Goal: Information Seeking & Learning: Learn about a topic

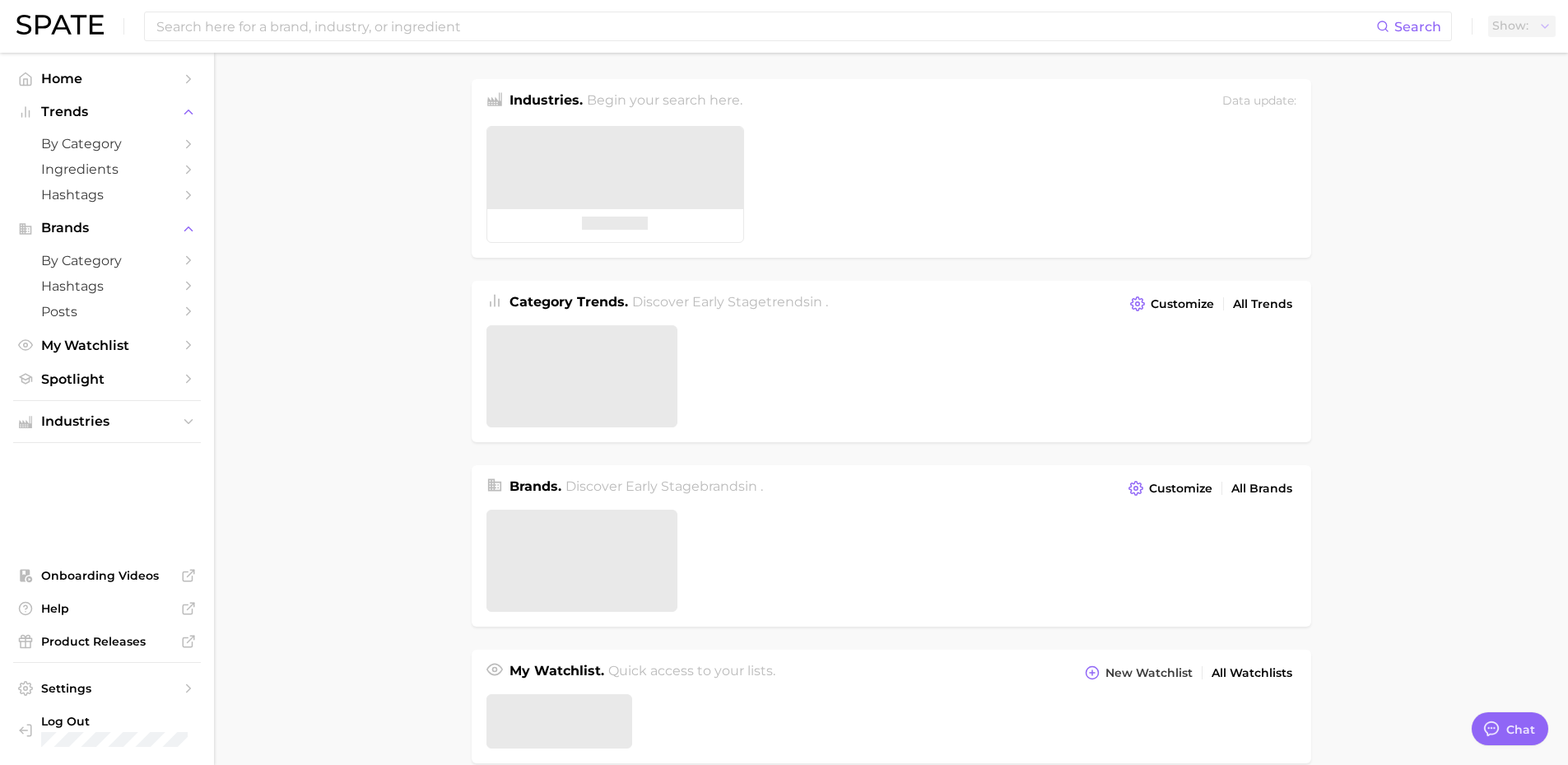
type textarea "x"
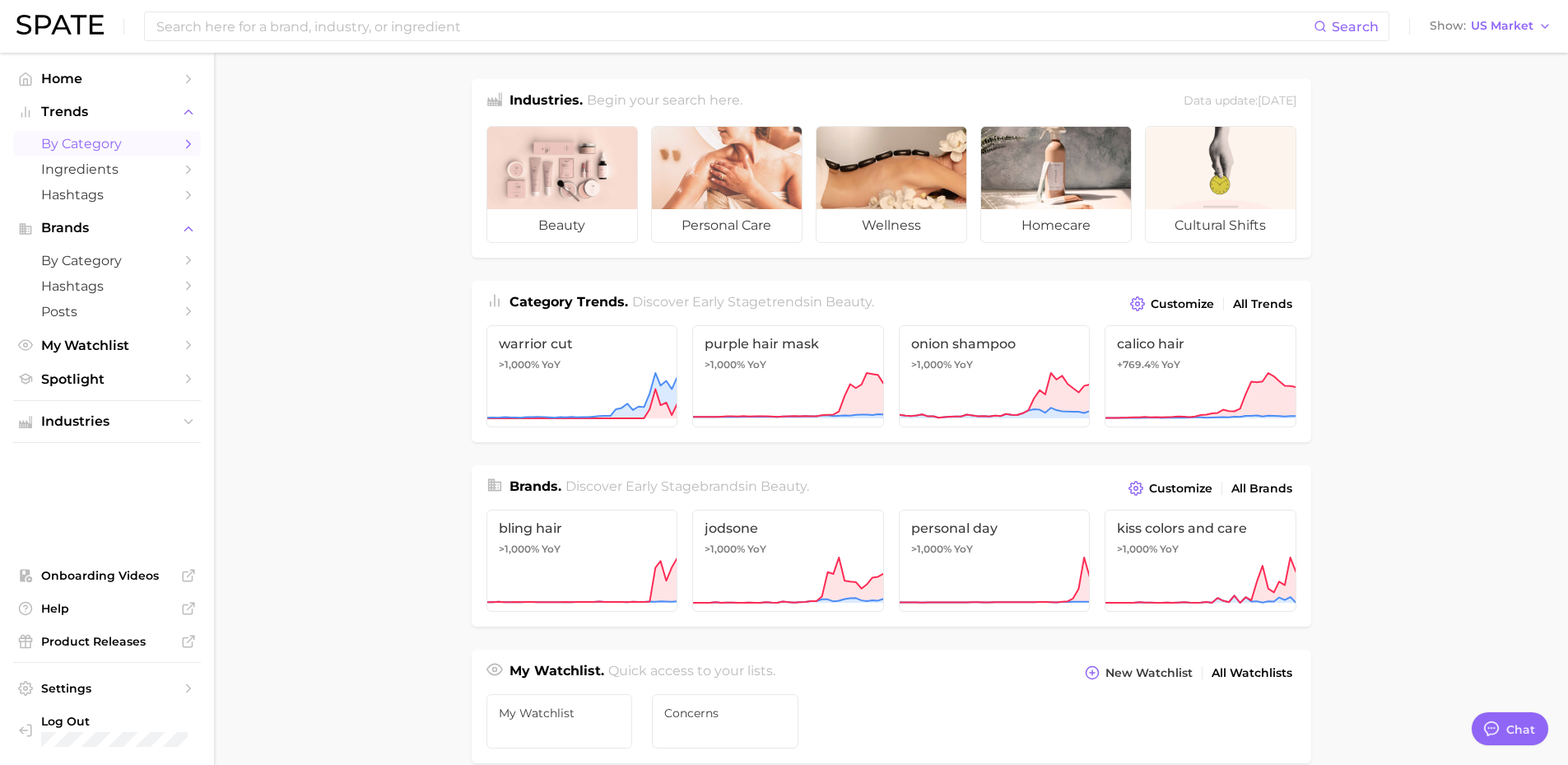
click at [87, 144] on span "by Category" at bounding box center [107, 144] width 132 height 16
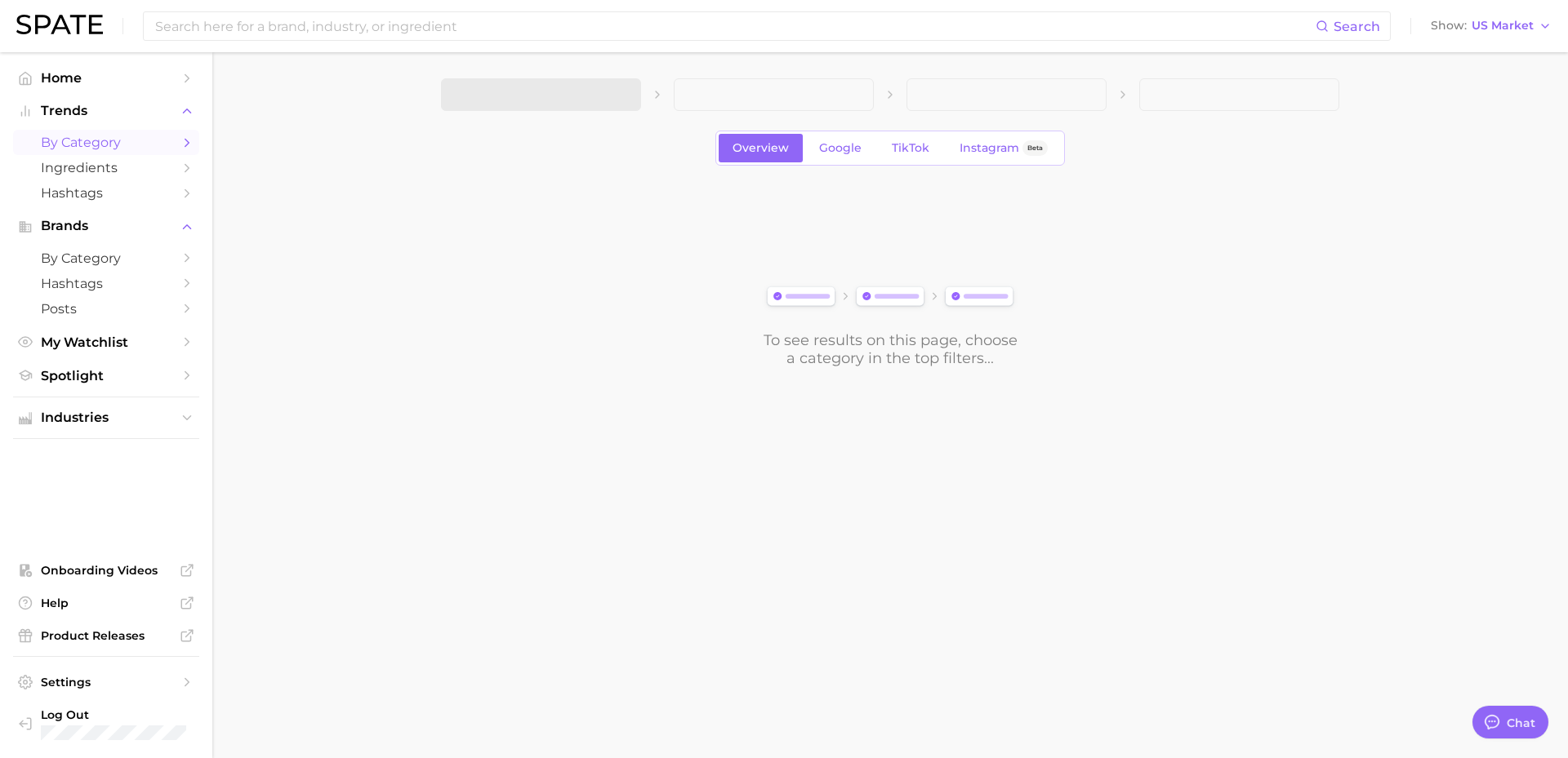
click at [613, 94] on span at bounding box center [541, 94] width 200 height 33
click at [613, 94] on icon "button" at bounding box center [618, 95] width 17 height 17
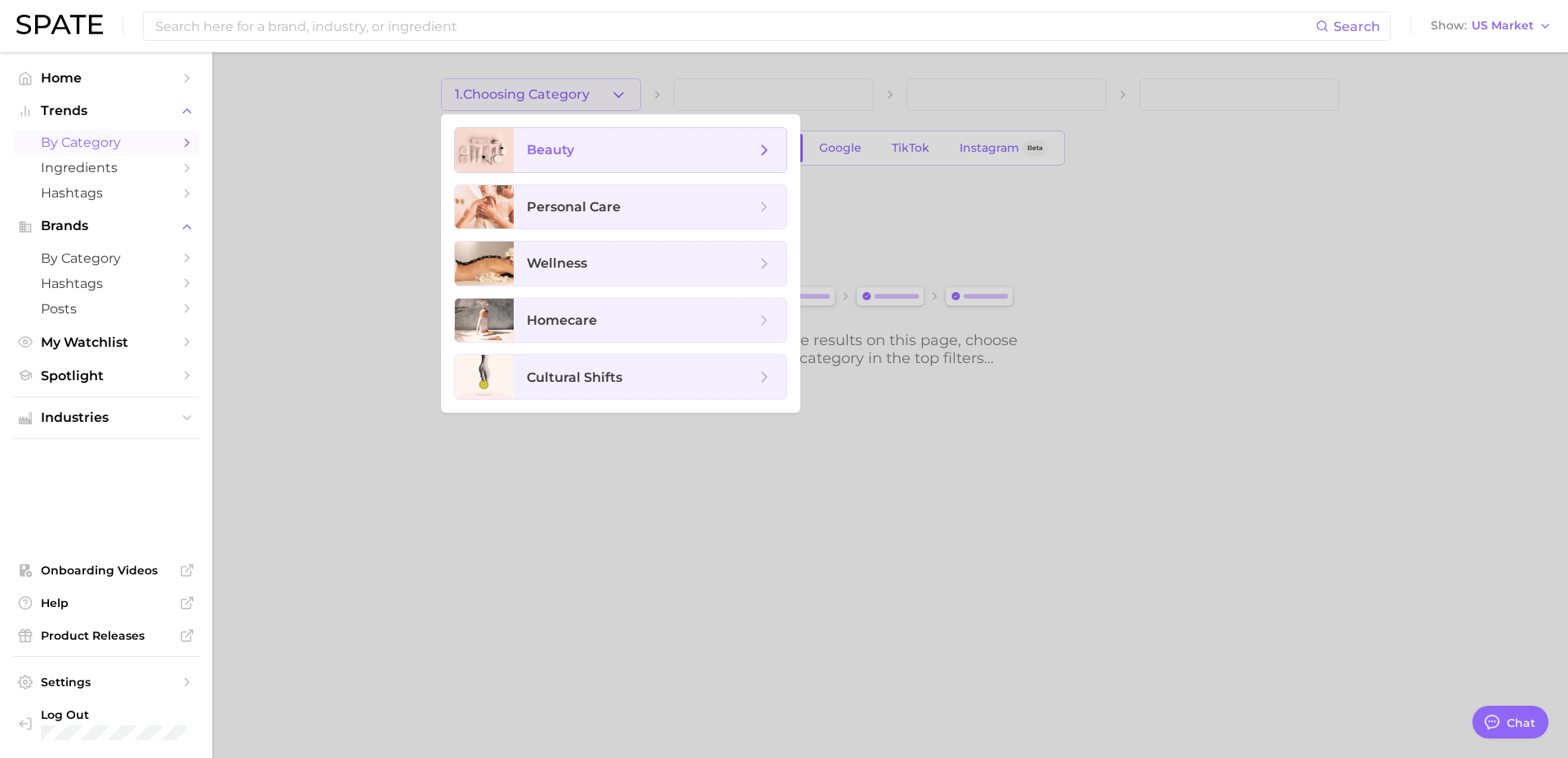
click at [631, 150] on span "beauty" at bounding box center [641, 150] width 228 height 18
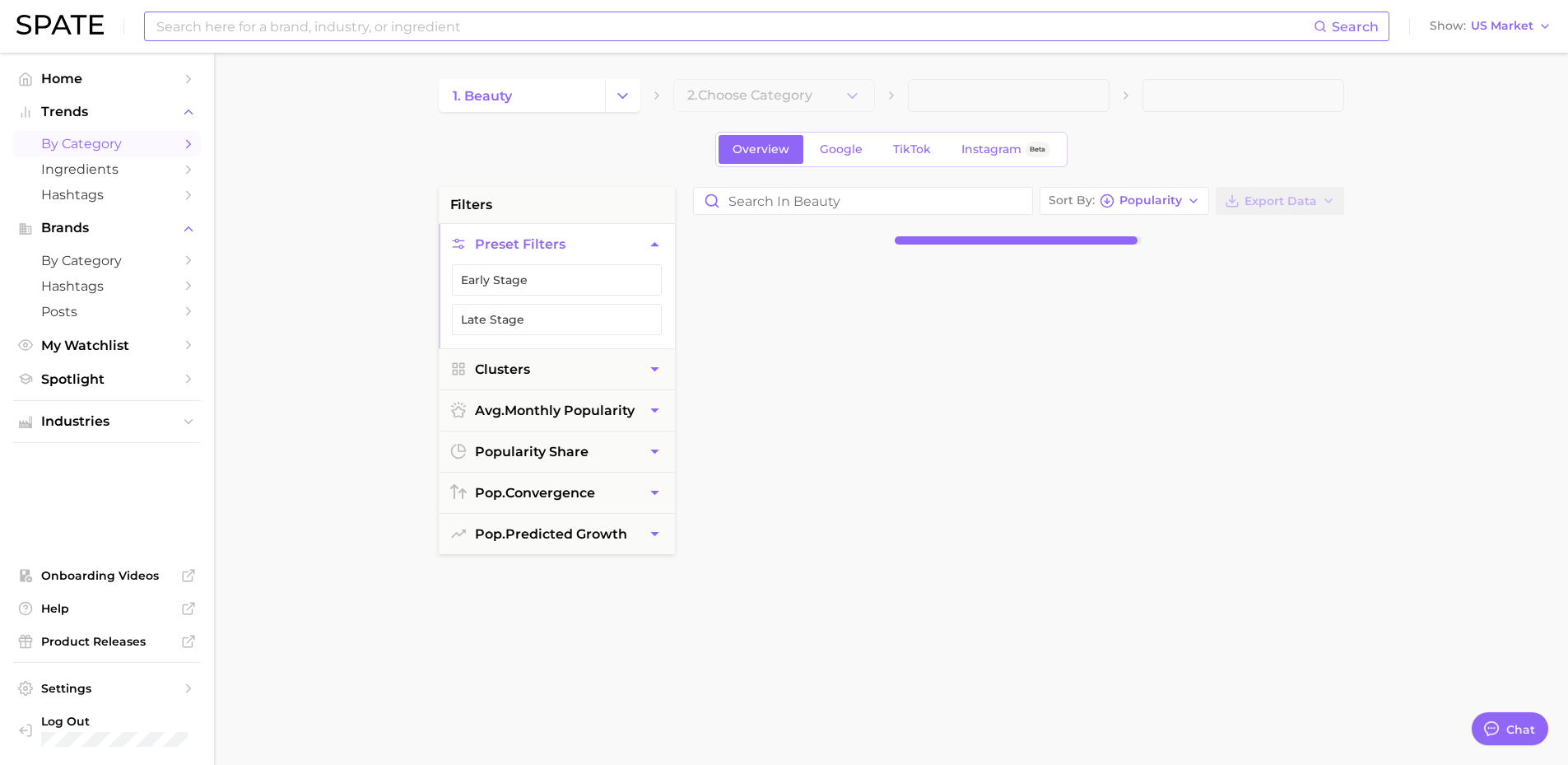
click at [711, 29] on input at bounding box center [734, 26] width 1159 height 28
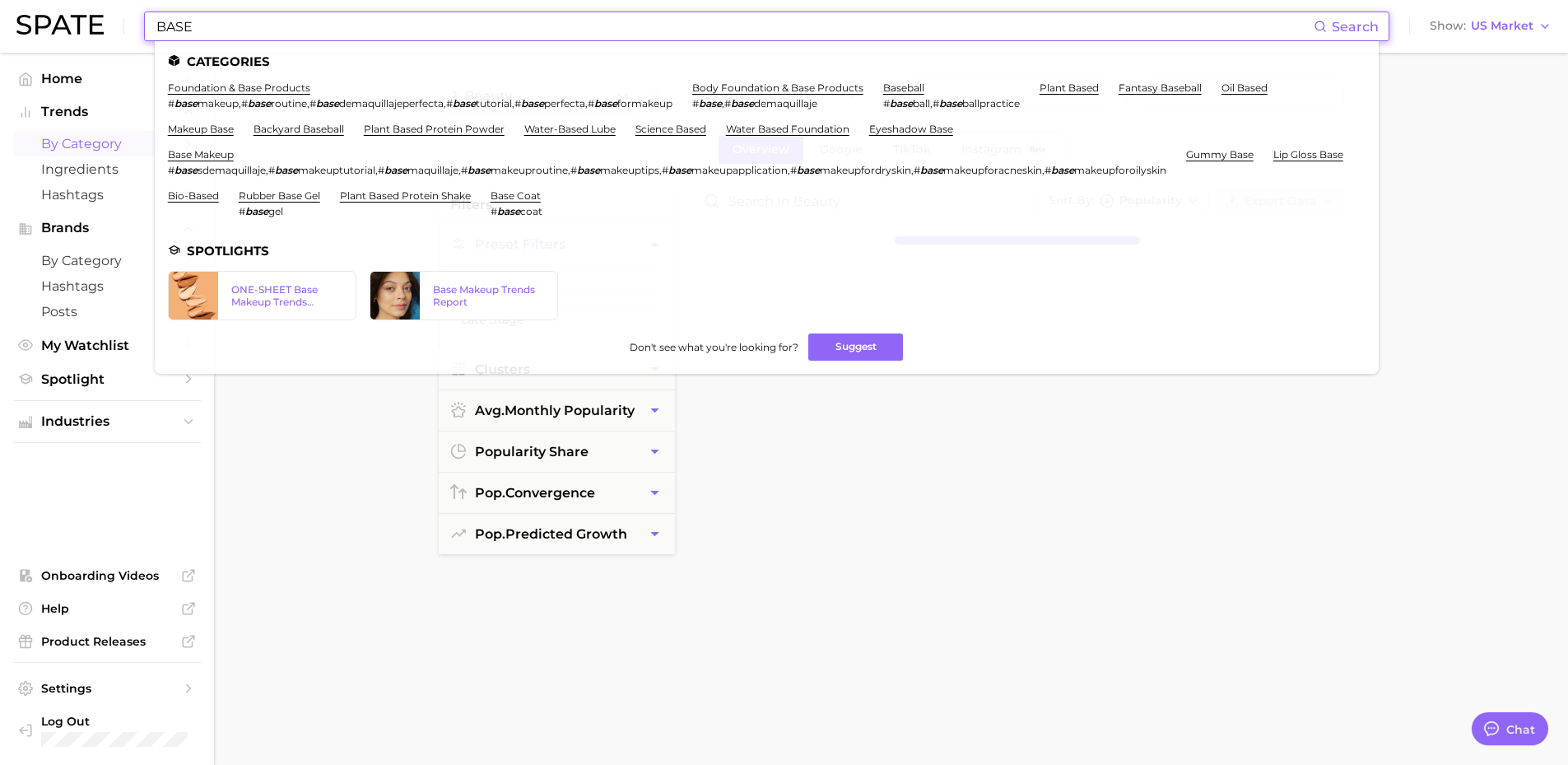
type input "BASE"
click at [299, 482] on main "1. beauty 2. Choose Category Overview Google TikTok Instagram Beta filters Pres…" at bounding box center [891, 677] width 1354 height 1250
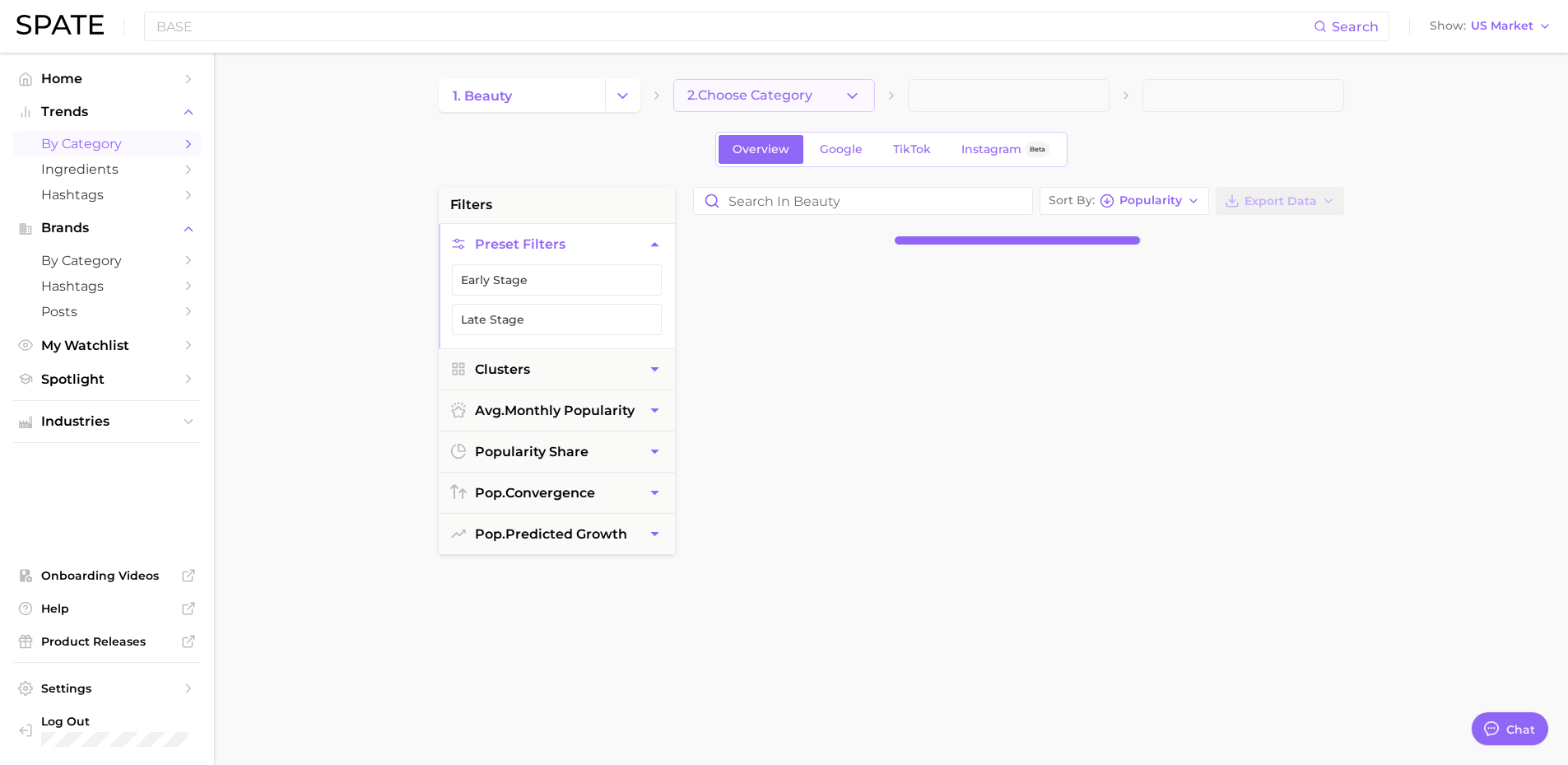
click at [864, 94] on button "2. Choose Category" at bounding box center [775, 95] width 201 height 33
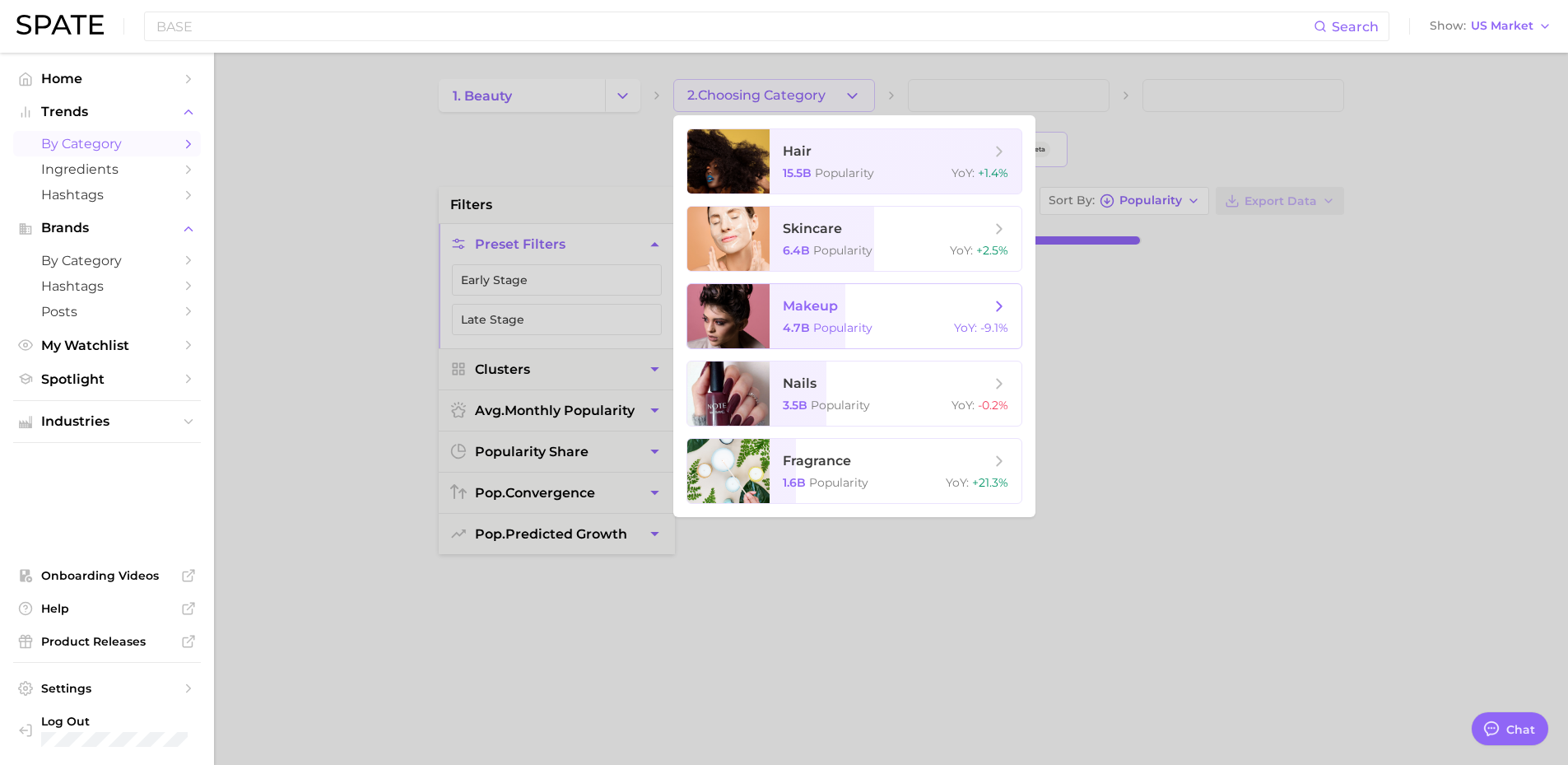
click at [903, 305] on span "makeup" at bounding box center [886, 306] width 207 height 18
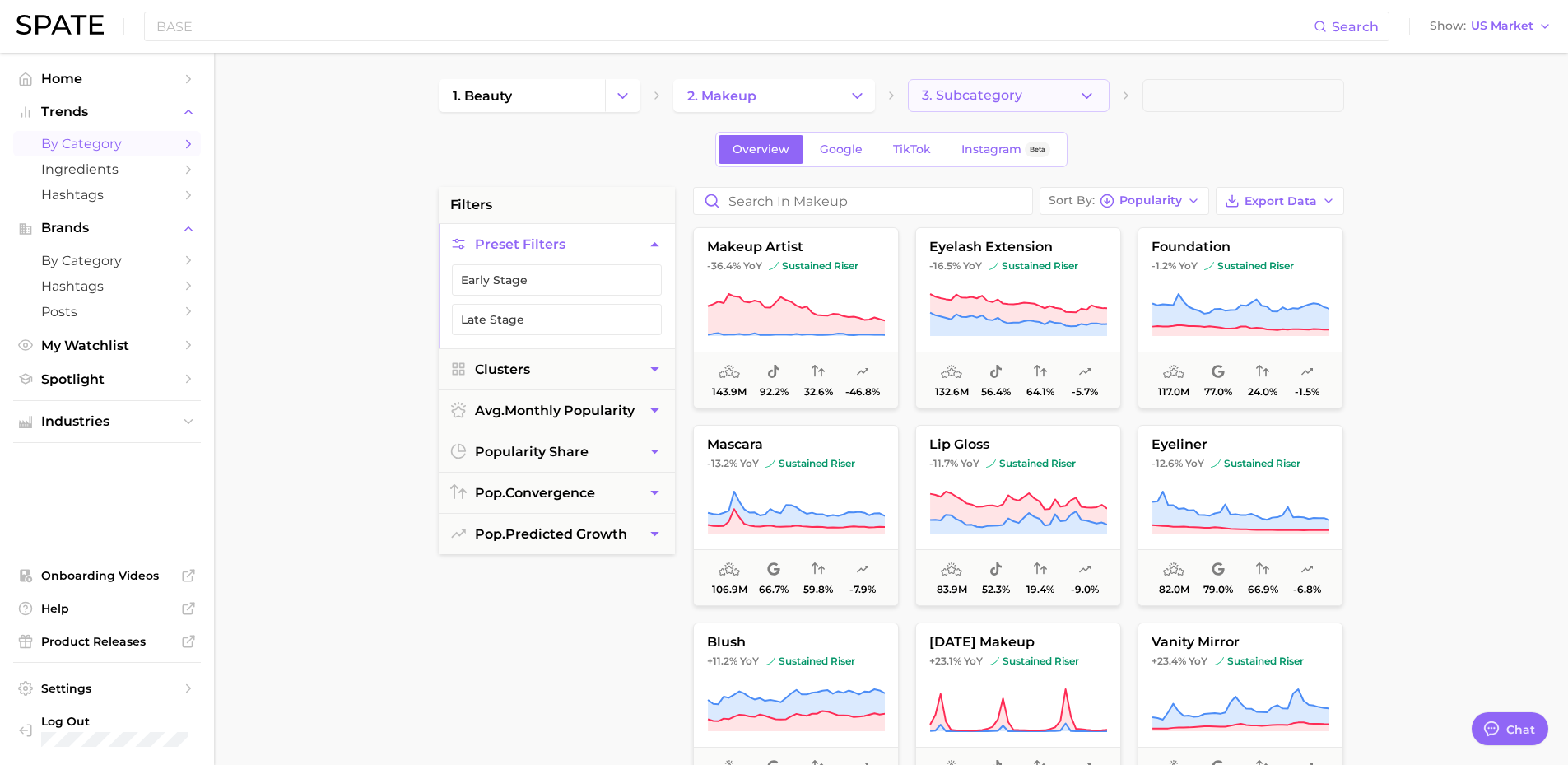
click at [1021, 95] on button "3. Subcategory" at bounding box center [1009, 95] width 201 height 33
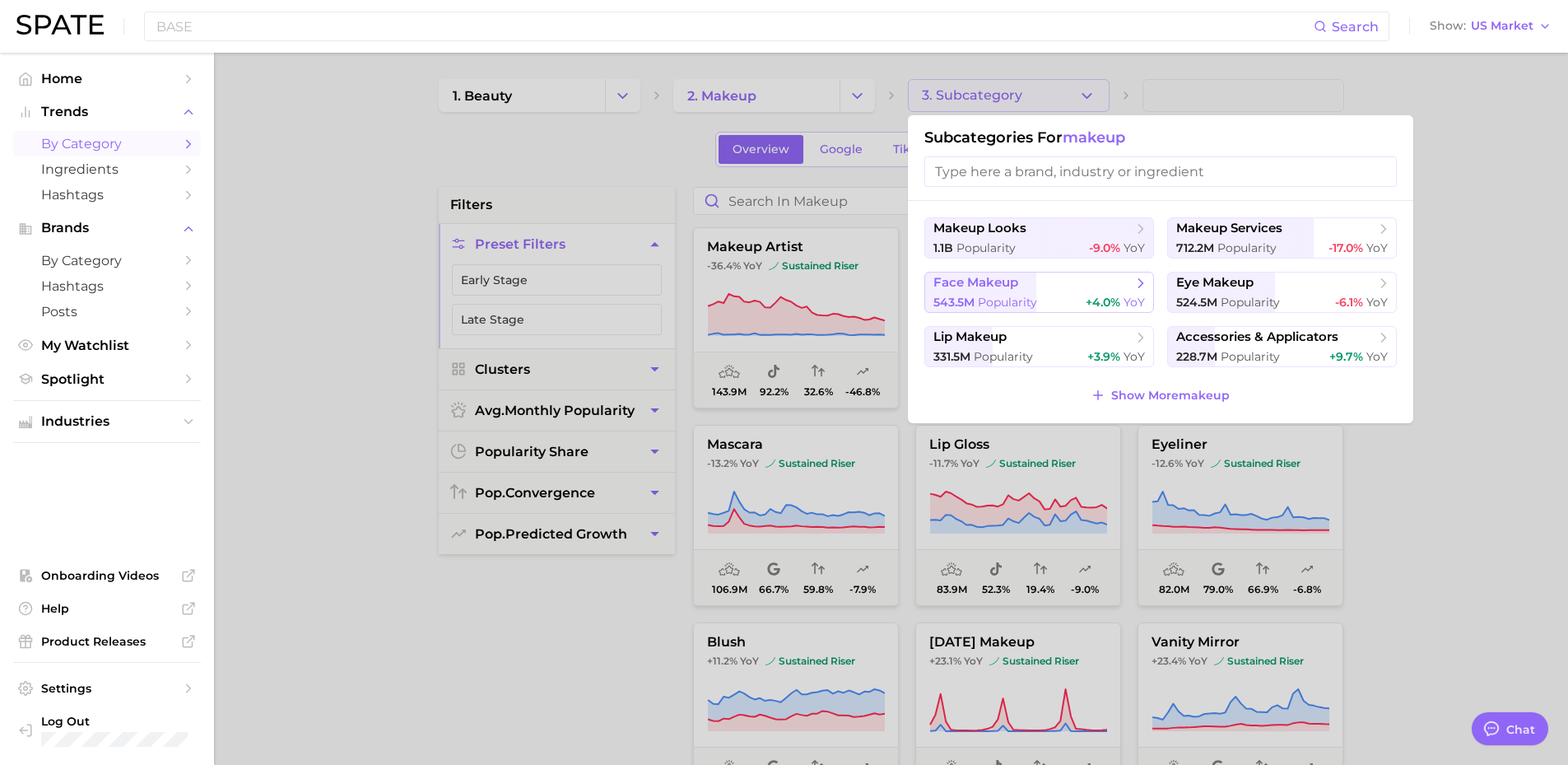
click at [1024, 284] on span "face makeup" at bounding box center [1033, 283] width 200 height 17
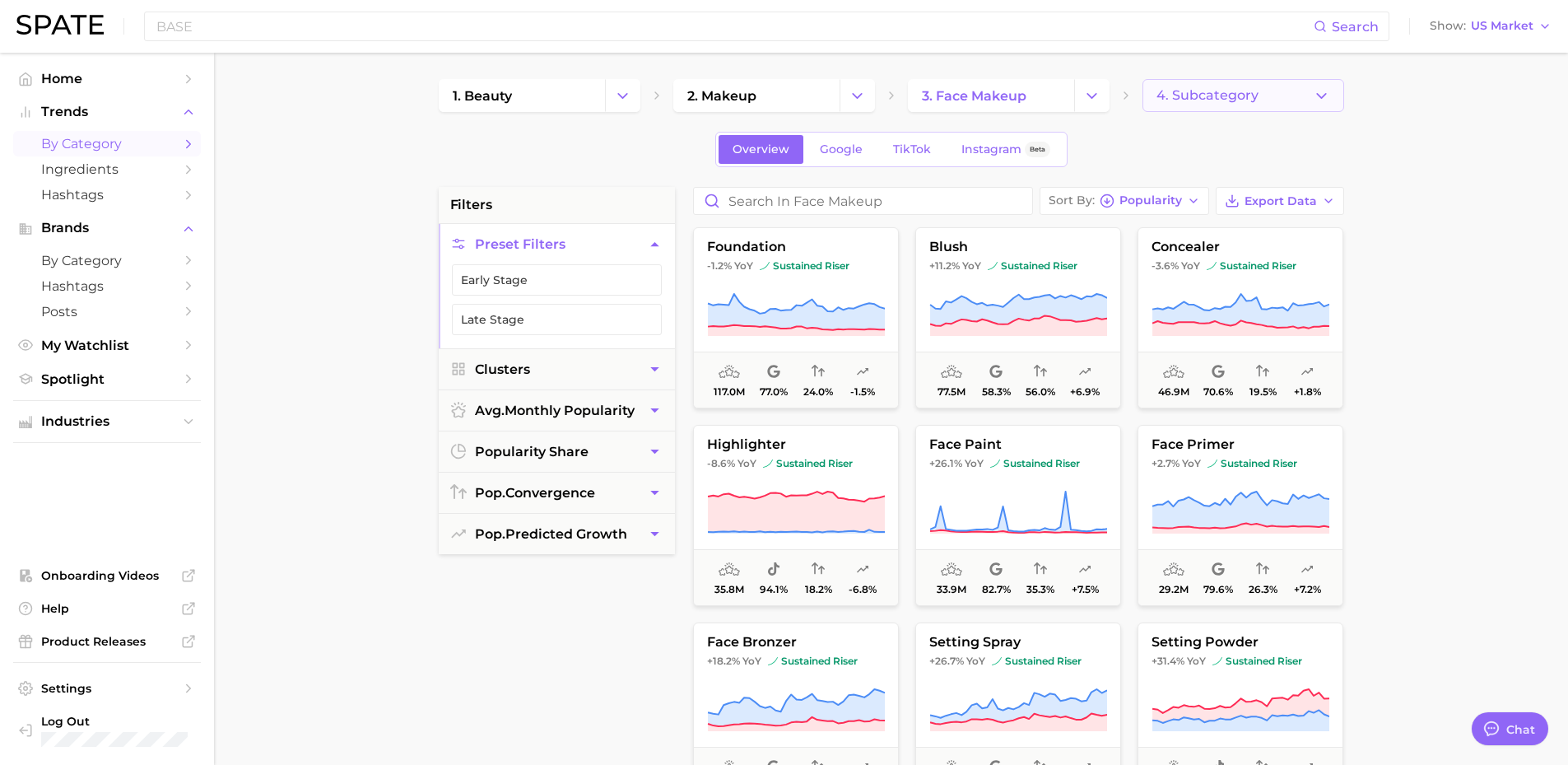
click at [1309, 100] on button "4. Subcategory" at bounding box center [1243, 95] width 201 height 33
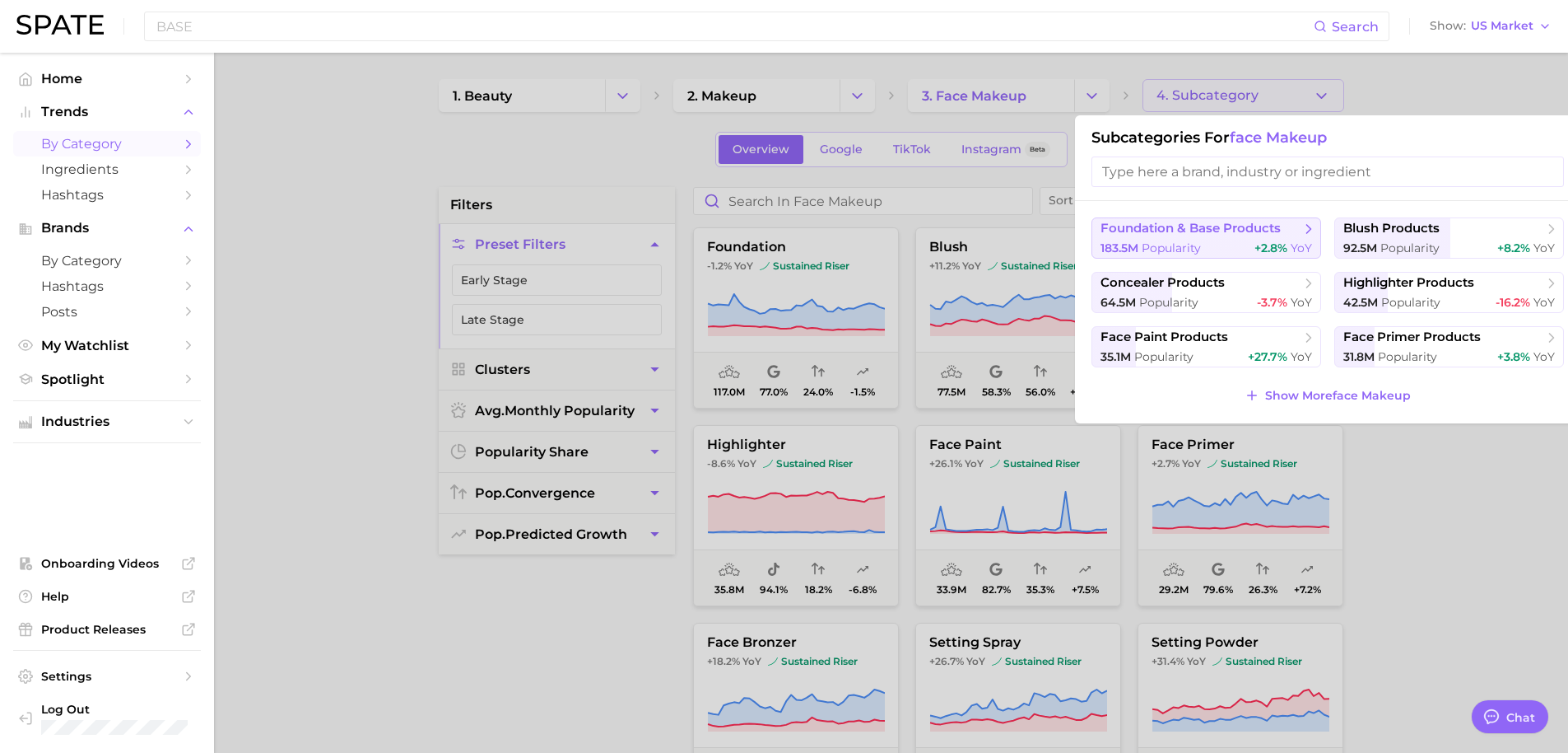
click at [1274, 229] on span "foundation & base products" at bounding box center [1190, 228] width 180 height 16
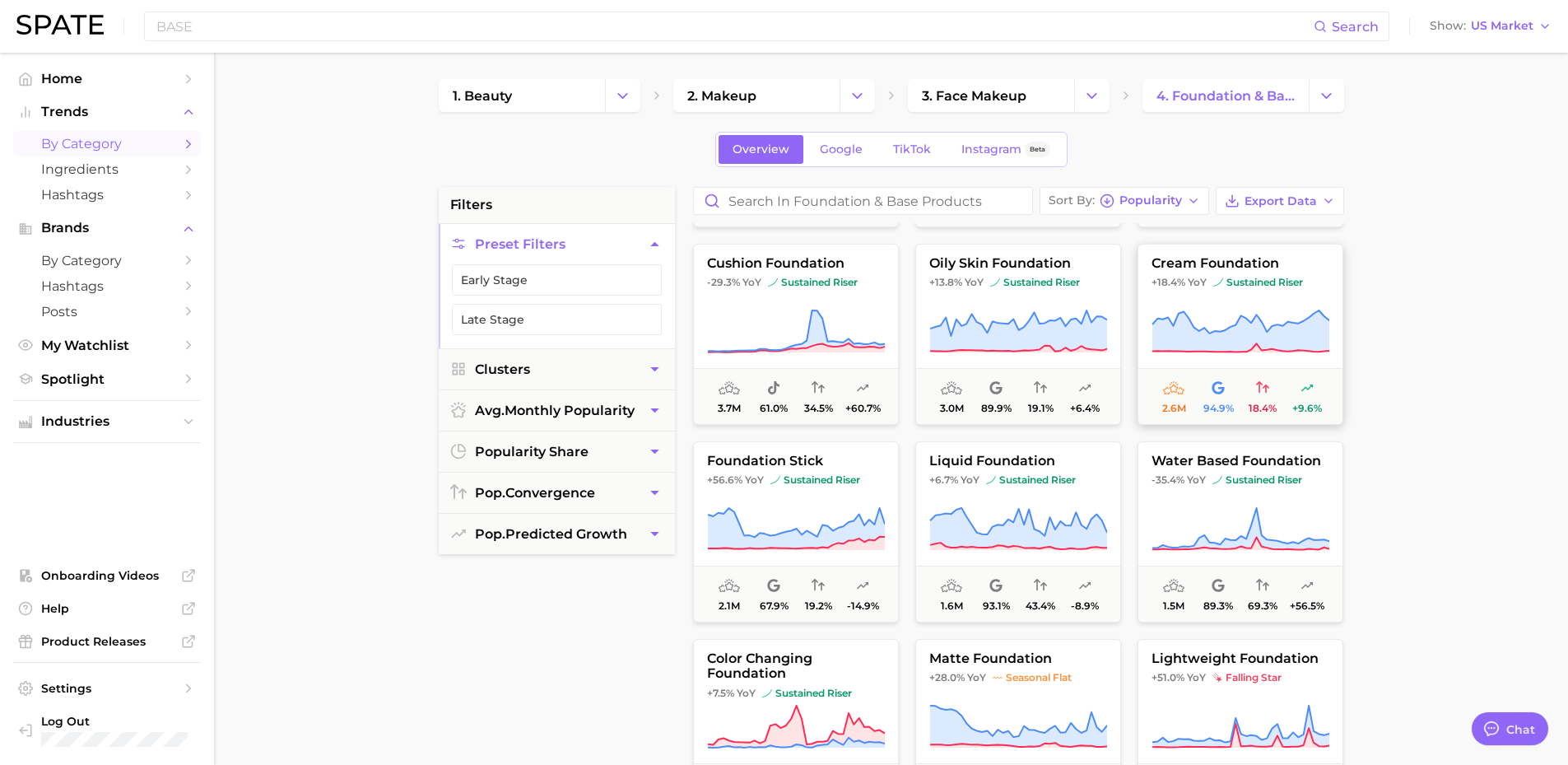
scroll to position [412, 0]
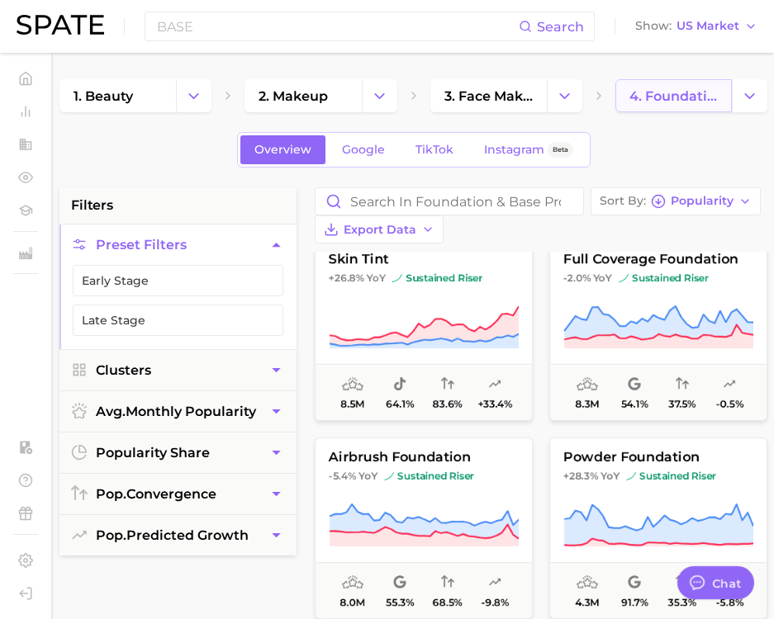
type textarea "x"
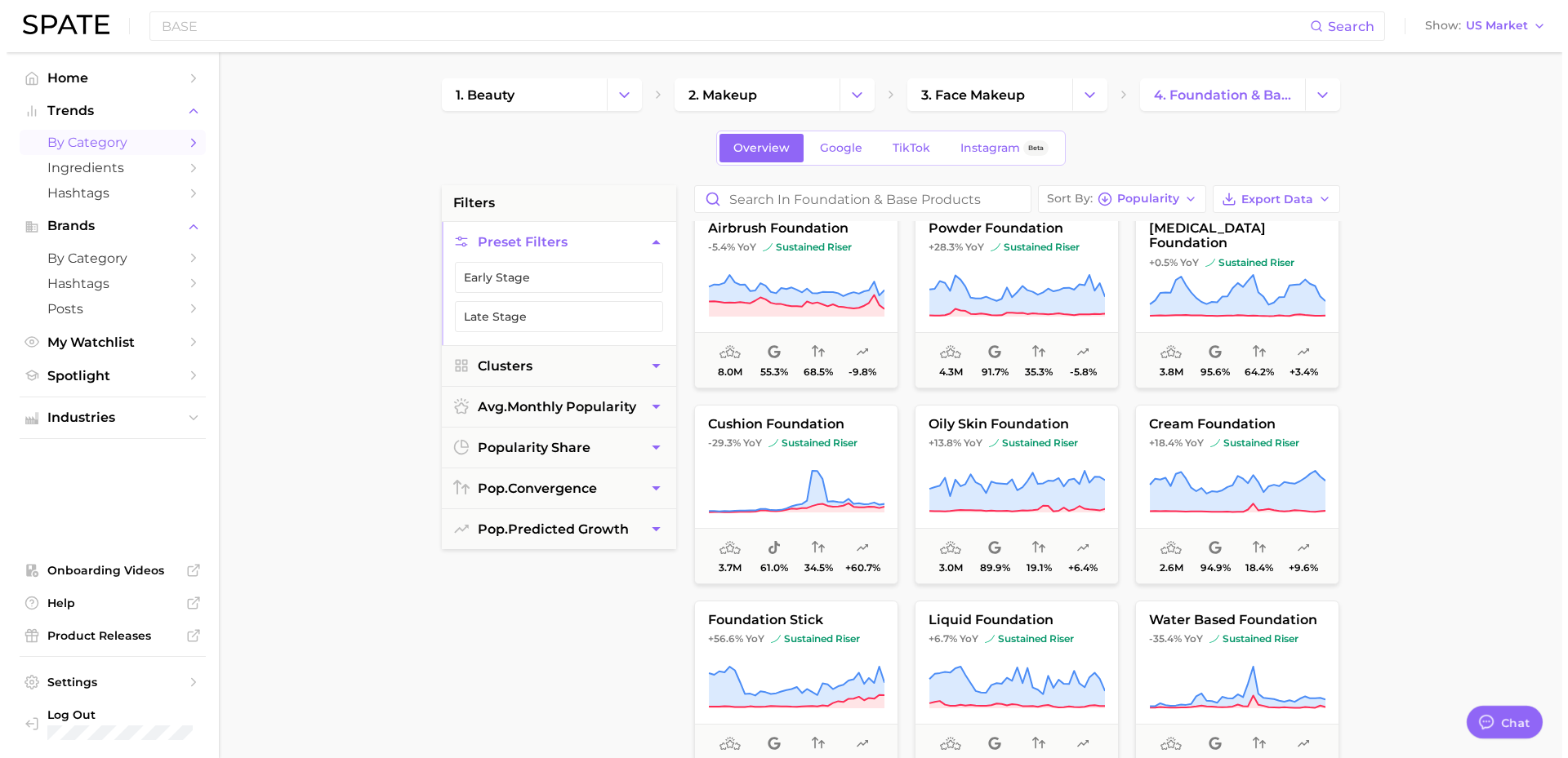
scroll to position [0, 0]
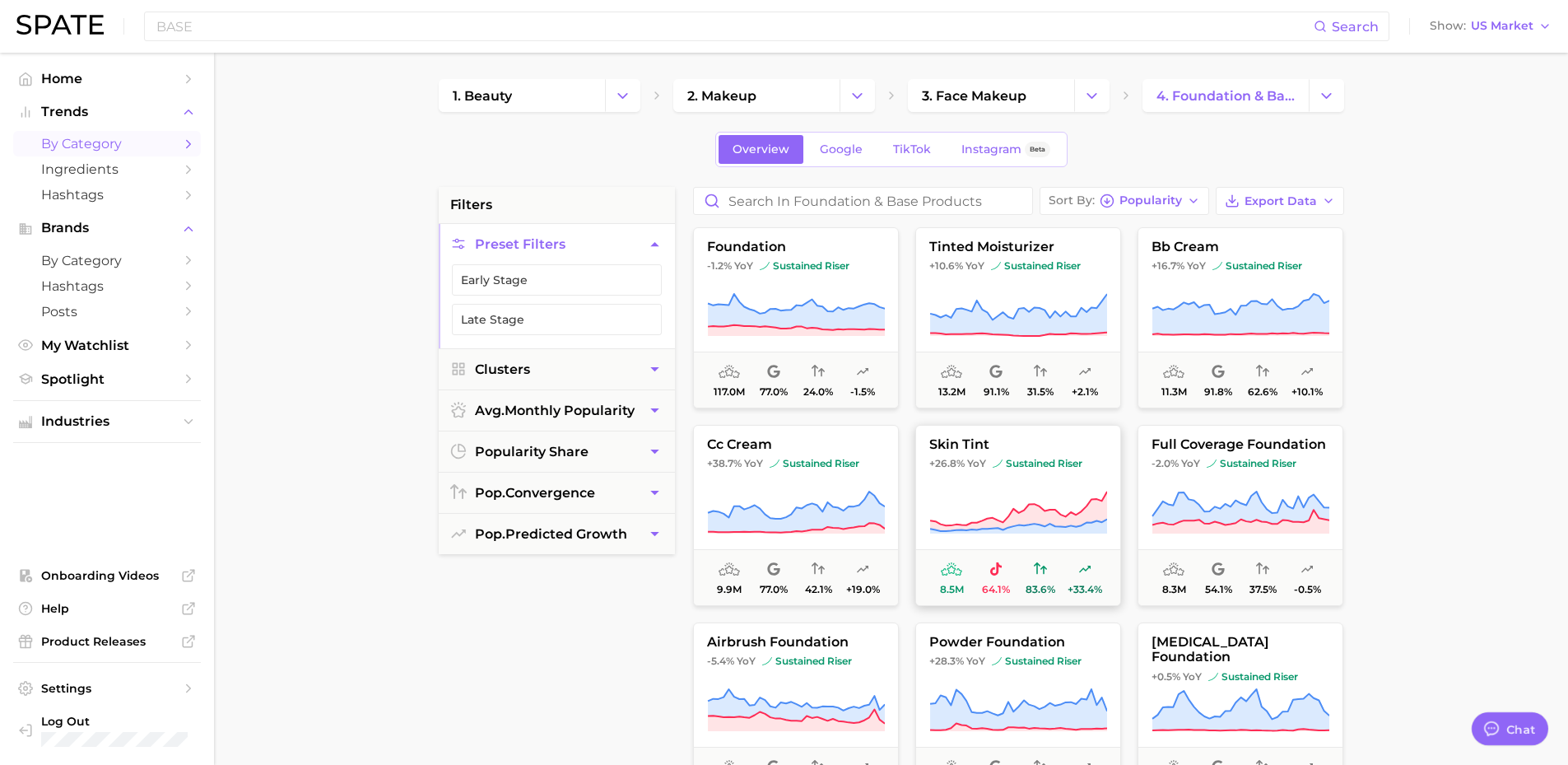
click at [1006, 481] on button "skin tint +26.8% YoY sustained riser 8.5m 64.1% 83.6% +33.4%" at bounding box center [1018, 516] width 205 height 182
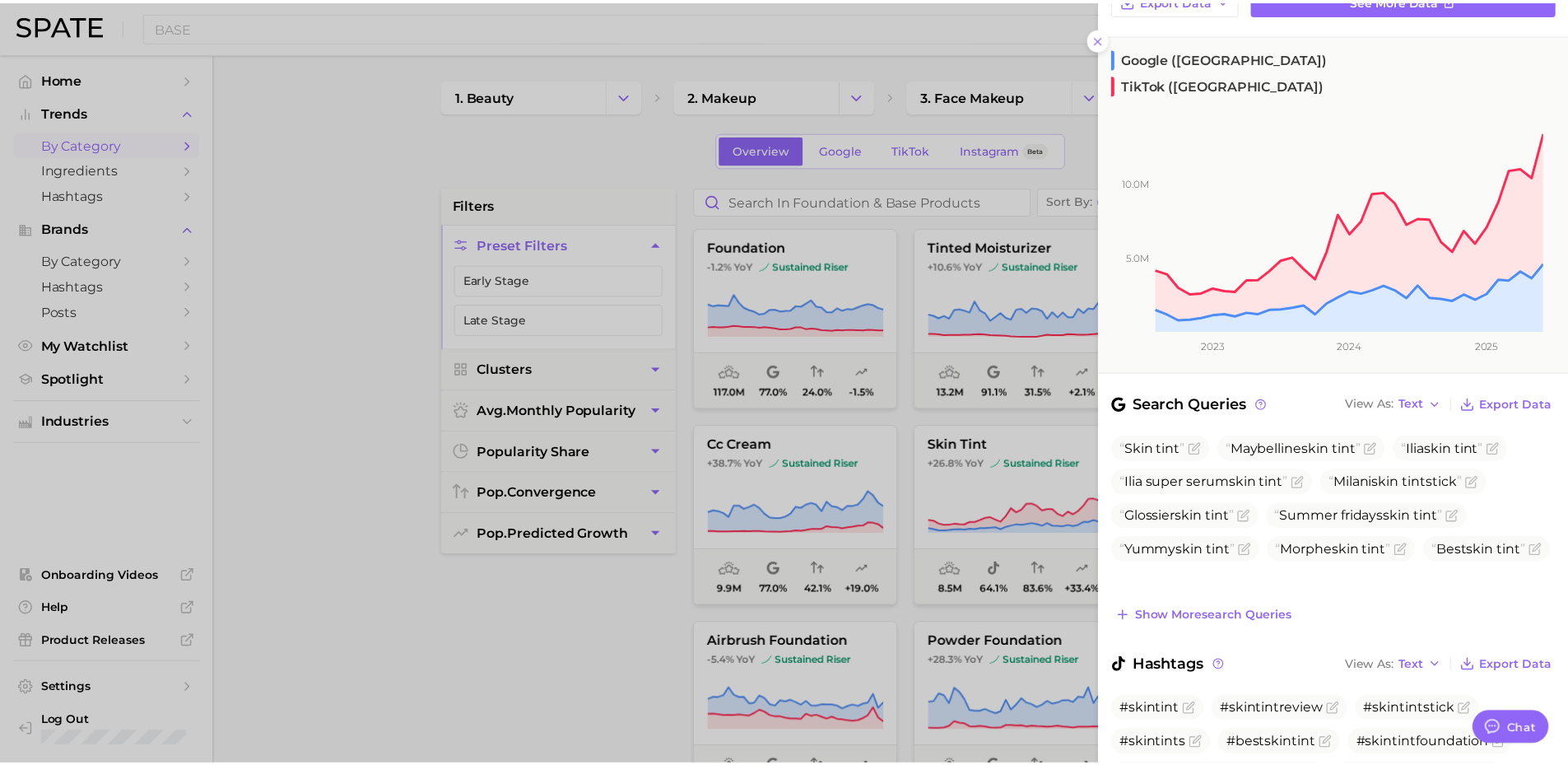
scroll to position [324, 0]
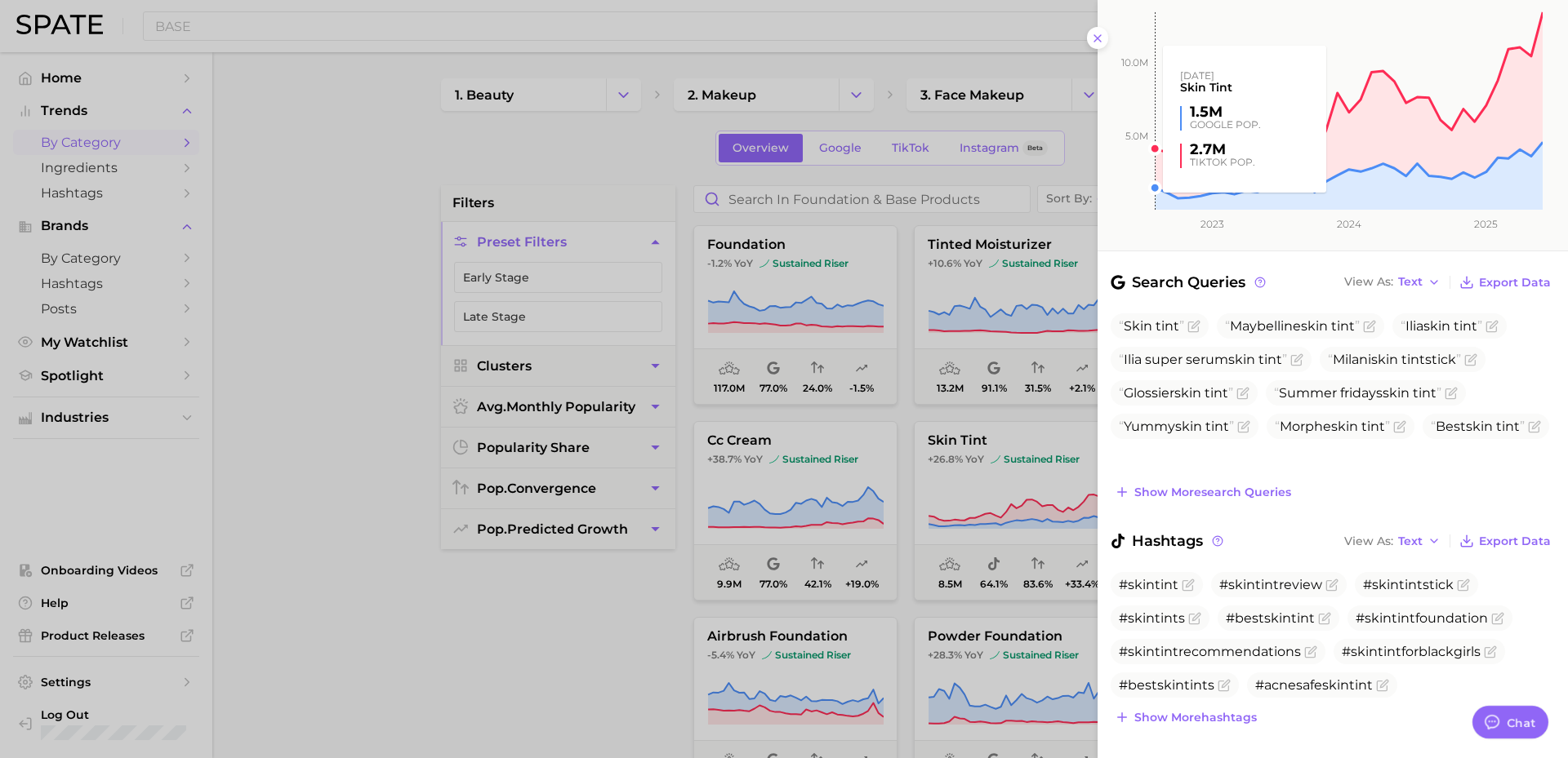
click at [1097, 42] on rect at bounding box center [1320, 90] width 445 height 238
click at [1095, 36] on line at bounding box center [1097, 39] width 7 height 7
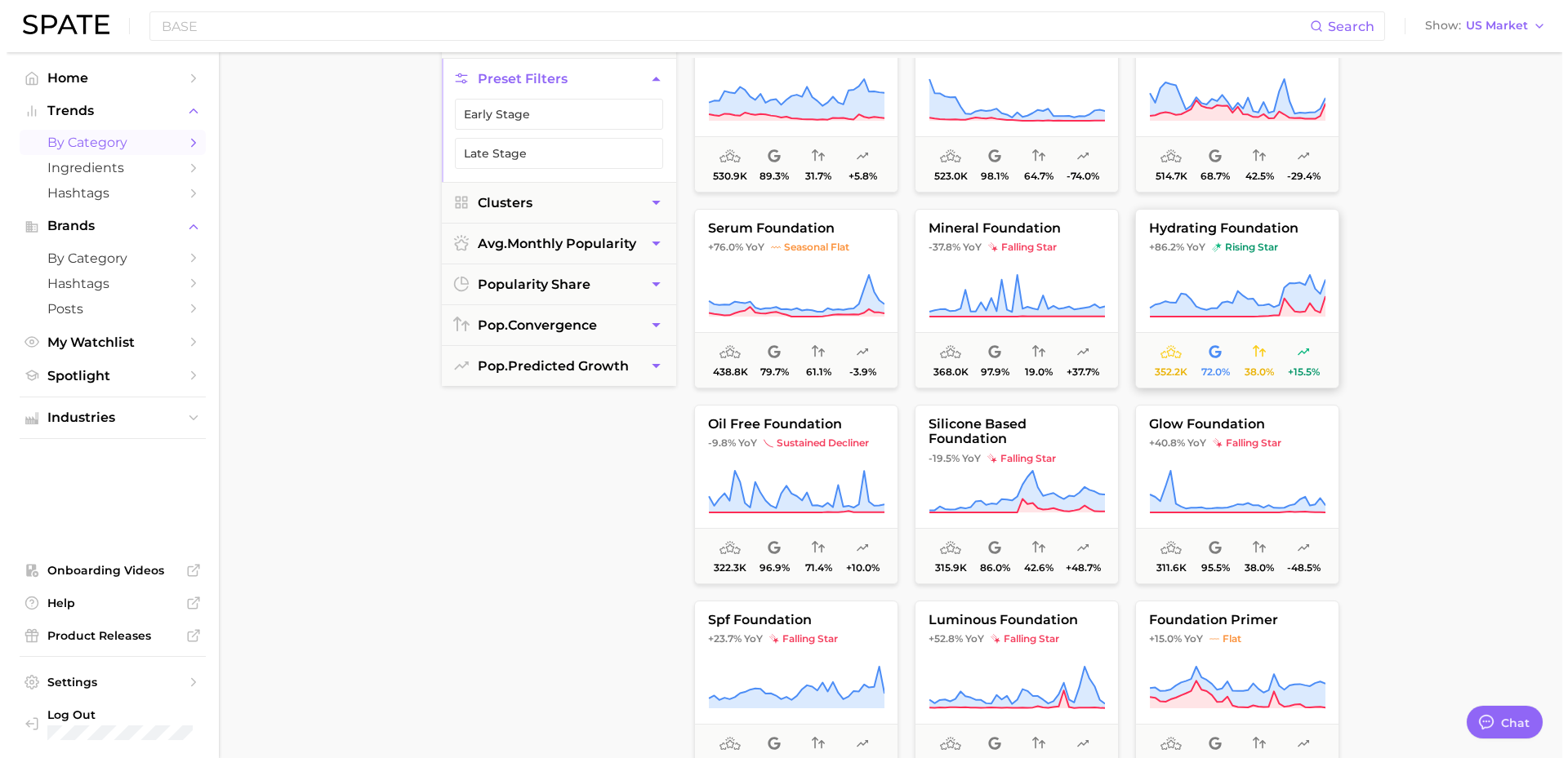
scroll to position [979, 0]
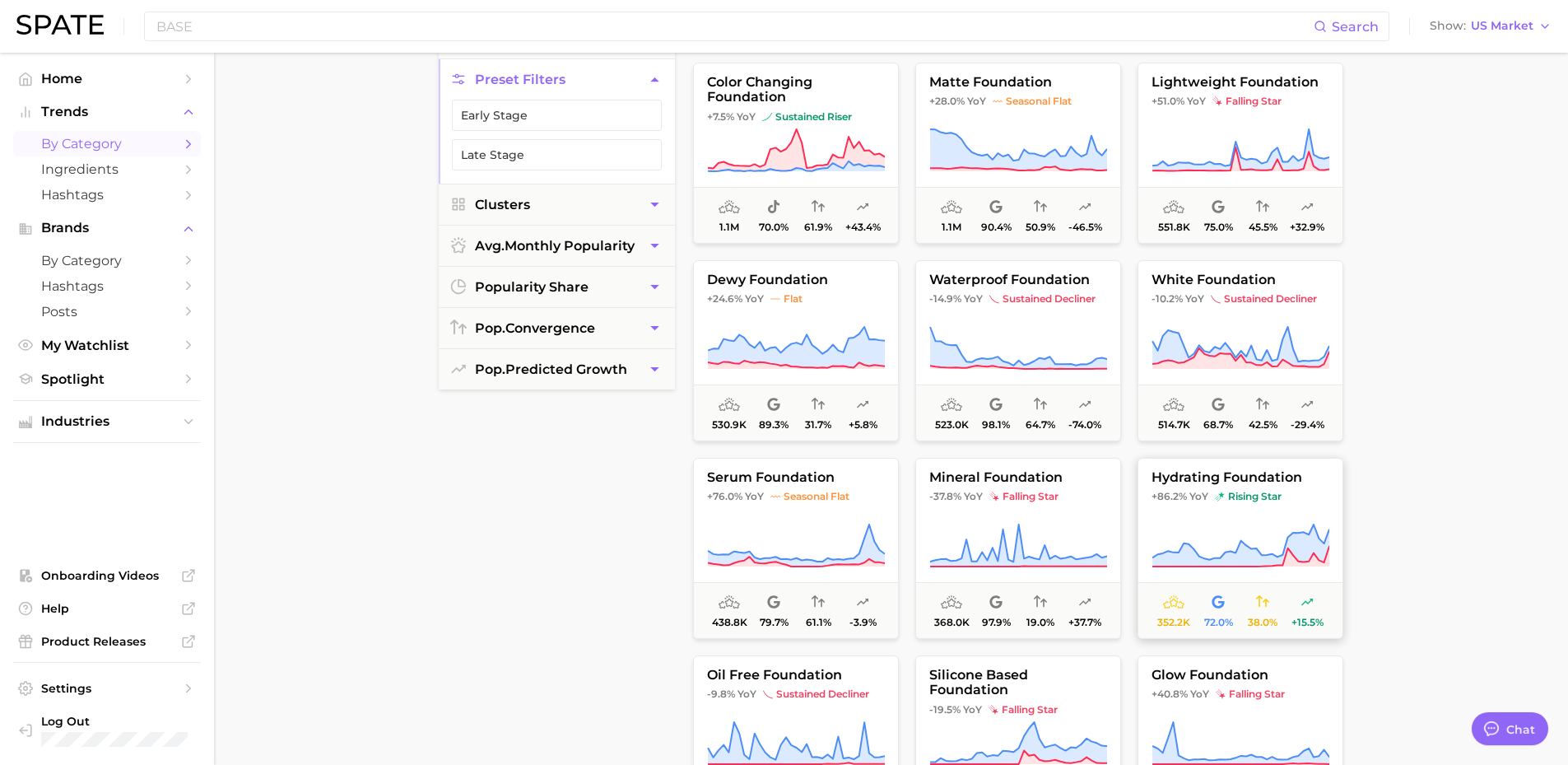
click at [1275, 519] on button "hydrating foundation +86.2% YoY rising star 352.2k 72.0% 38.0% +15.5%" at bounding box center [1240, 549] width 205 height 182
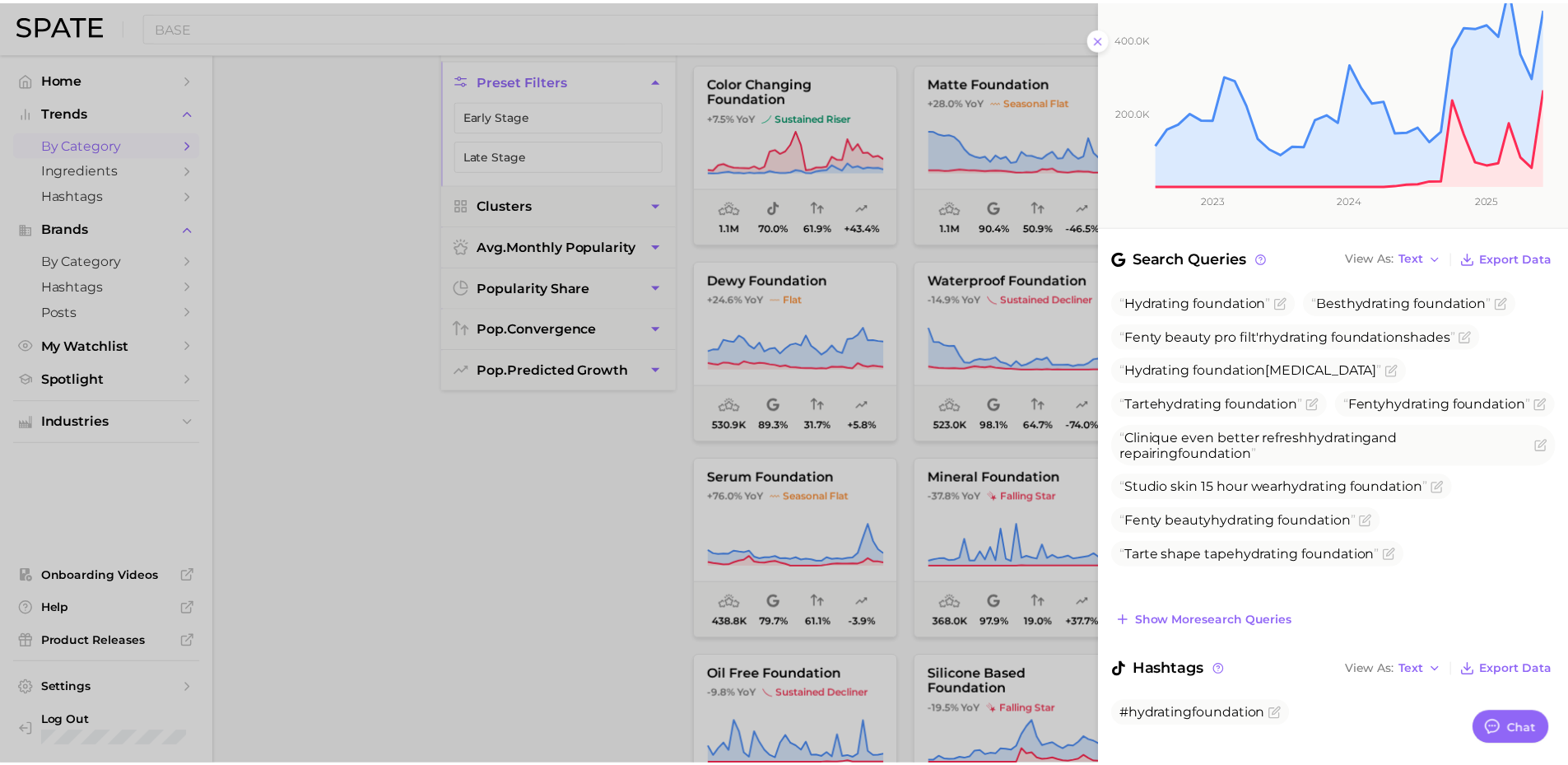
scroll to position [0, 0]
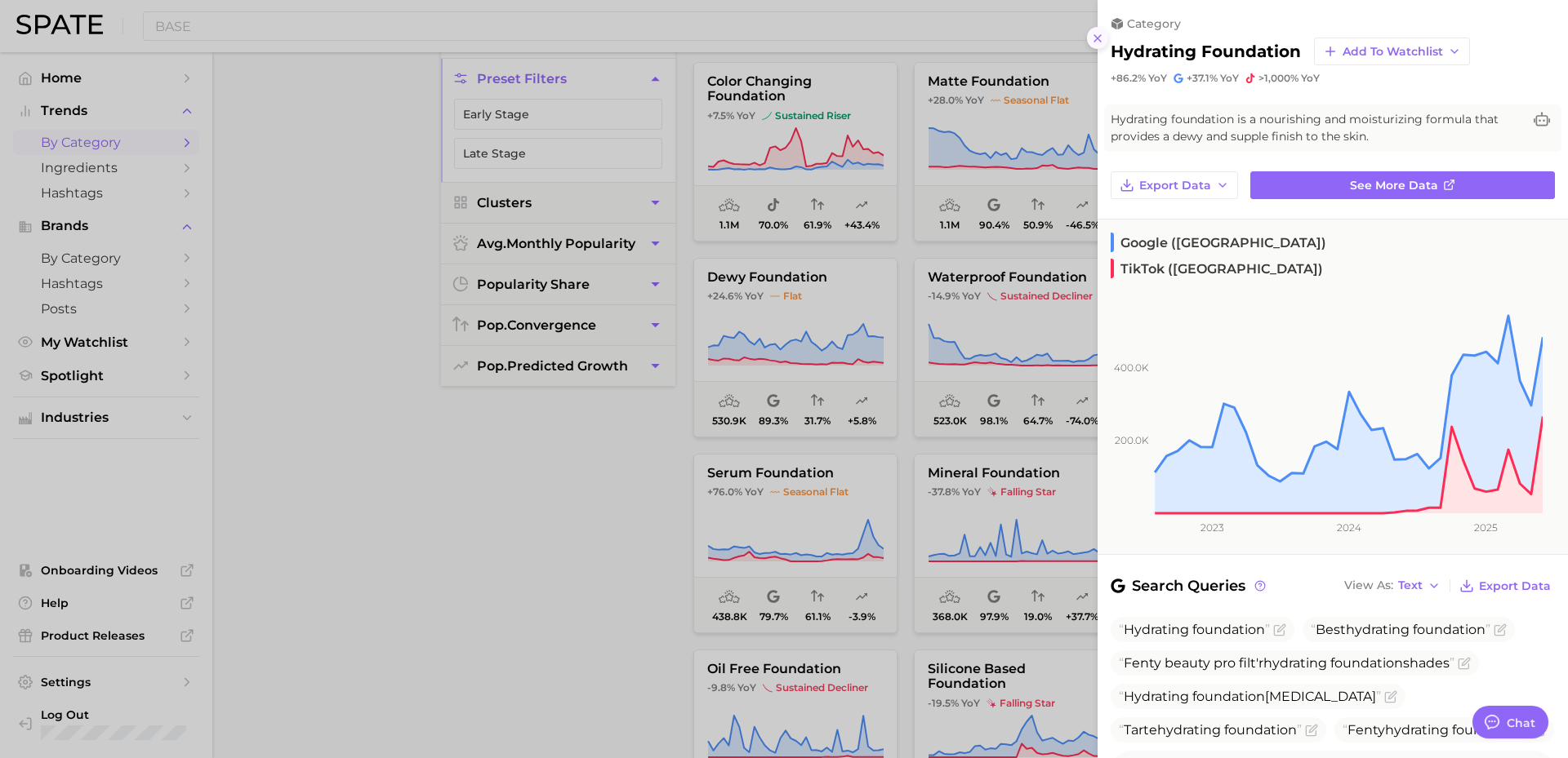
click at [1102, 39] on icon at bounding box center [1096, 38] width 13 height 13
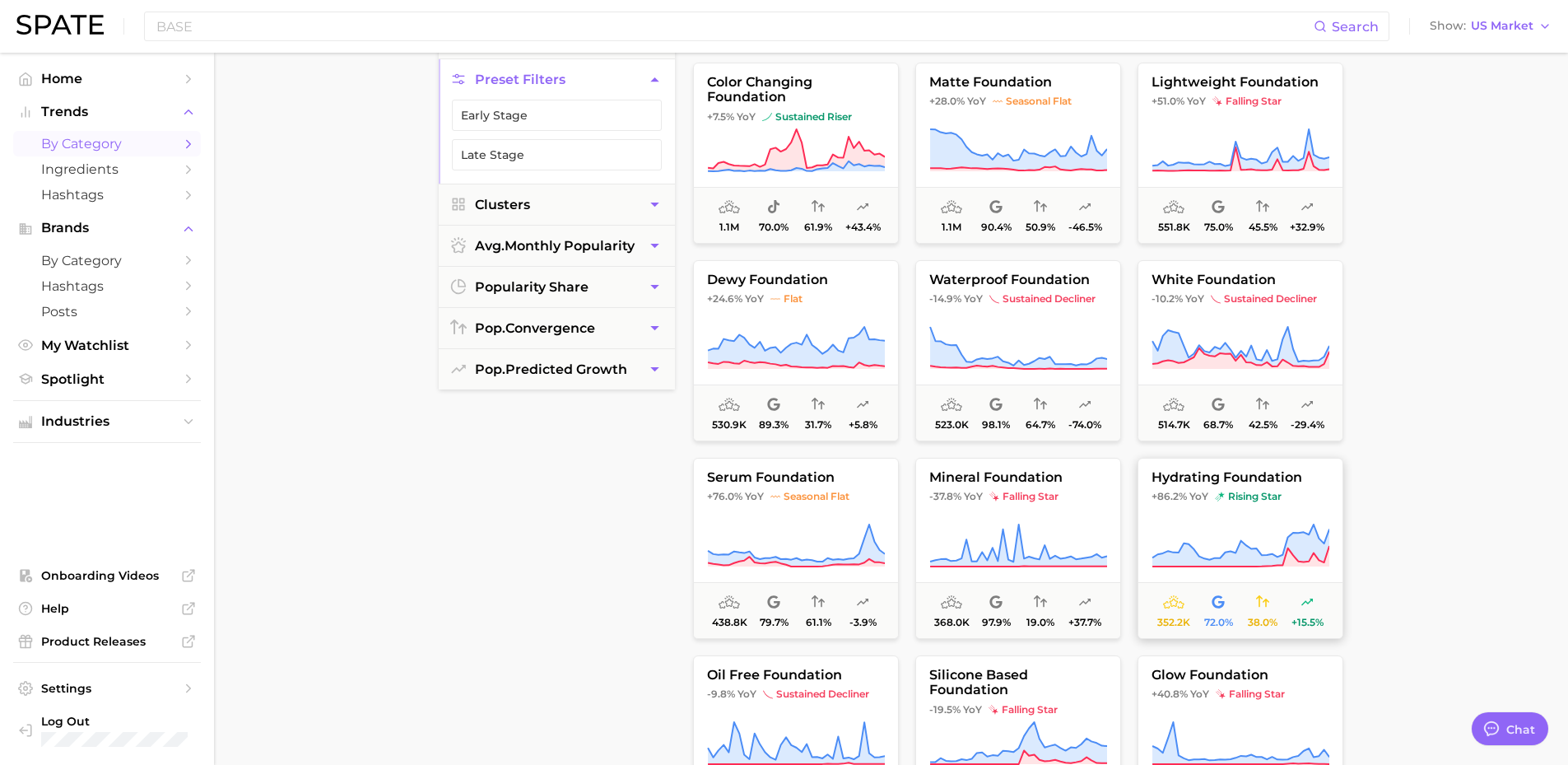
click at [1240, 494] on span "rising star" at bounding box center [1248, 496] width 67 height 13
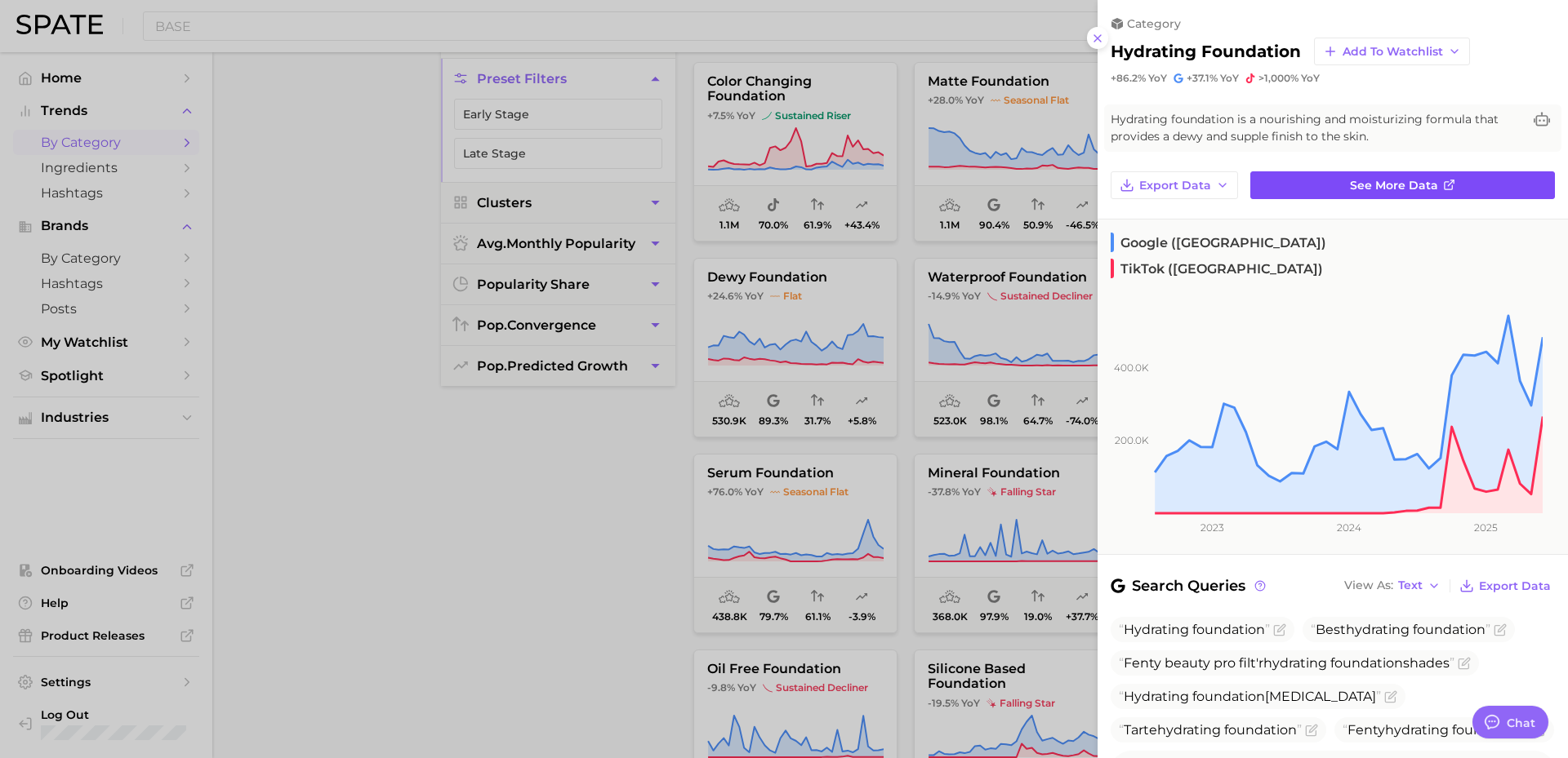
drag, startPoint x: 1366, startPoint y: 188, endPoint x: 1411, endPoint y: 180, distance: 45.7
click at [1411, 180] on span "See more data" at bounding box center [1393, 186] width 88 height 14
click at [627, 575] on div at bounding box center [784, 379] width 1568 height 758
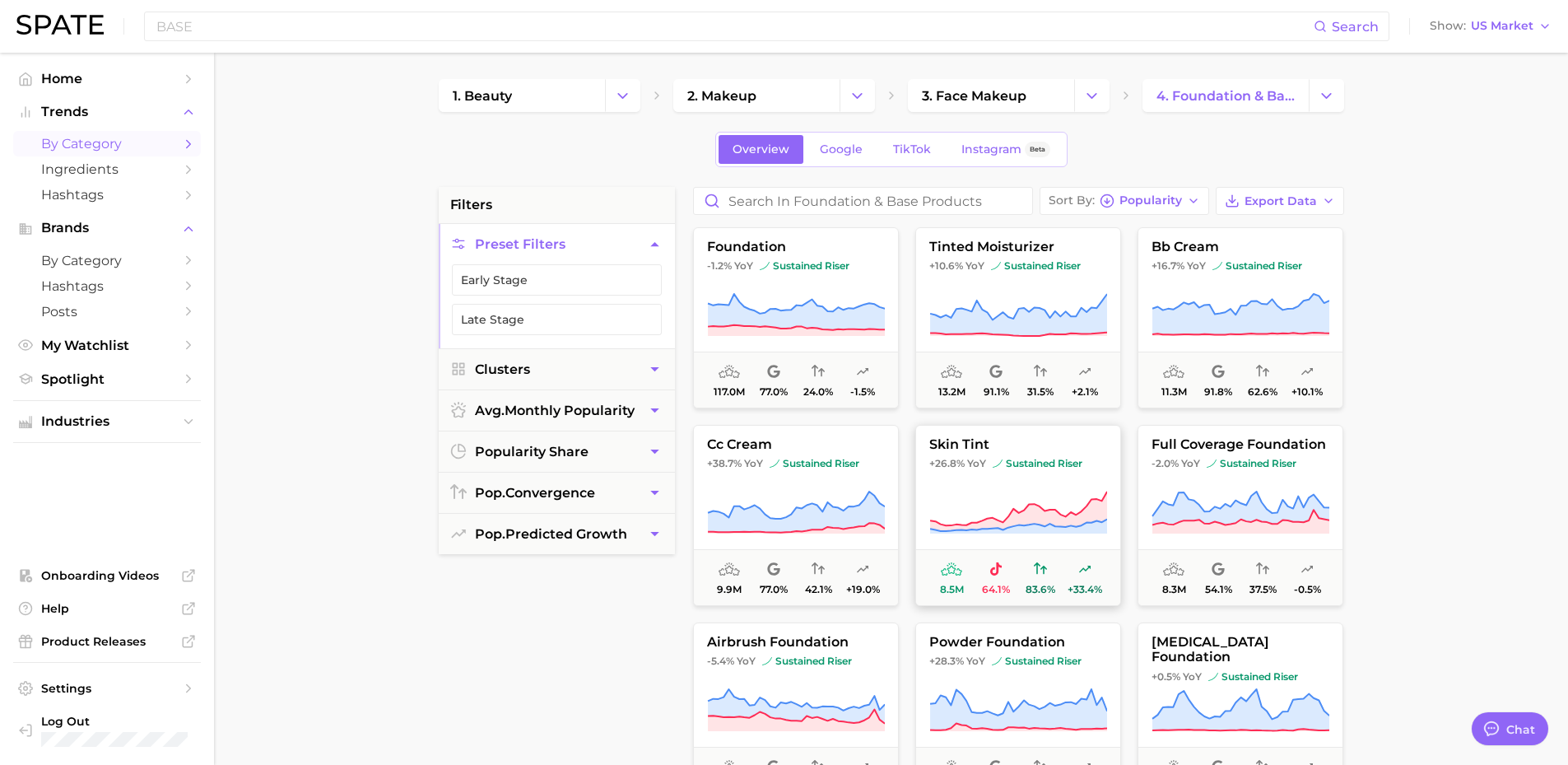
click at [1082, 445] on span "skin tint" at bounding box center [1018, 445] width 204 height 15
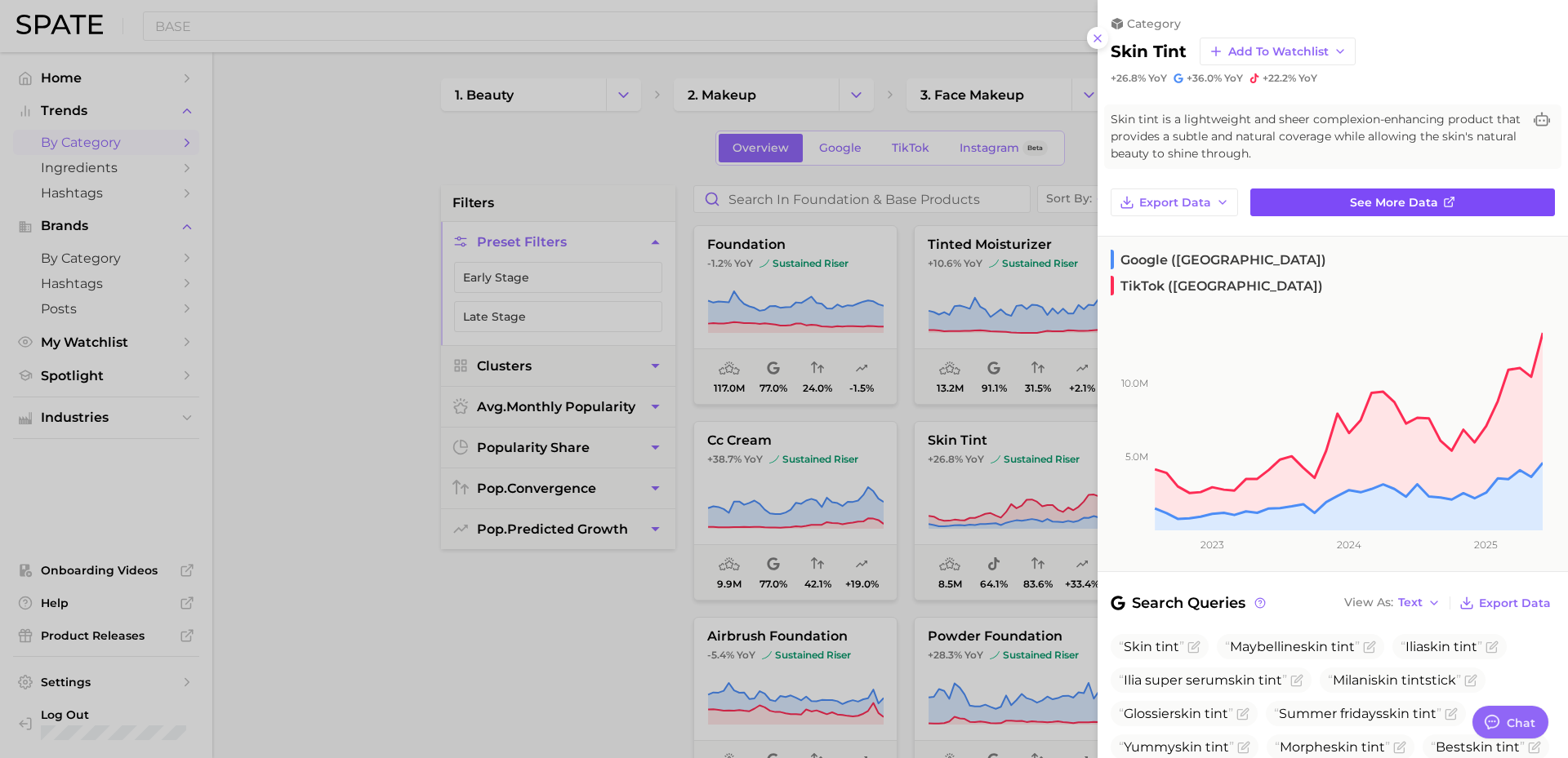
click at [1352, 200] on span "See more data" at bounding box center [1393, 203] width 88 height 14
click at [96, 298] on div at bounding box center [784, 379] width 1568 height 758
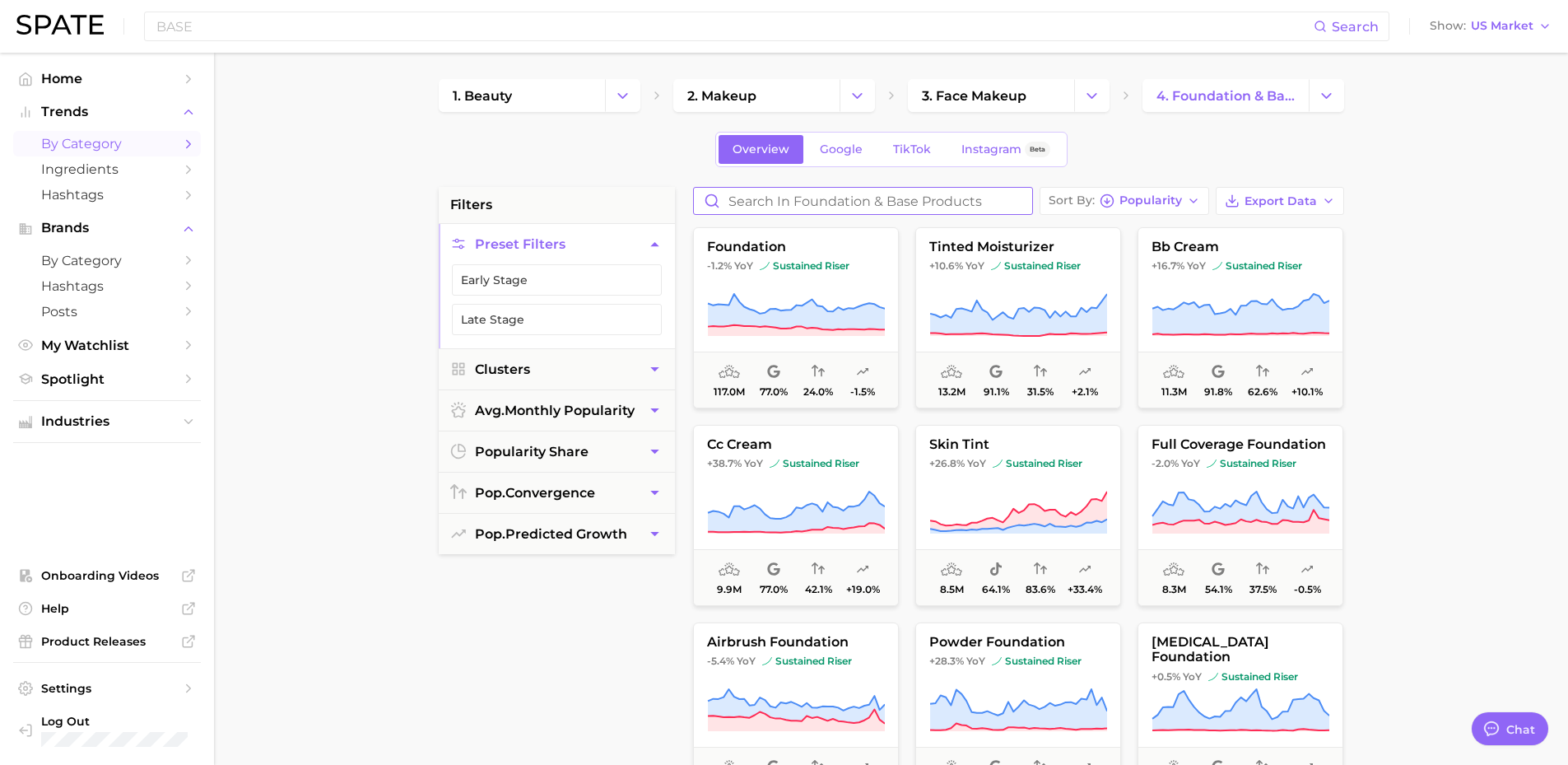
click at [950, 200] on input "Search in foundation & base products" at bounding box center [862, 200] width 338 height 26
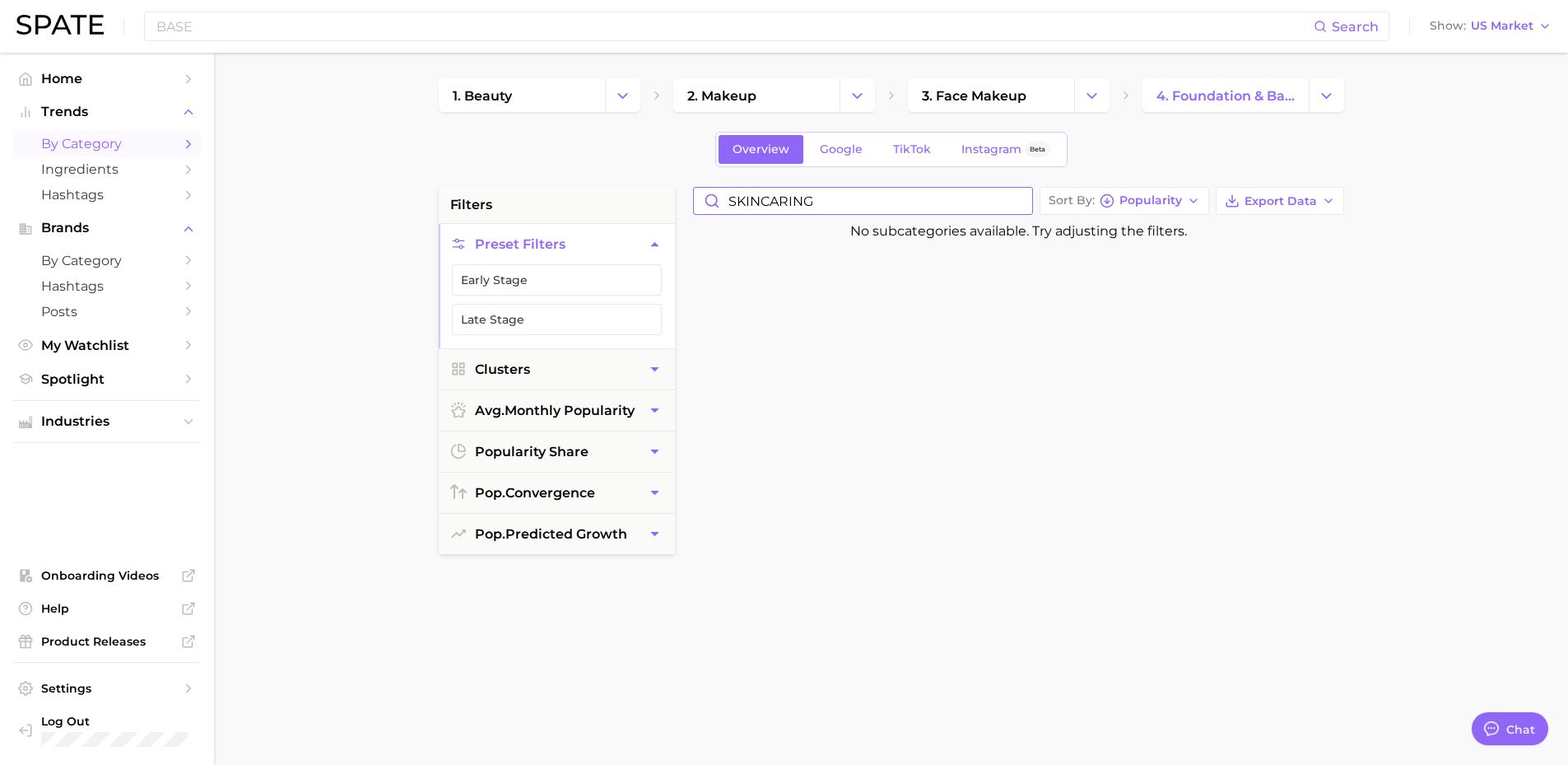
click at [790, 205] on input "SKINCARING" at bounding box center [862, 200] width 338 height 26
type input "SKINCARING"
click at [179, 18] on input "BASE" at bounding box center [734, 26] width 1159 height 28
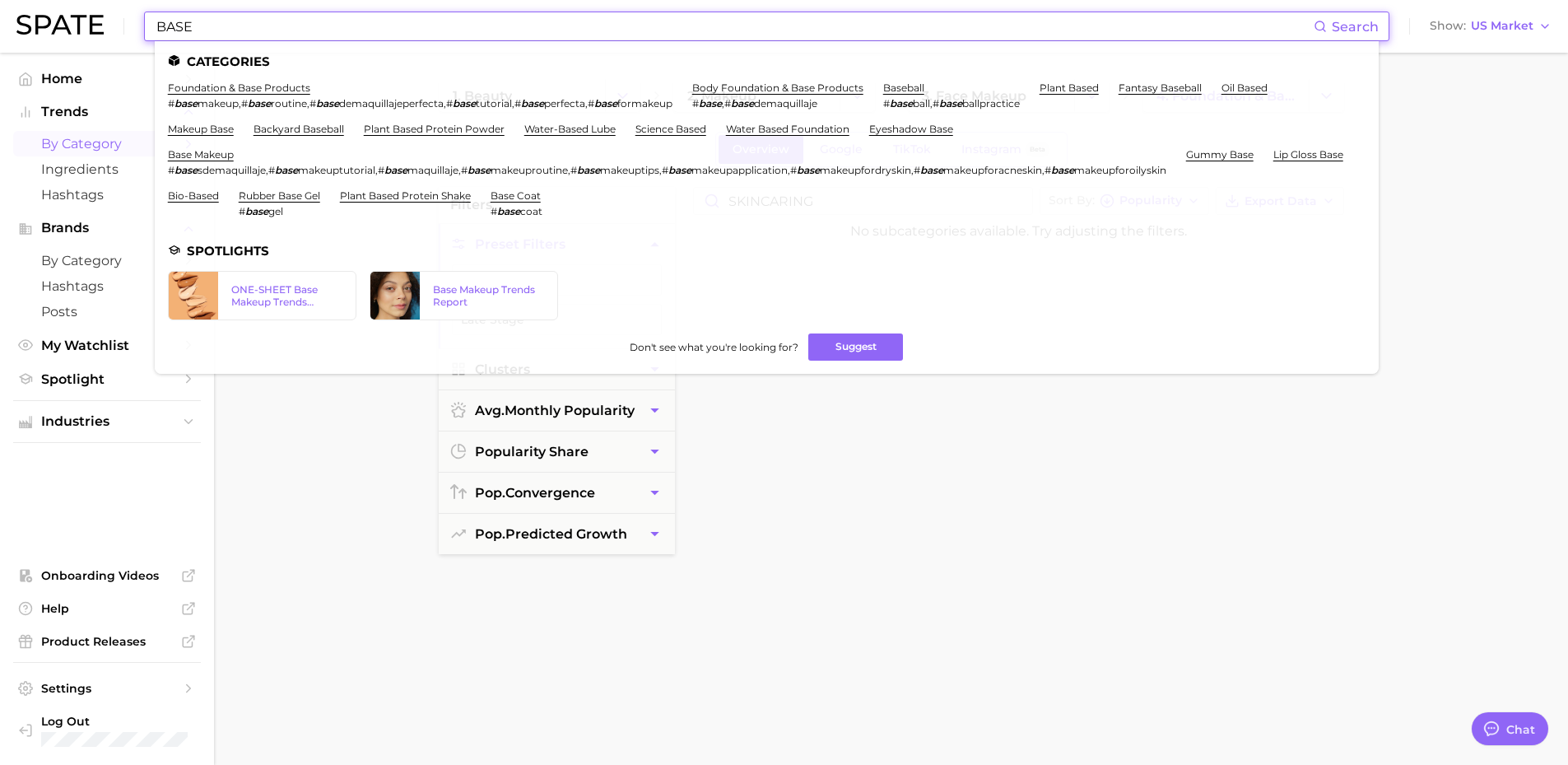
click at [191, 17] on input "BASE" at bounding box center [734, 26] width 1159 height 28
click at [167, 25] on input "BASE" at bounding box center [734, 26] width 1159 height 28
paste input "SKINCARING"
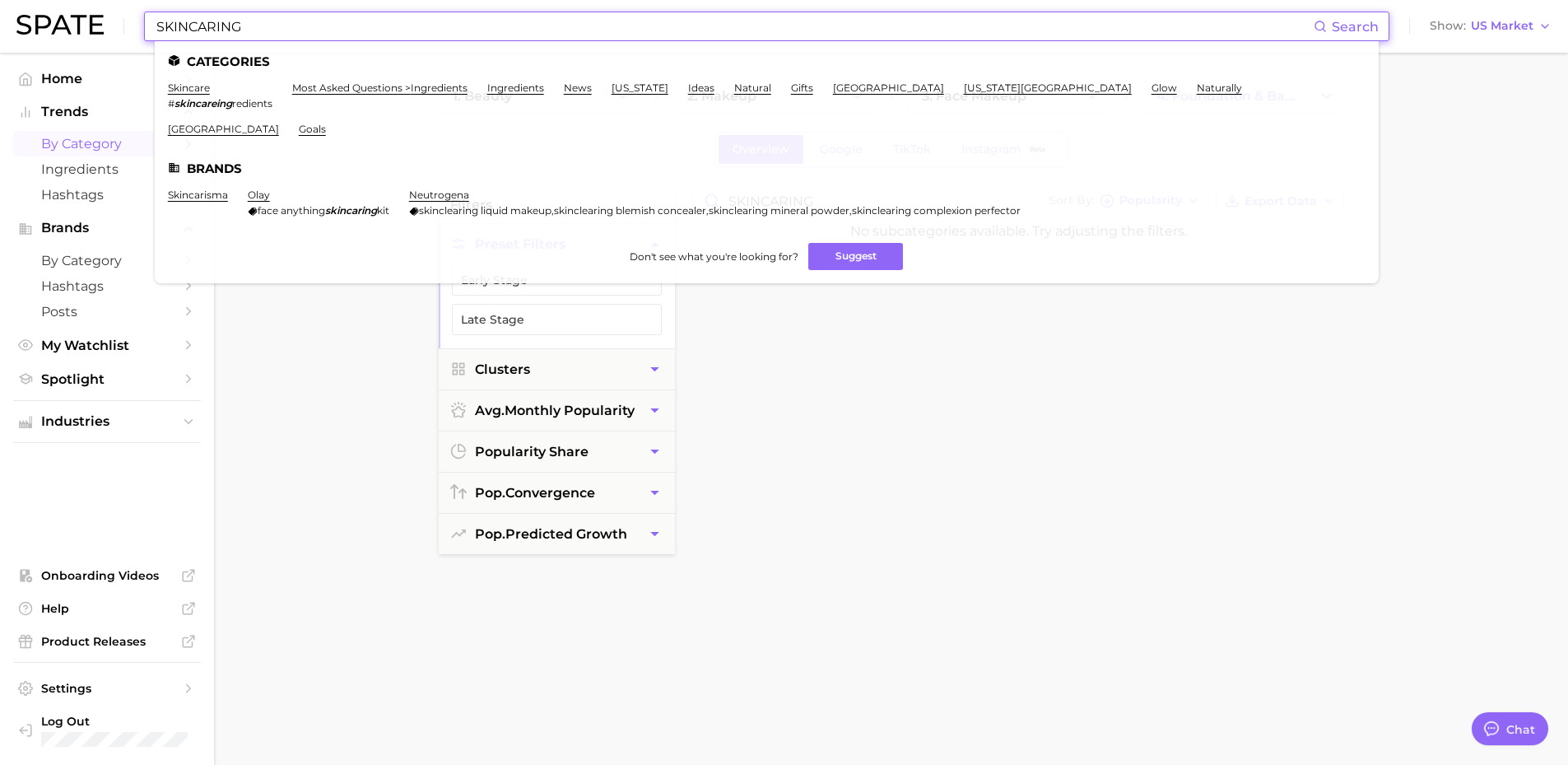
type input "SKINCARING"
click at [330, 384] on main "1. beauty 2. makeup 3. face makeup 4. foundation & base products Overview Googl…" at bounding box center [891, 677] width 1354 height 1250
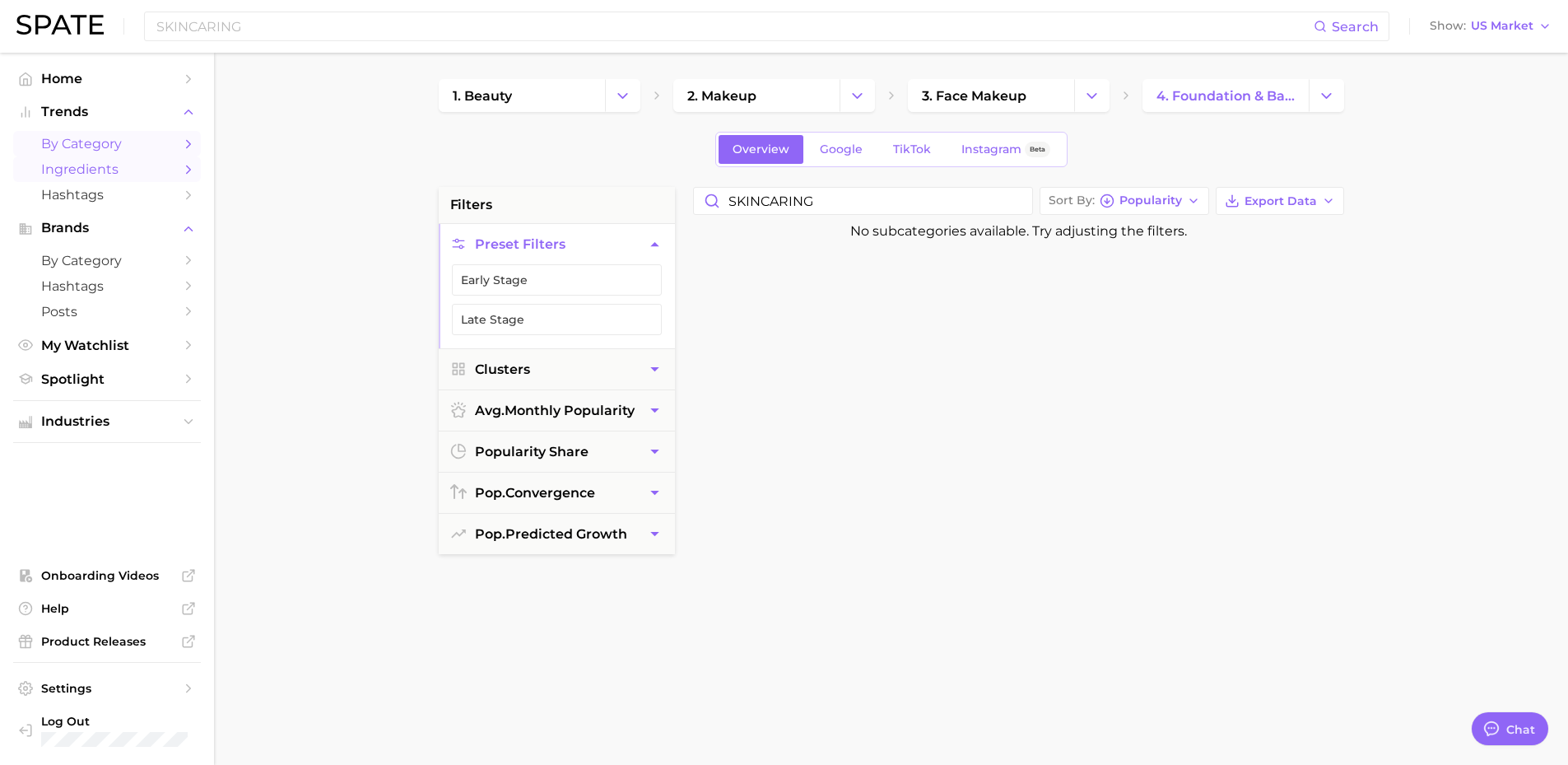
click at [90, 169] on span "Ingredients" at bounding box center [107, 170] width 132 height 16
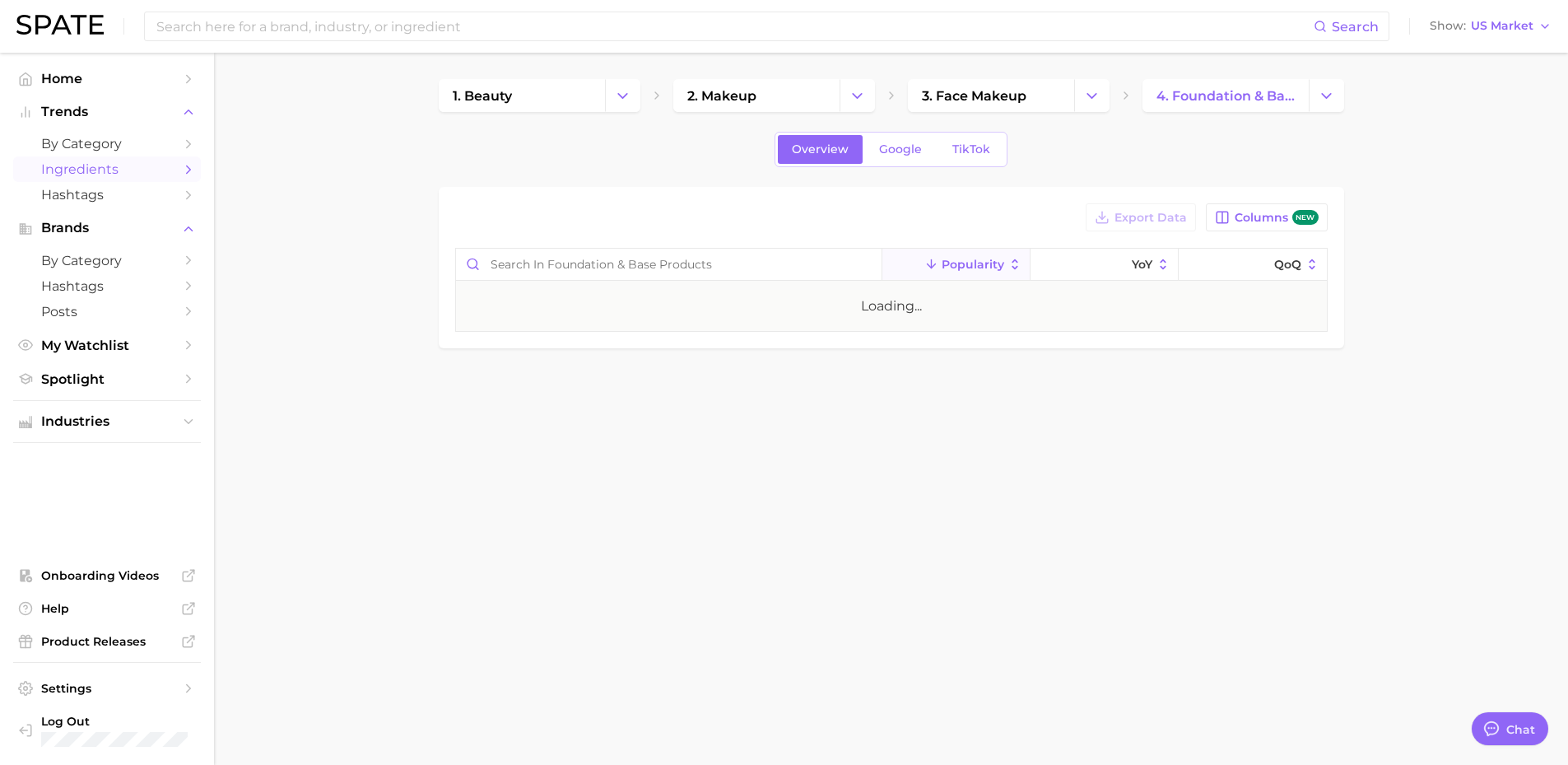
type textarea "x"
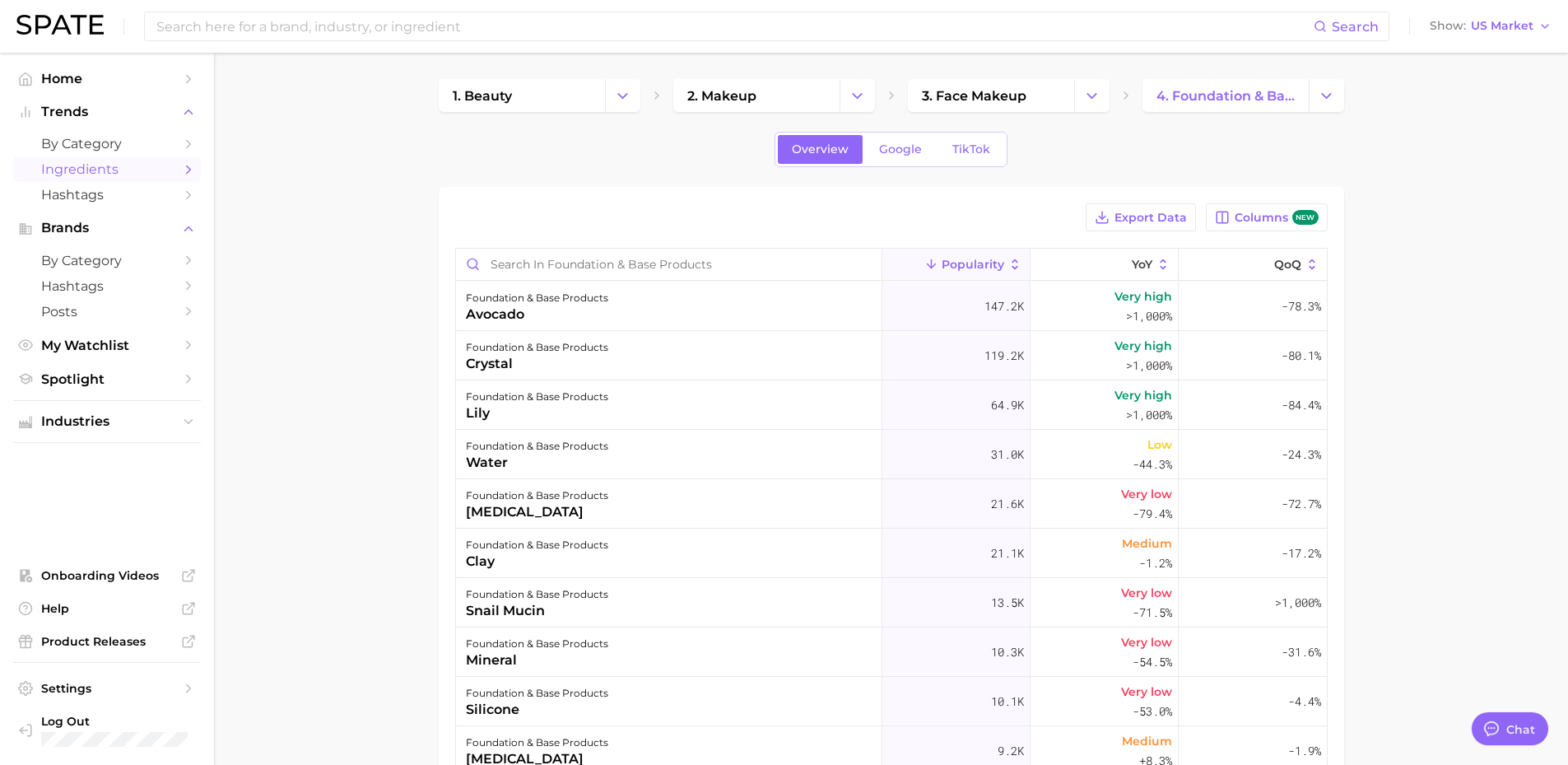
click at [92, 208] on ul "Home Trends by Category Ingredients Hashtags Brands by Category Hashtags Posts …" at bounding box center [107, 228] width 187 height 326
click at [95, 199] on span "Hashtags" at bounding box center [107, 194] width 132 height 16
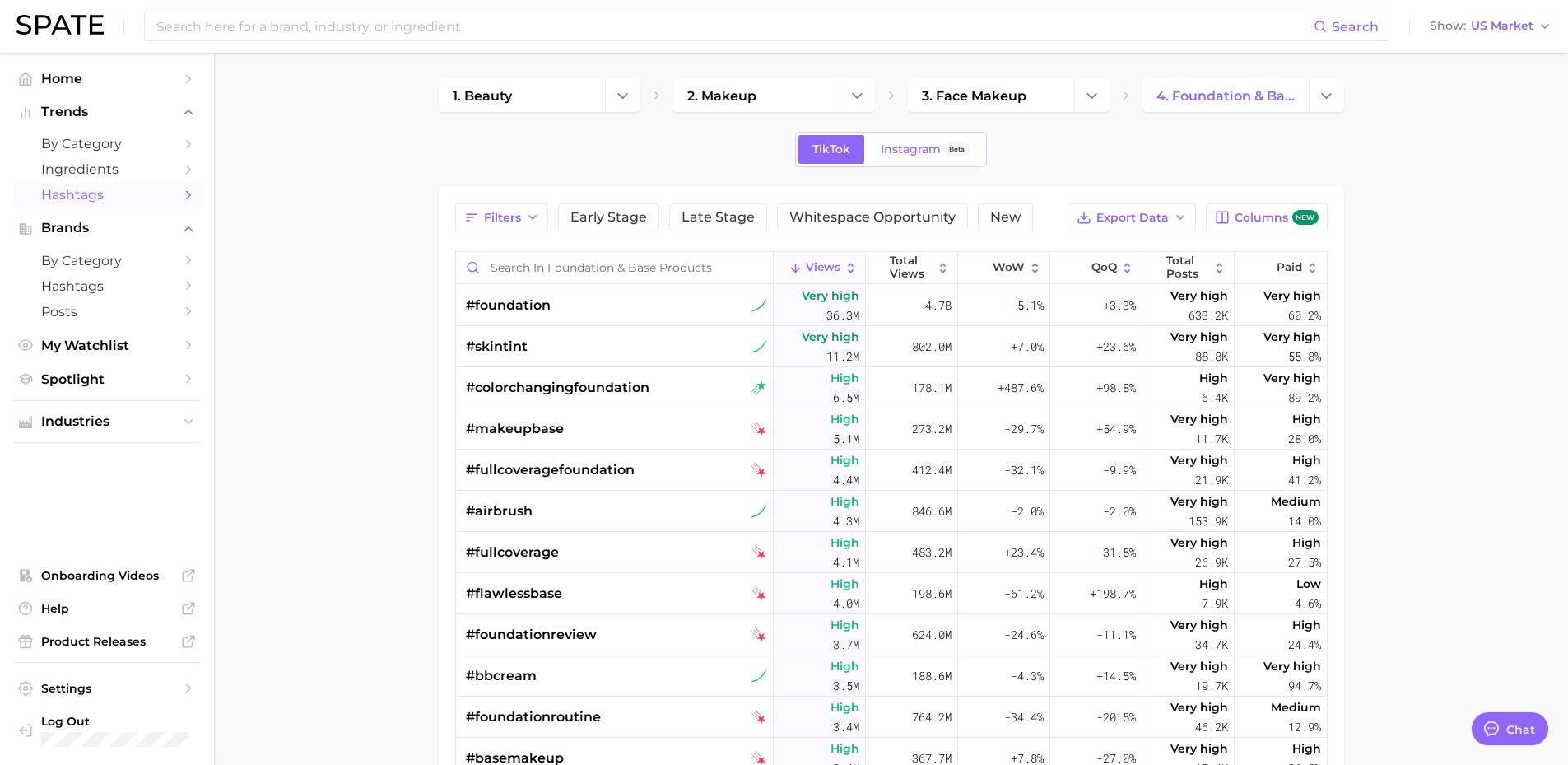
click at [574, 251] on div "Views Total Views WoW QoQ Total Posts Paid #foundation Very high 36.3m 4.7b -5.…" at bounding box center [891, 633] width 872 height 765
click at [582, 258] on input "Search in foundation & base products" at bounding box center [615, 267] width 317 height 31
type input "S"
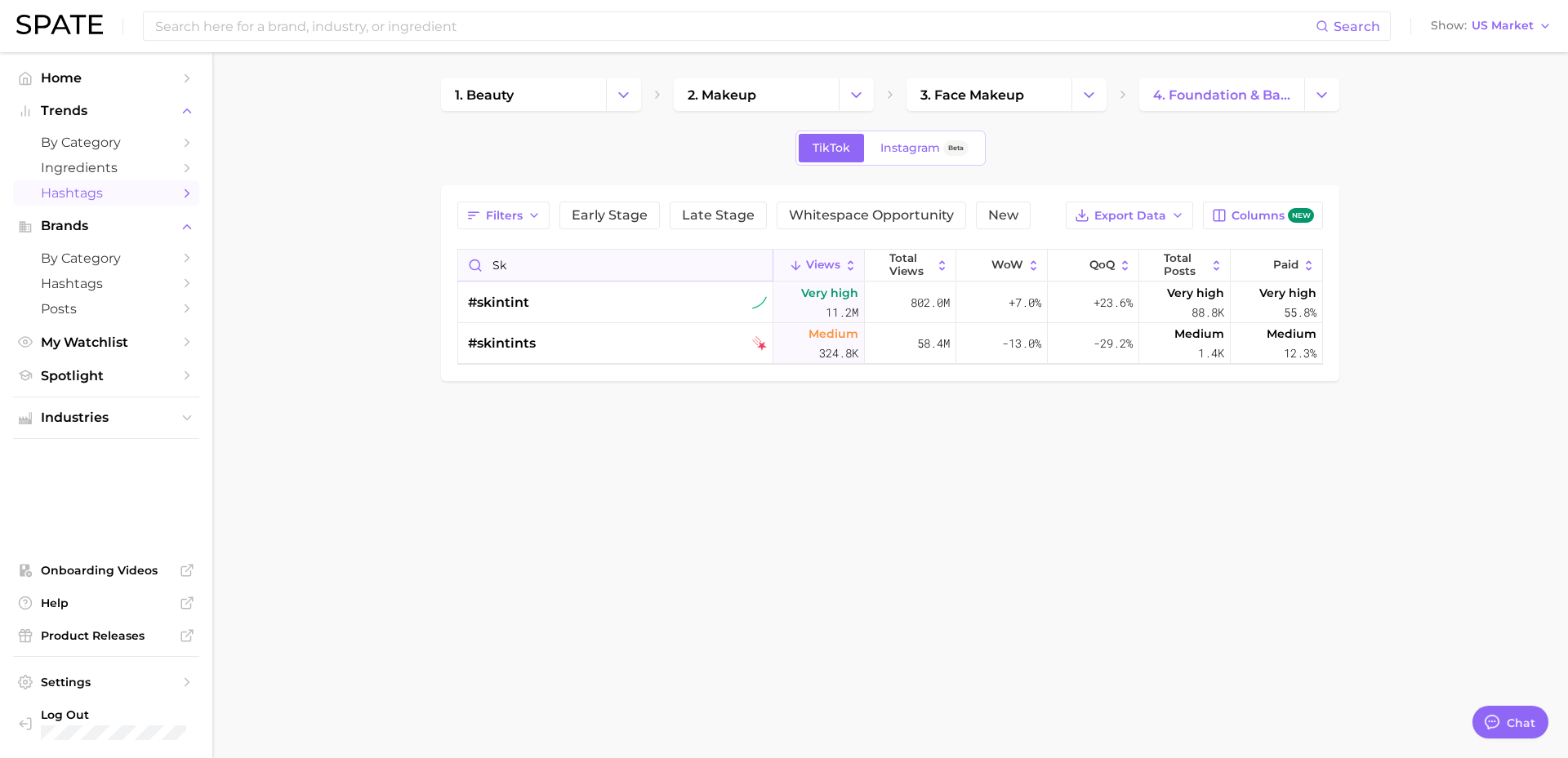
type input "s"
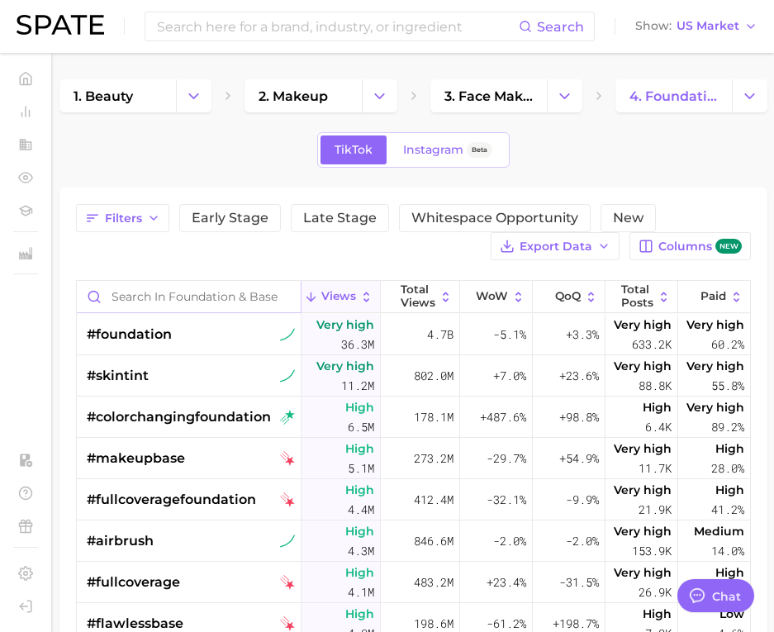
type textarea "x"
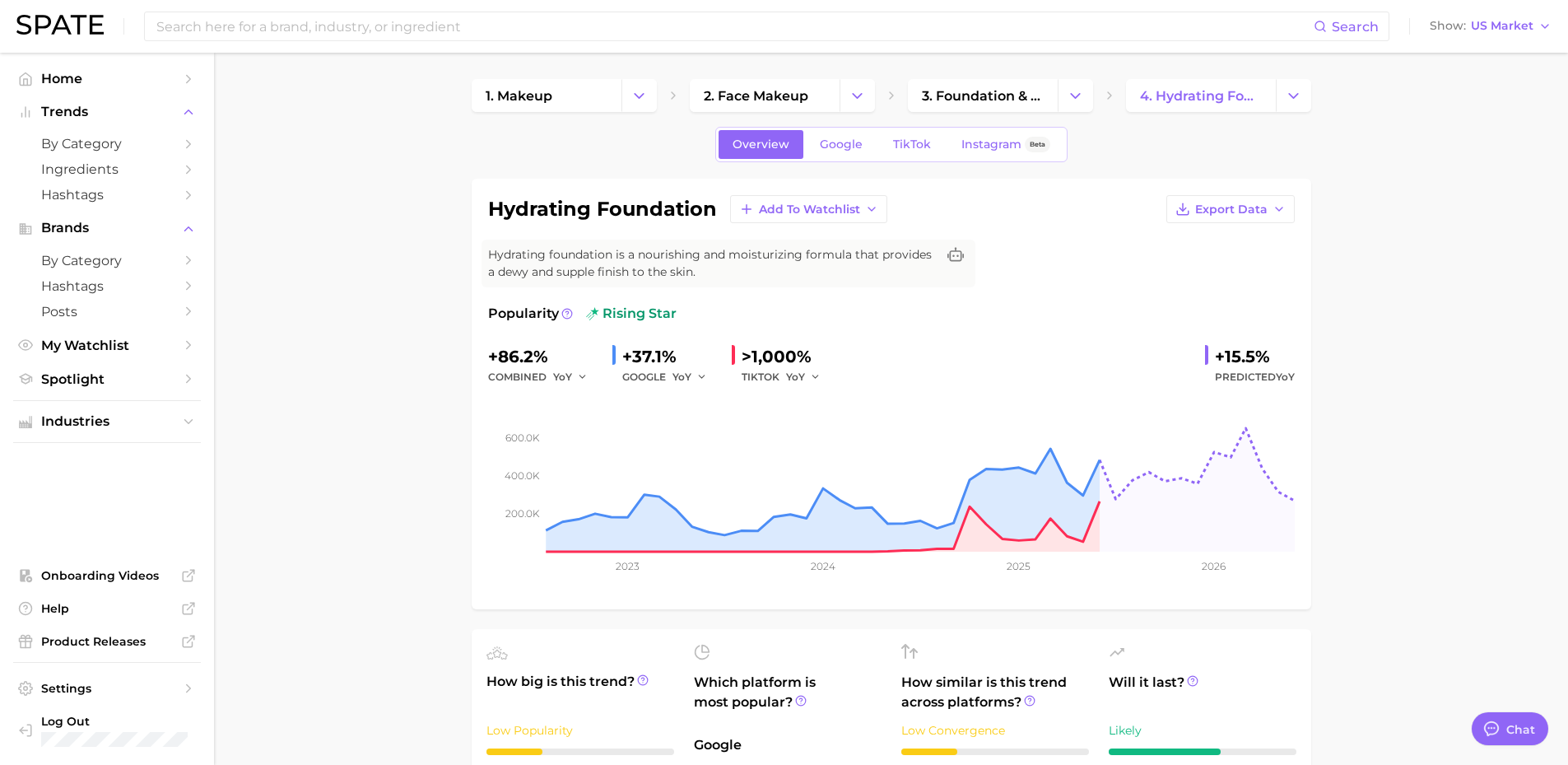
click at [1285, 191] on div "hydrating foundation Add to Watchlist Export Data Hydrating foundation is a nou…" at bounding box center [891, 394] width 839 height 431
click at [1285, 199] on button "Export Data" at bounding box center [1230, 209] width 129 height 28
click at [1255, 264] on button "Time Series Image" at bounding box center [1204, 269] width 181 height 30
click at [1002, 102] on span "3. foundation & base products" at bounding box center [983, 96] width 122 height 16
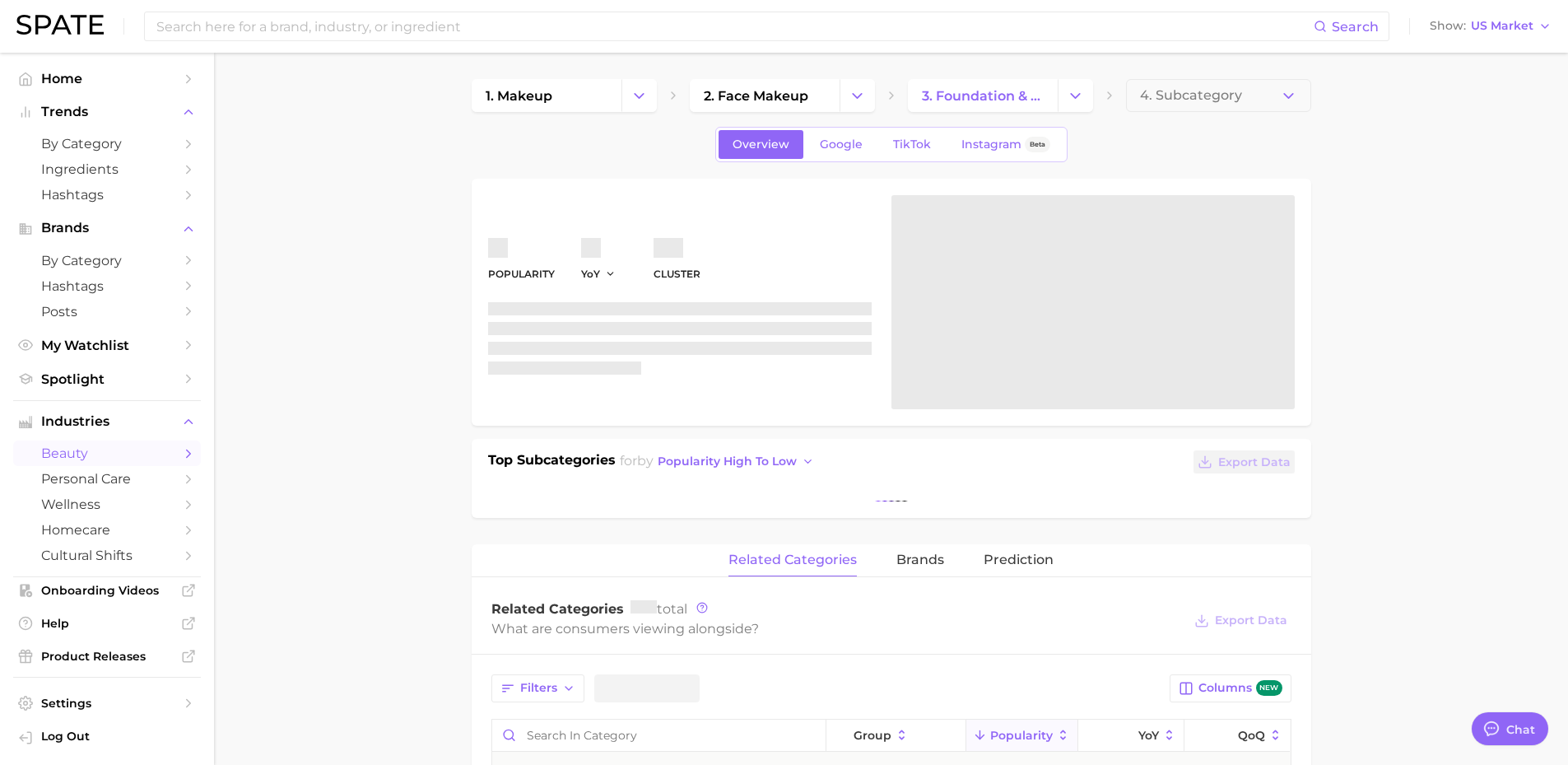
type textarea "x"
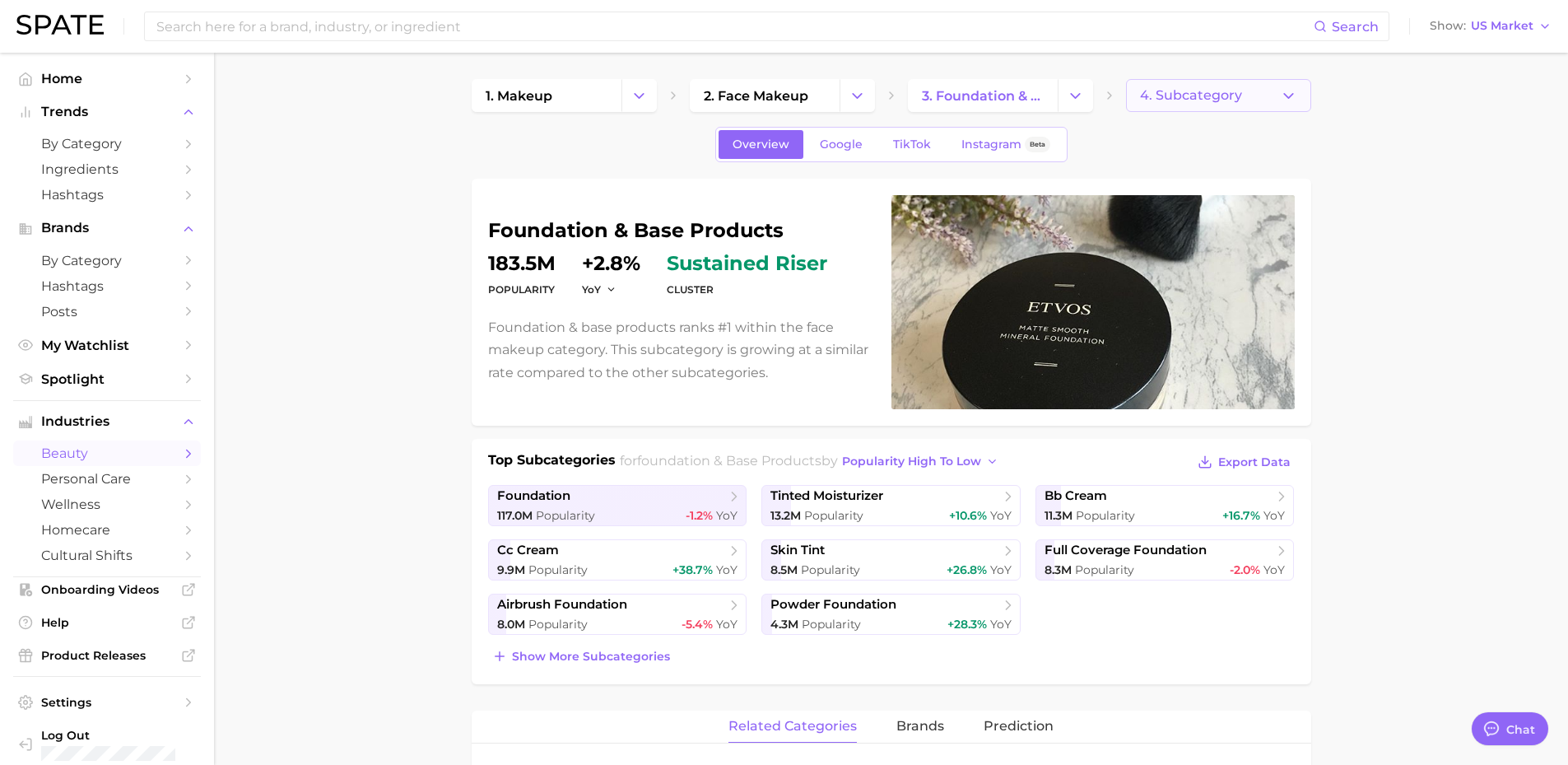
click at [1284, 88] on icon "button" at bounding box center [1288, 96] width 17 height 17
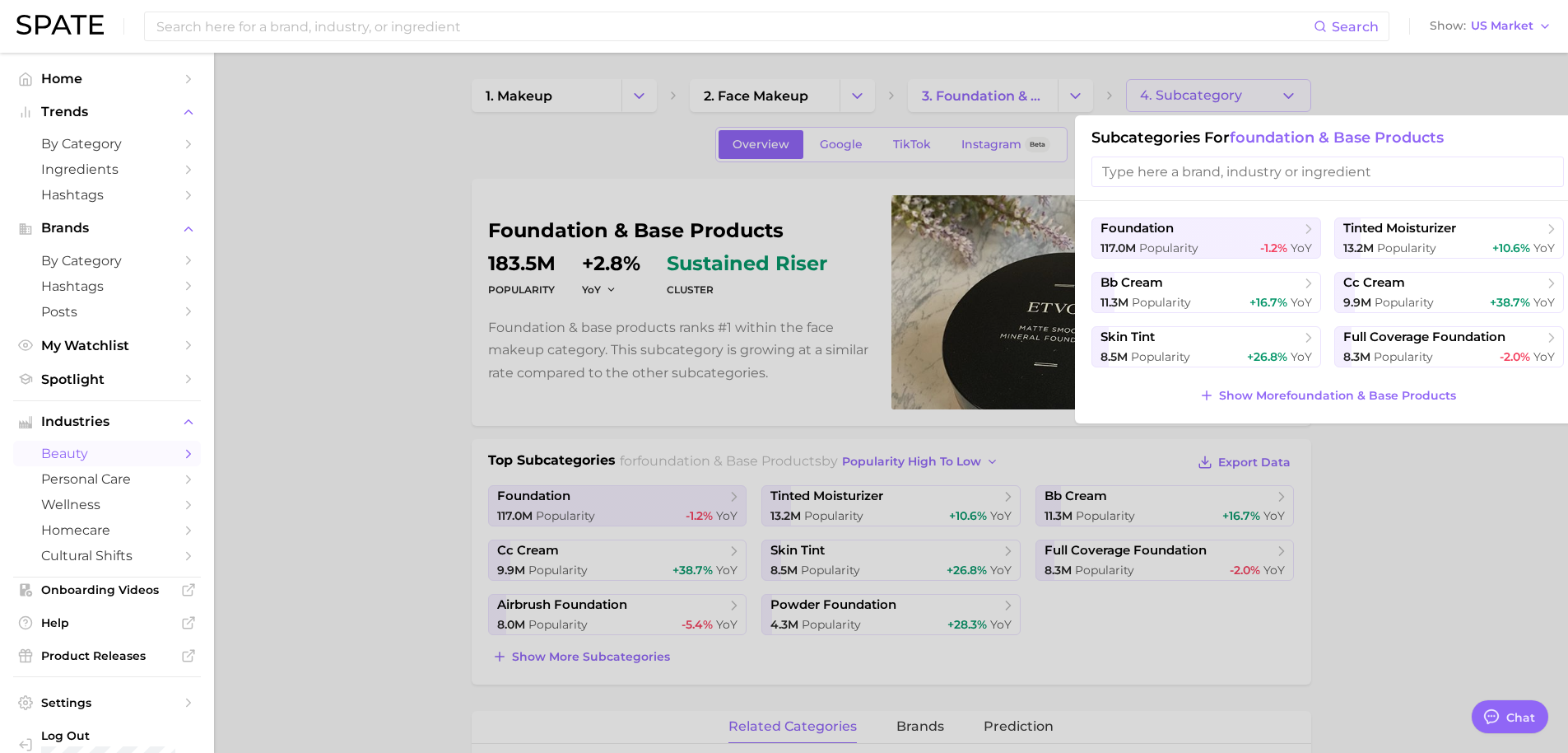
click at [428, 216] on div at bounding box center [784, 376] width 1568 height 753
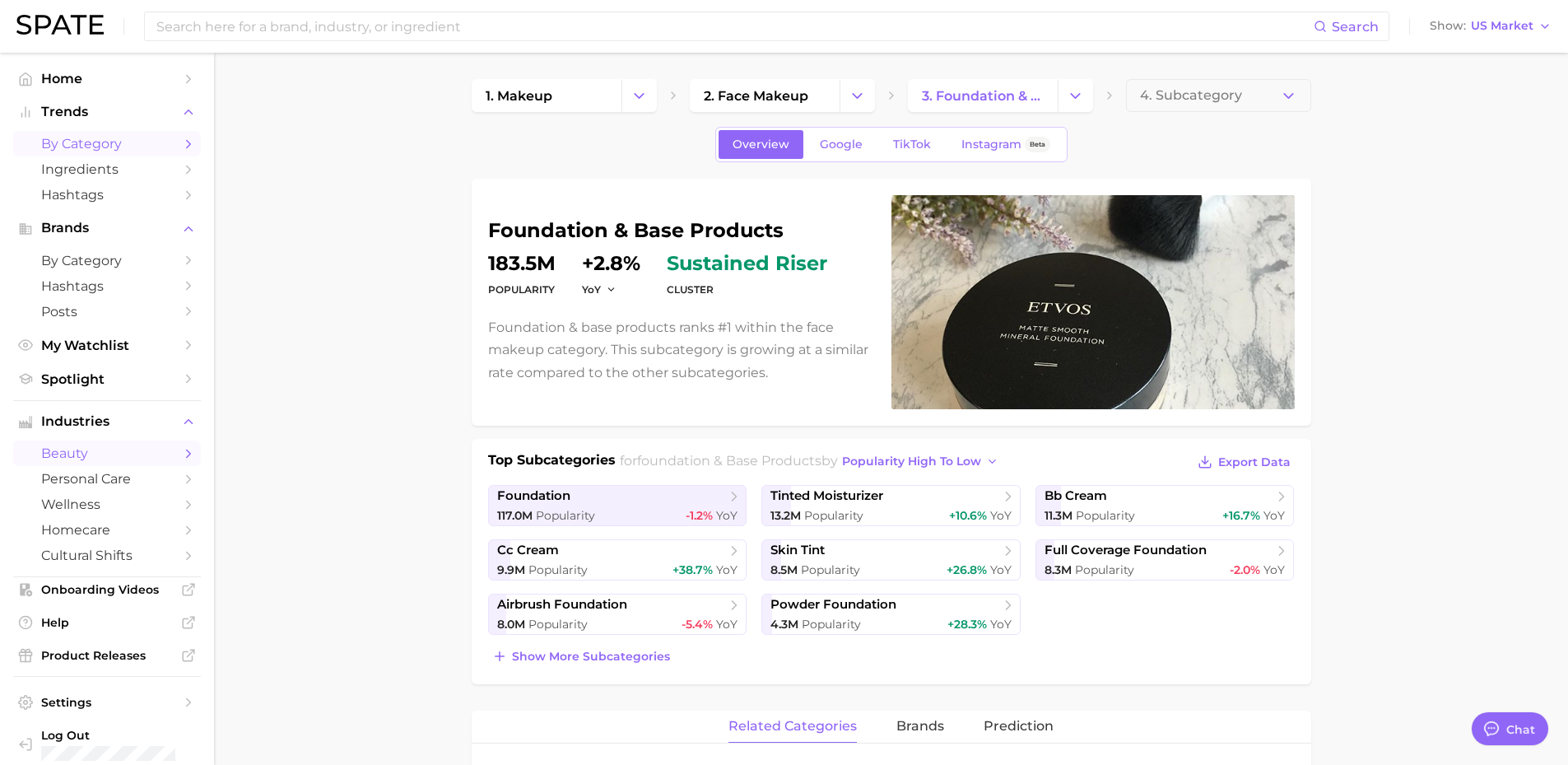
click at [117, 148] on span "by Category" at bounding box center [107, 144] width 132 height 16
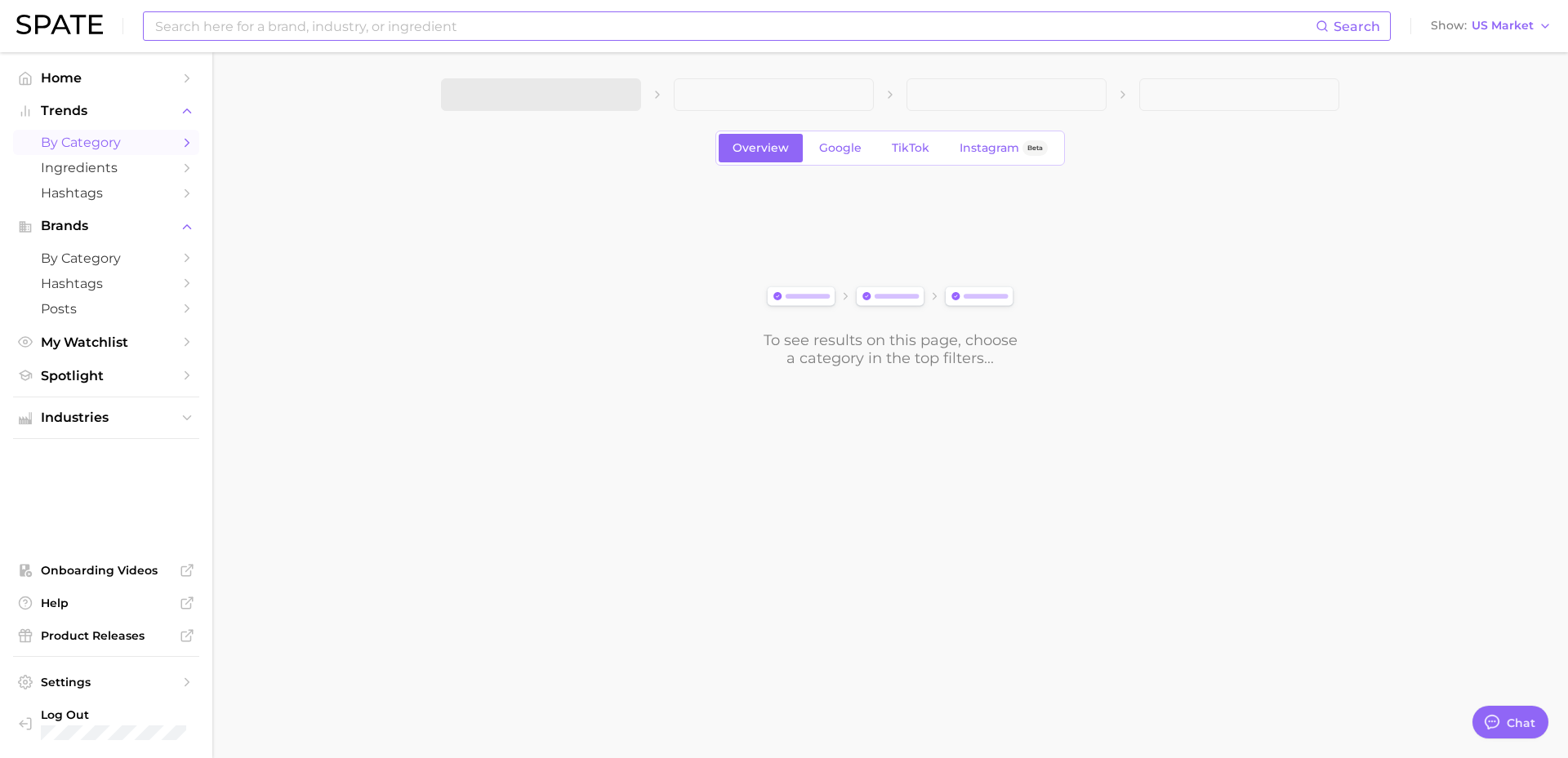
click at [446, 26] on input at bounding box center [734, 26] width 1162 height 28
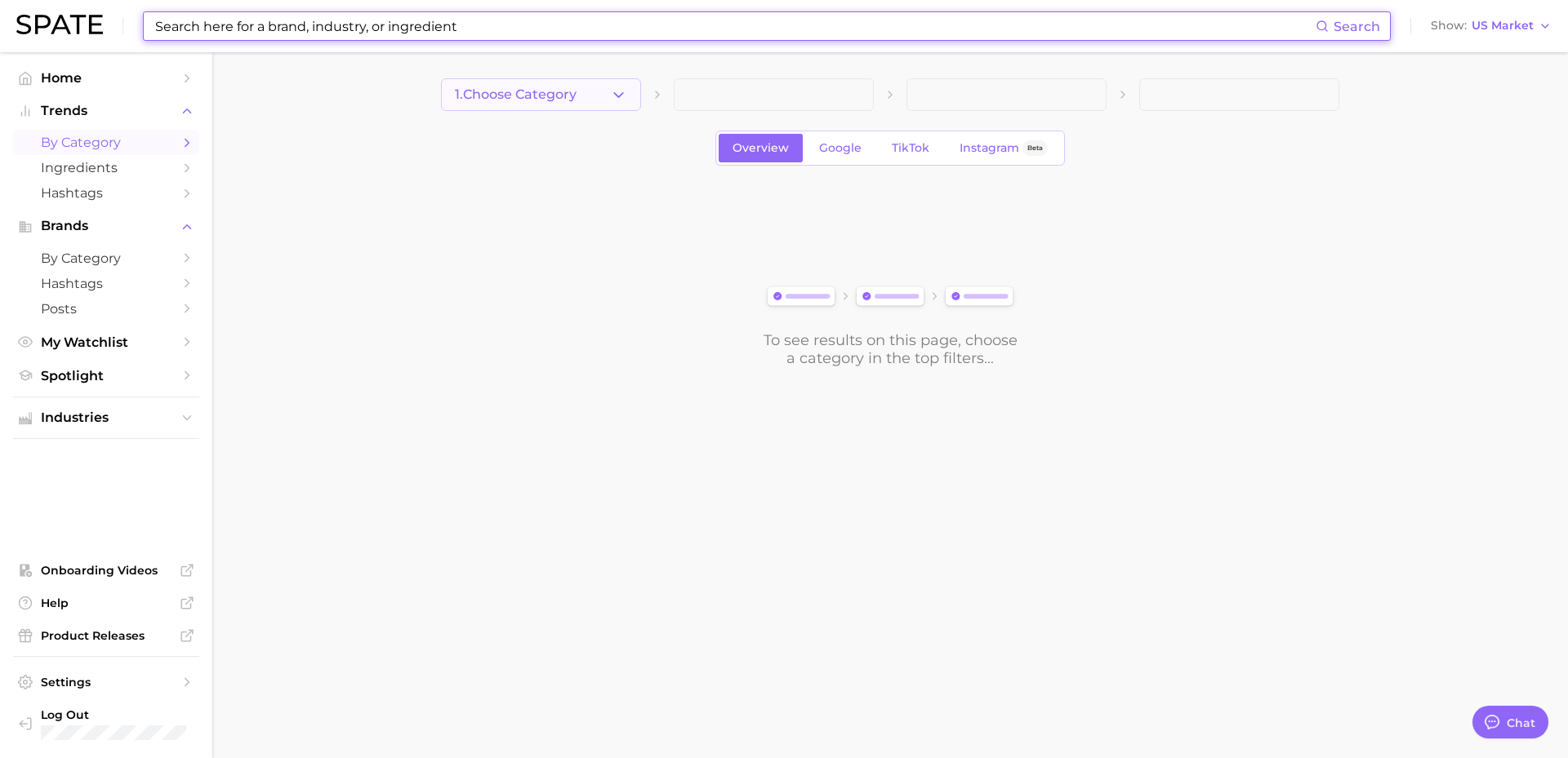
click at [566, 81] on button "1. Choose Category" at bounding box center [541, 94] width 200 height 33
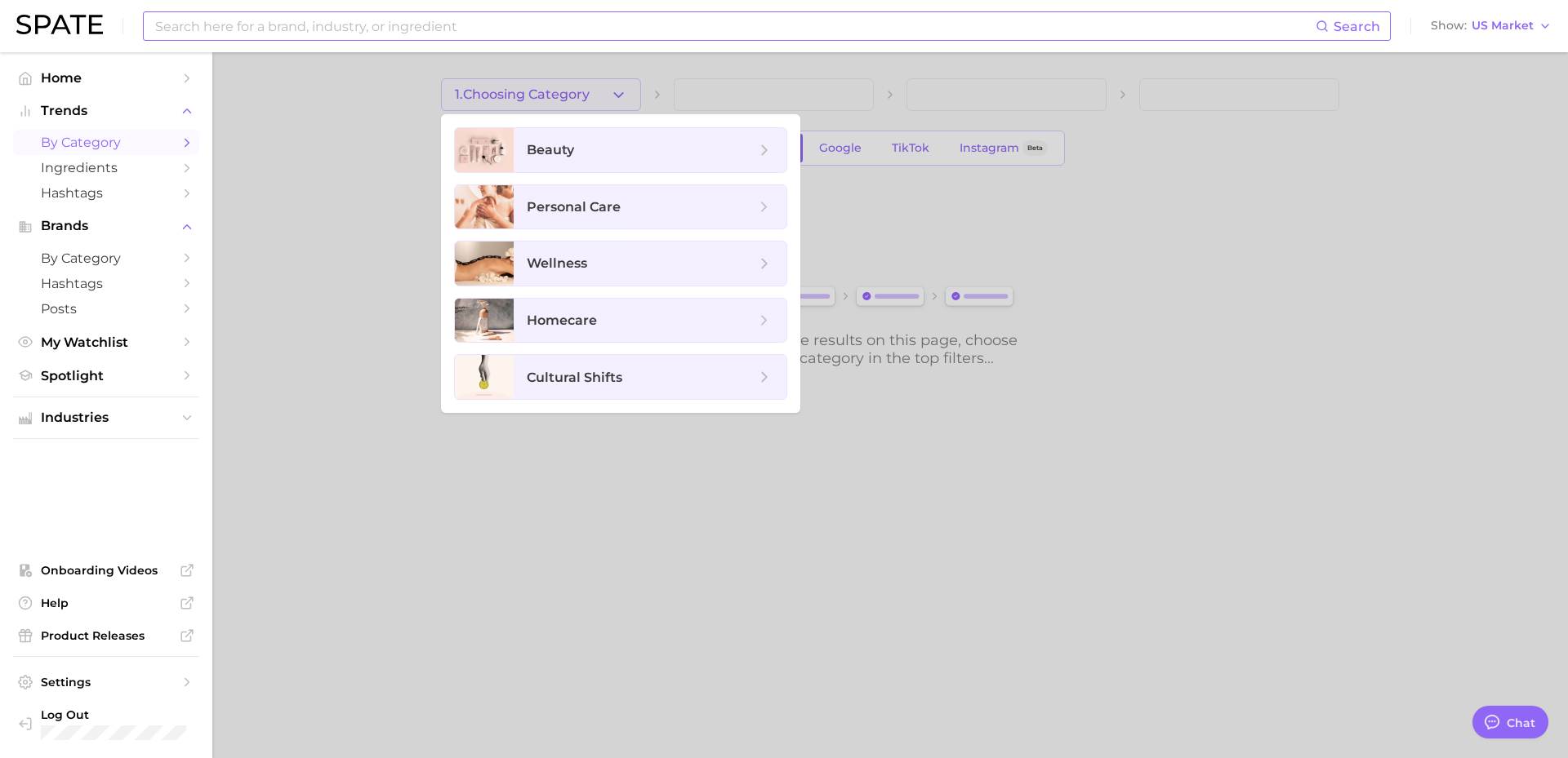
drag, startPoint x: 409, startPoint y: 42, endPoint x: 425, endPoint y: 26, distance: 22.6
click at [409, 40] on div "Search Show US Market" at bounding box center [784, 26] width 1535 height 52
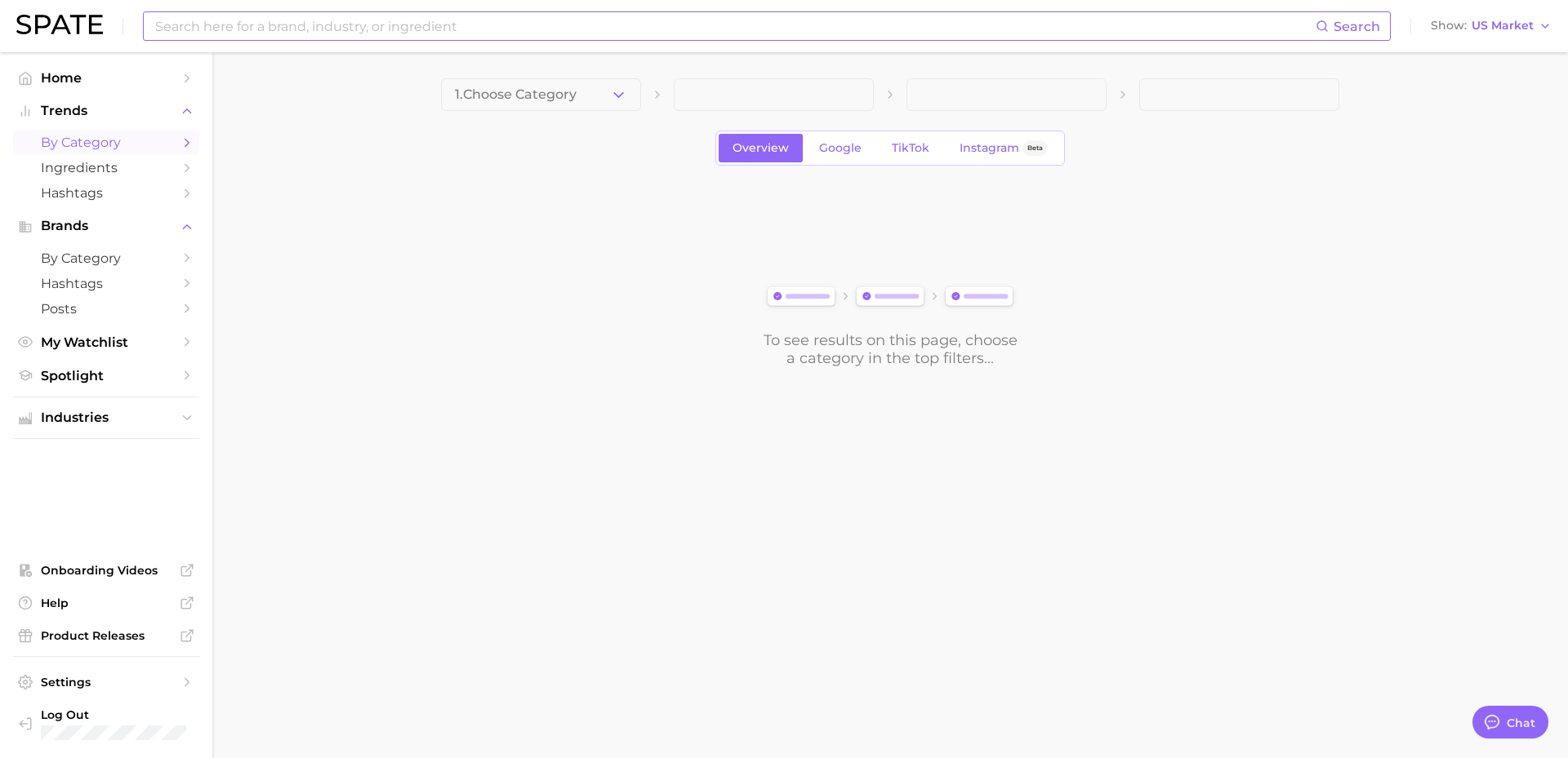
click at [429, 25] on input at bounding box center [734, 26] width 1162 height 28
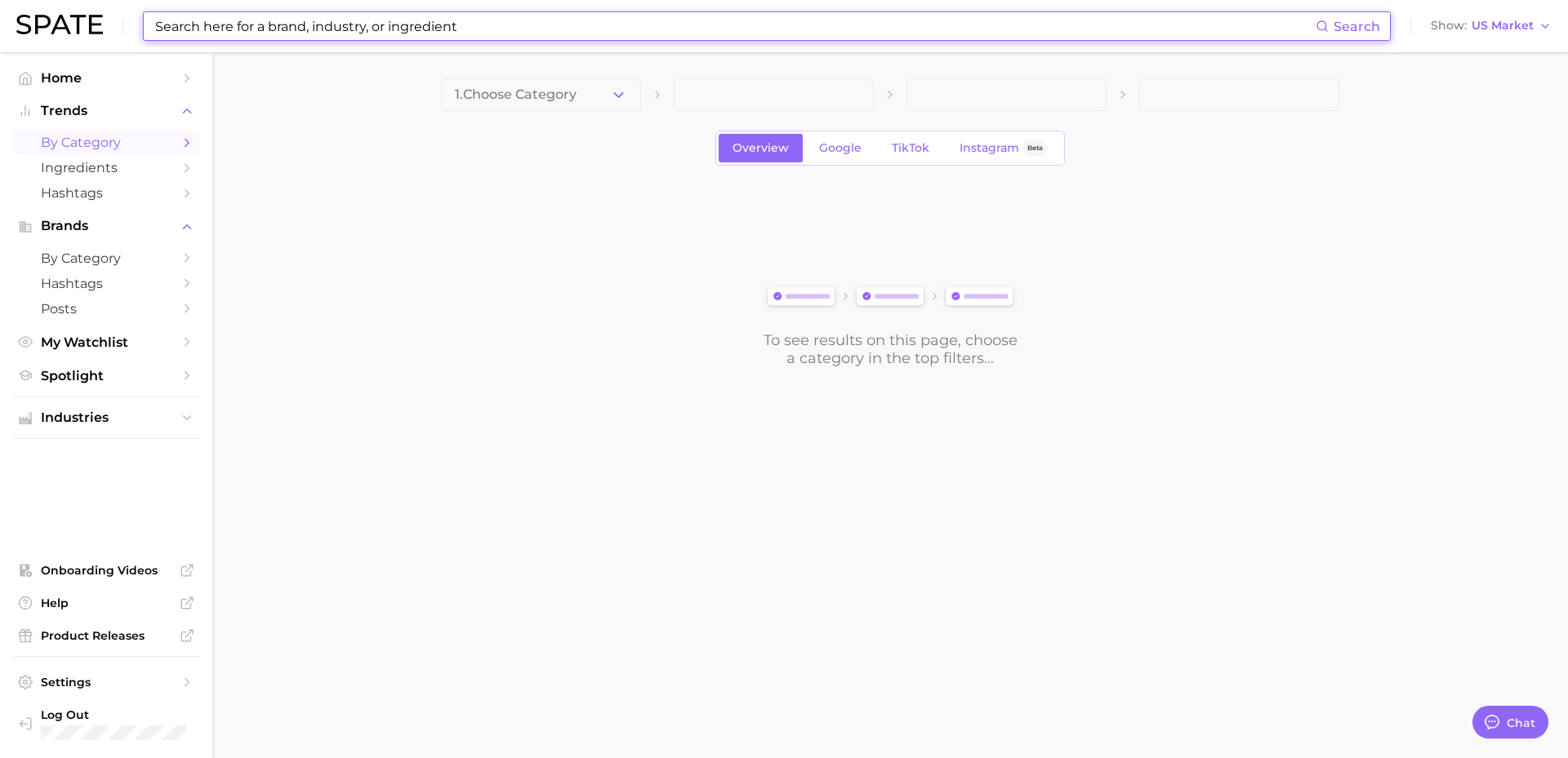
type input "ㄹ"
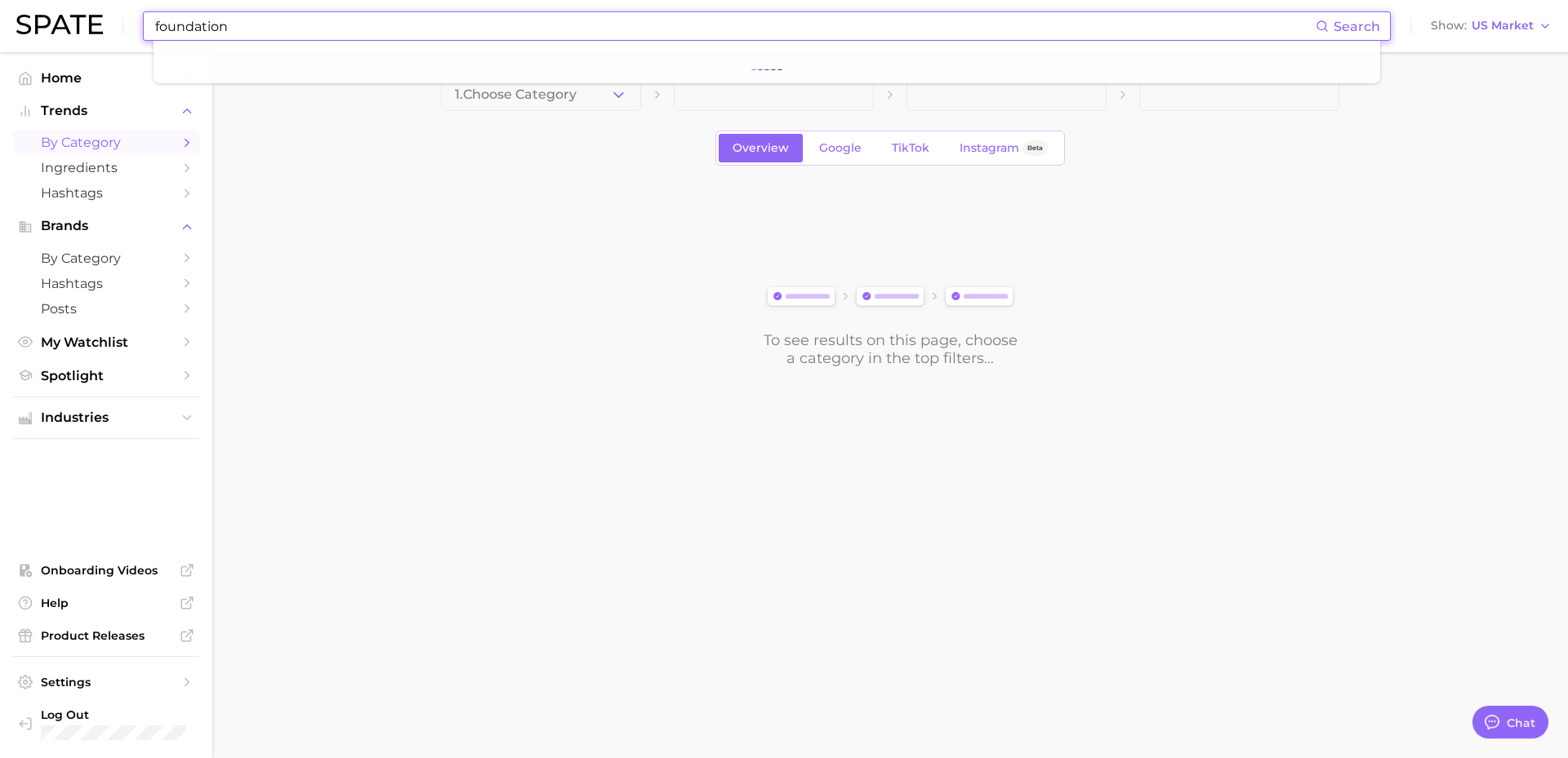
click at [434, 28] on input "foundation" at bounding box center [734, 26] width 1162 height 28
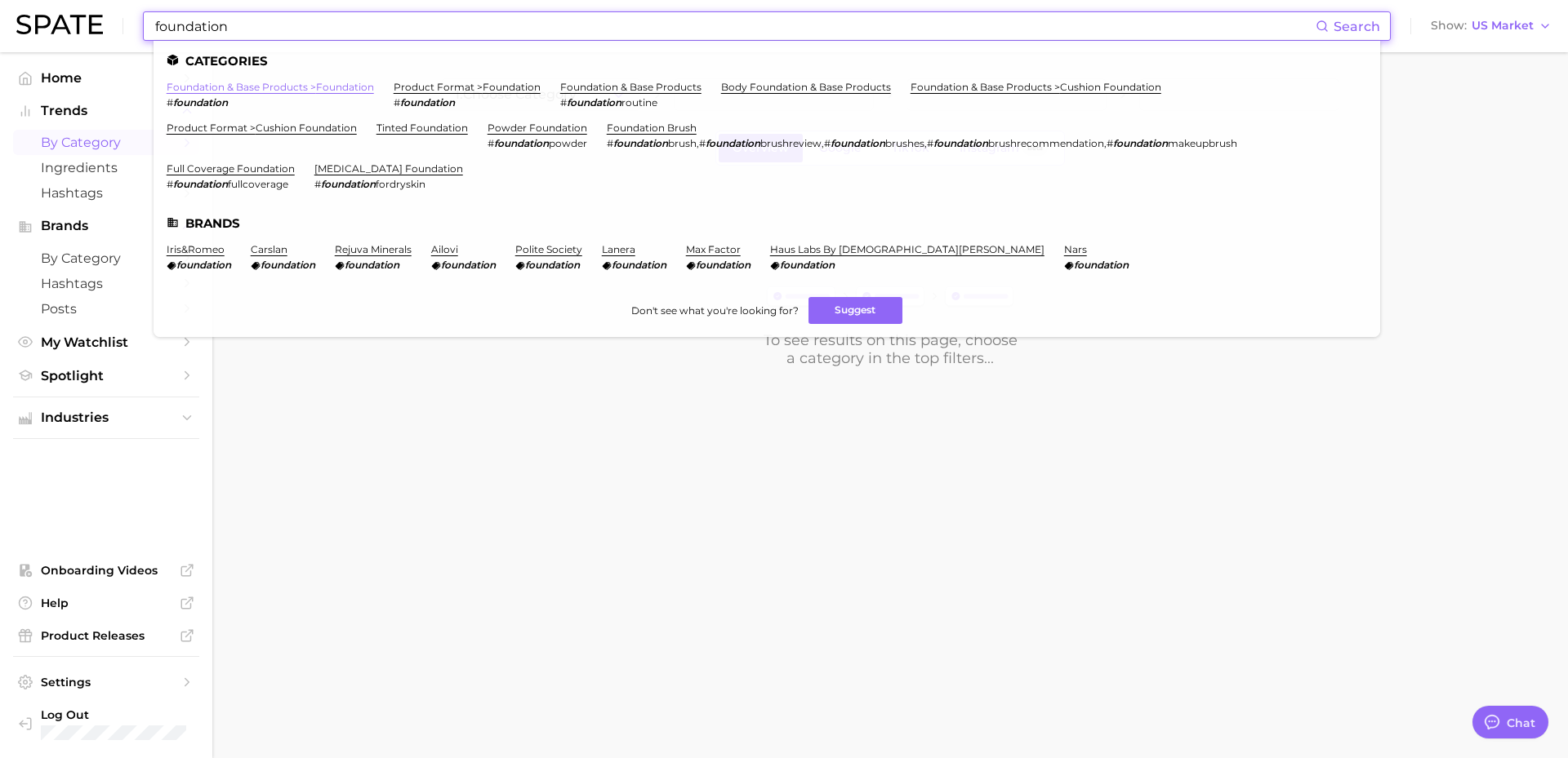
type input "foundation"
click at [349, 90] on link "foundation & base products > foundation" at bounding box center [270, 87] width 208 height 12
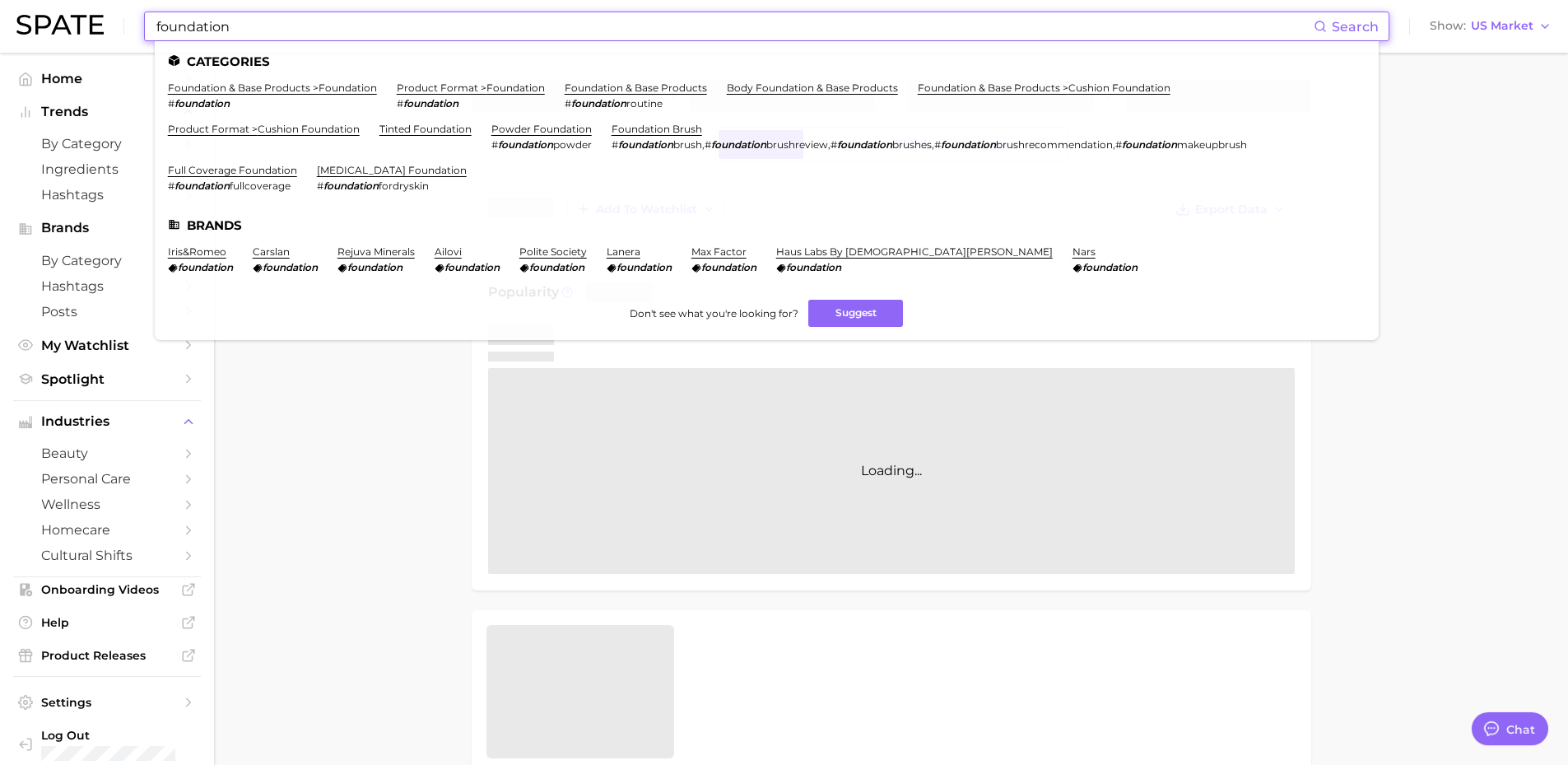
click at [343, 32] on input "foundation" at bounding box center [734, 26] width 1159 height 28
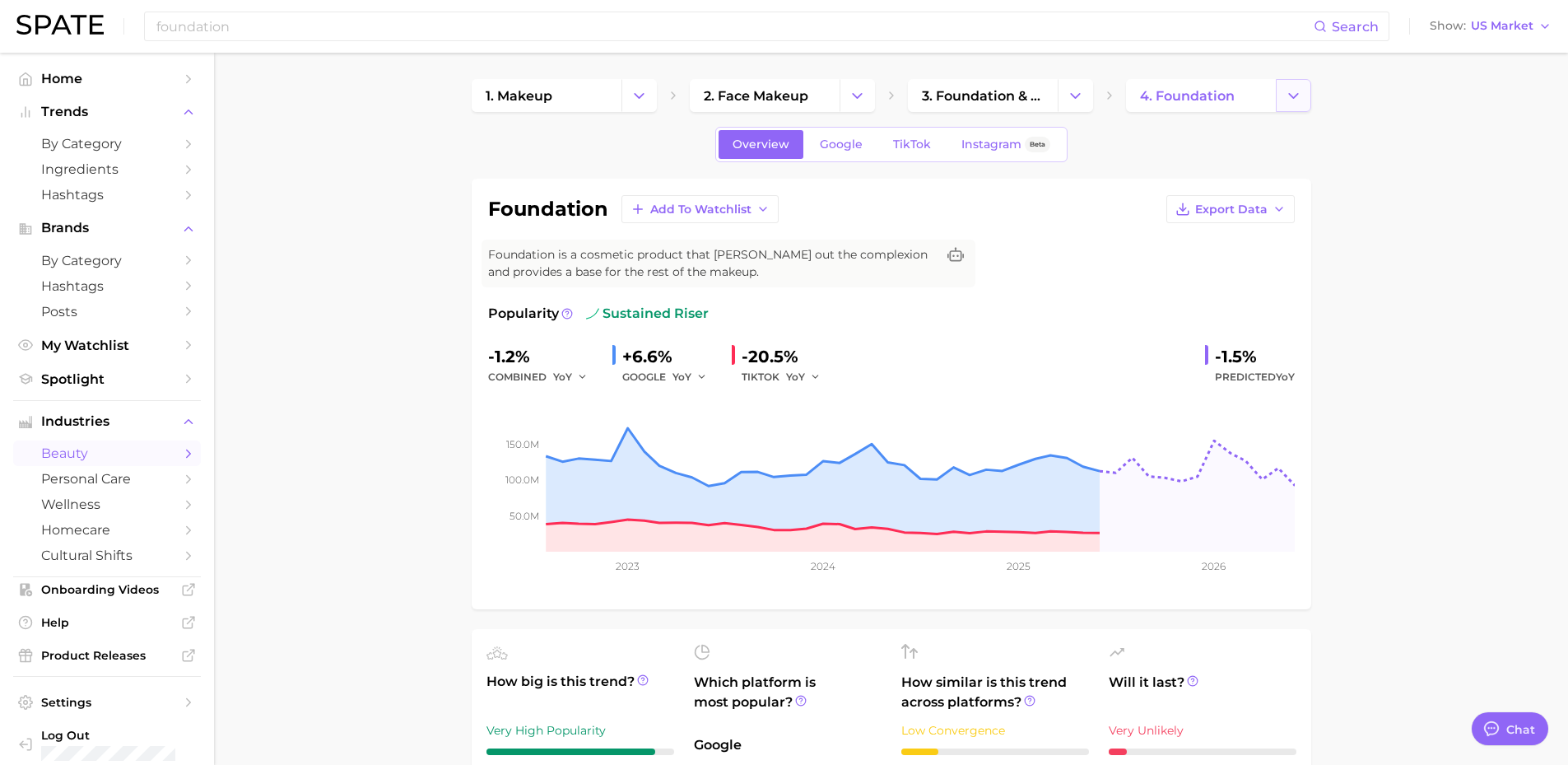
click at [1292, 101] on icon "Change Category" at bounding box center [1293, 96] width 17 height 17
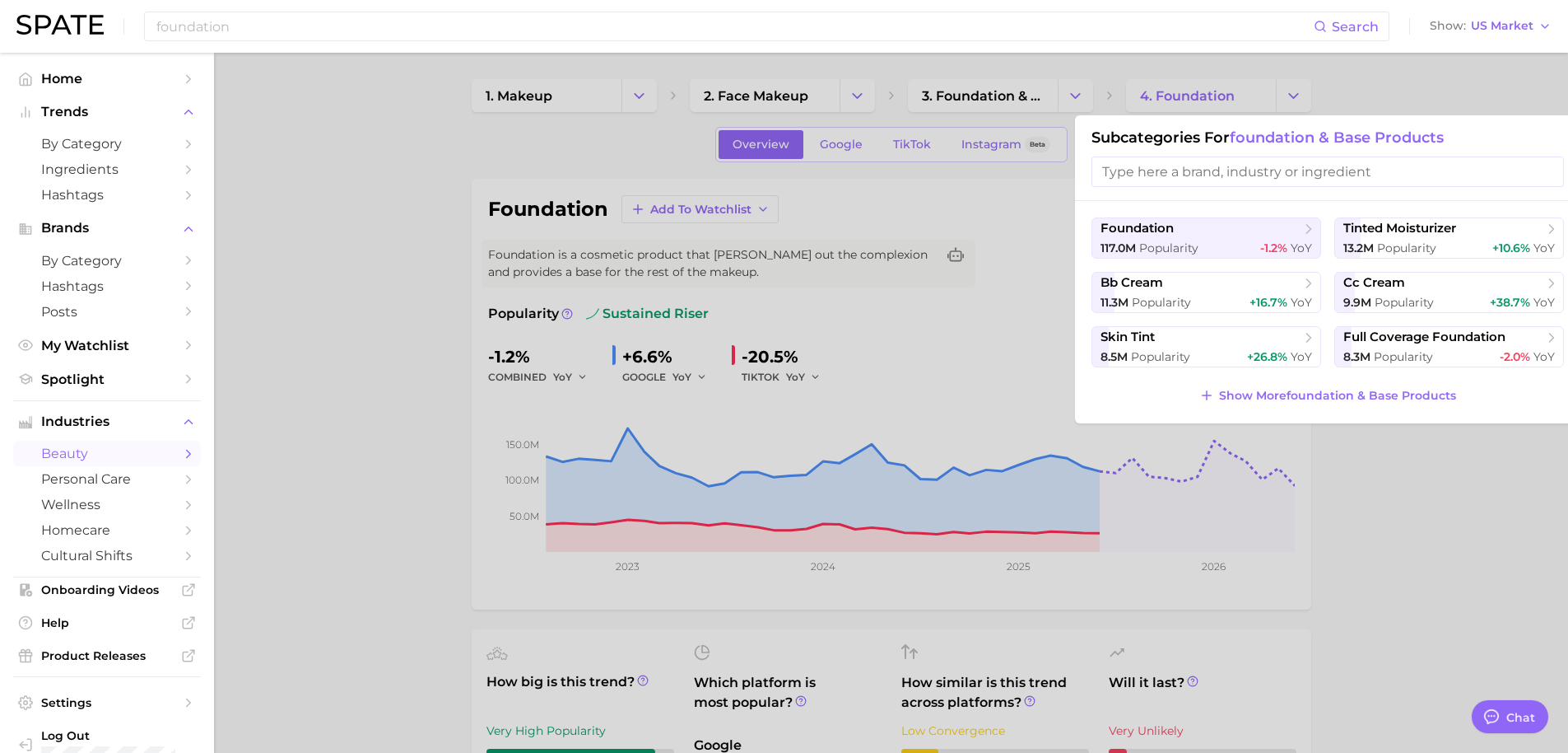
click at [615, 139] on div at bounding box center [784, 376] width 1568 height 753
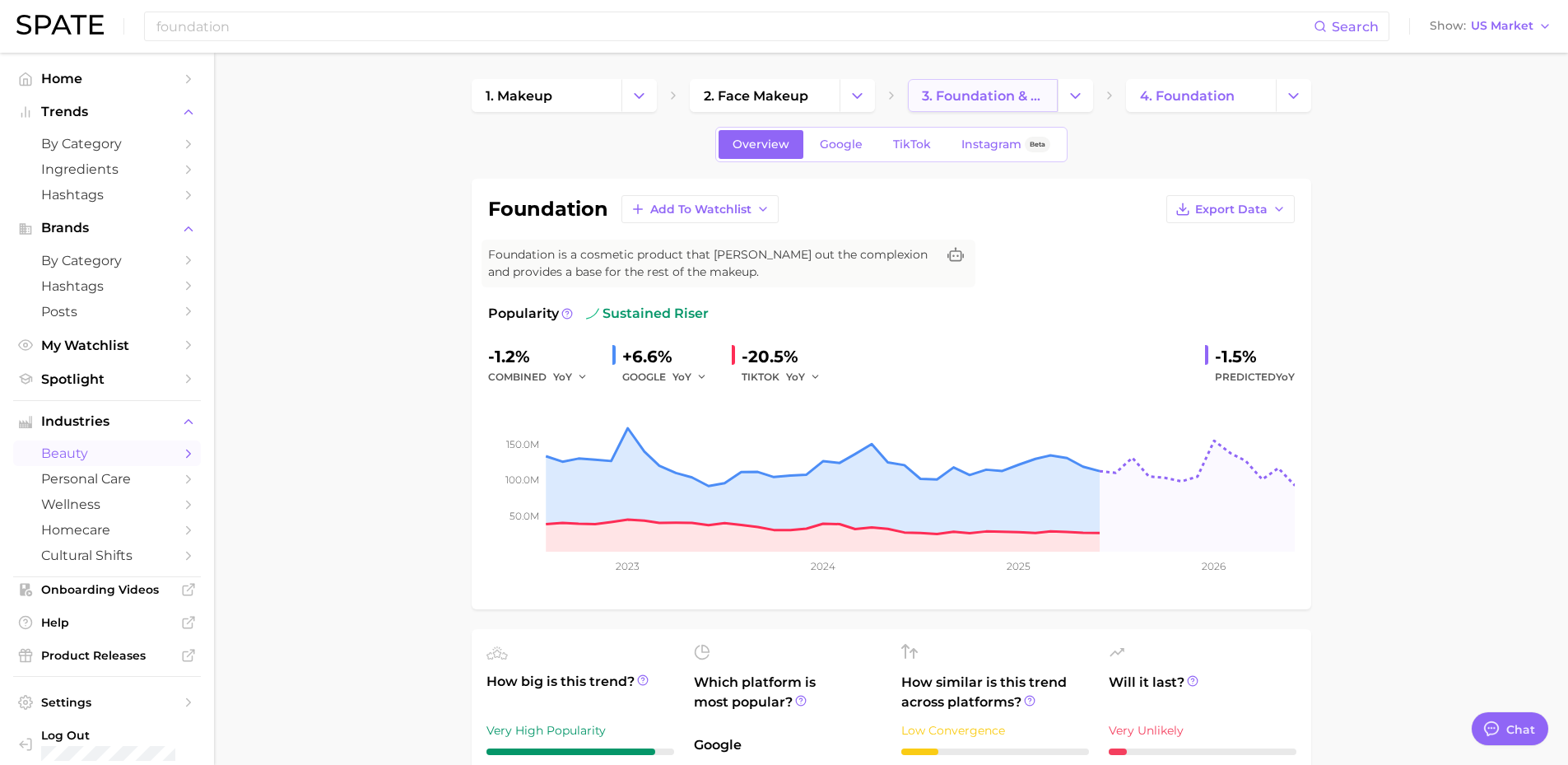
click at [1005, 100] on span "3. foundation & base products" at bounding box center [983, 96] width 122 height 16
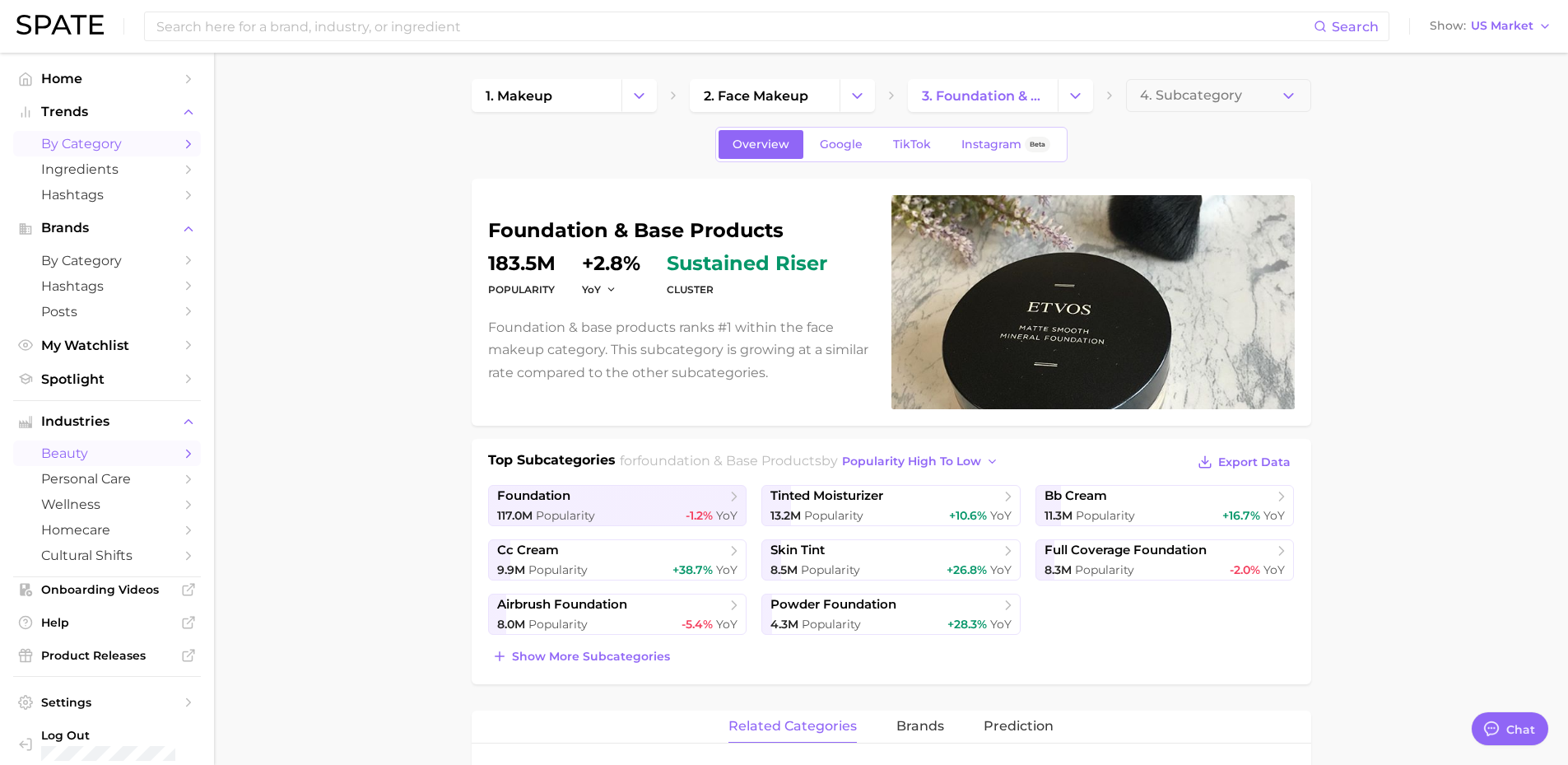
click at [98, 149] on span "by Category" at bounding box center [107, 144] width 132 height 16
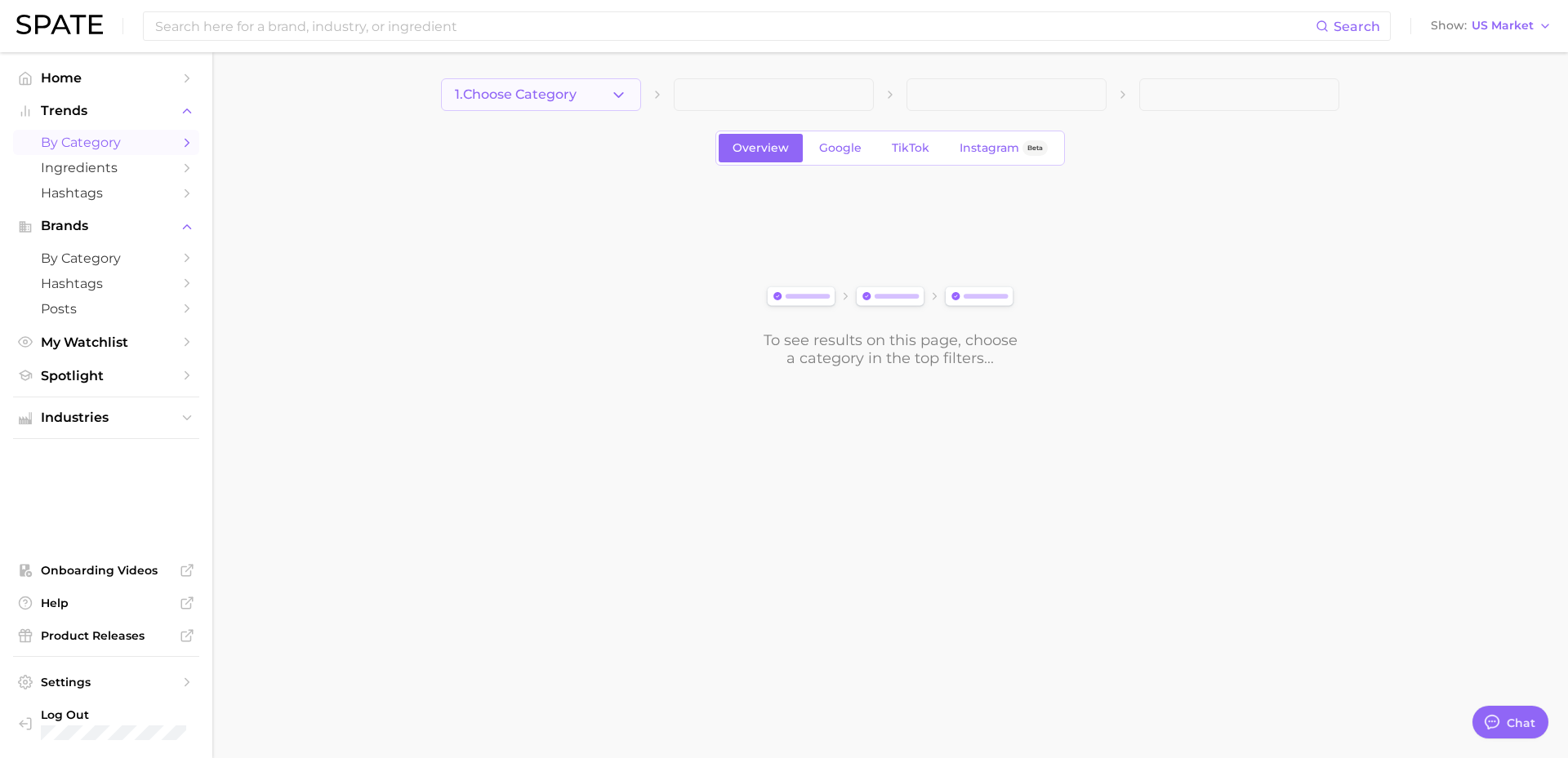
click at [602, 95] on button "1. Choose Category" at bounding box center [541, 94] width 200 height 33
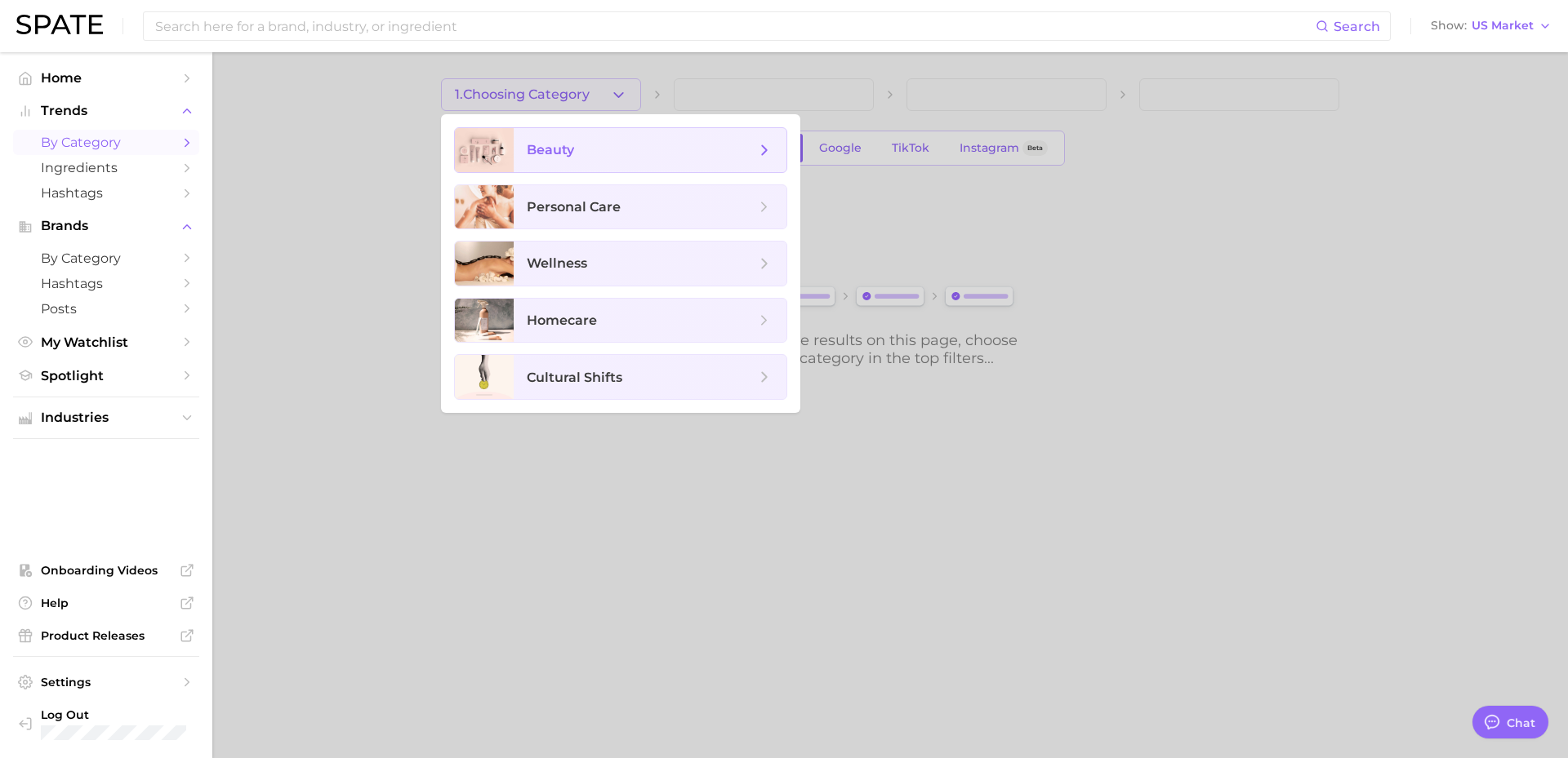
click at [571, 153] on span "beauty" at bounding box center [551, 150] width 47 height 16
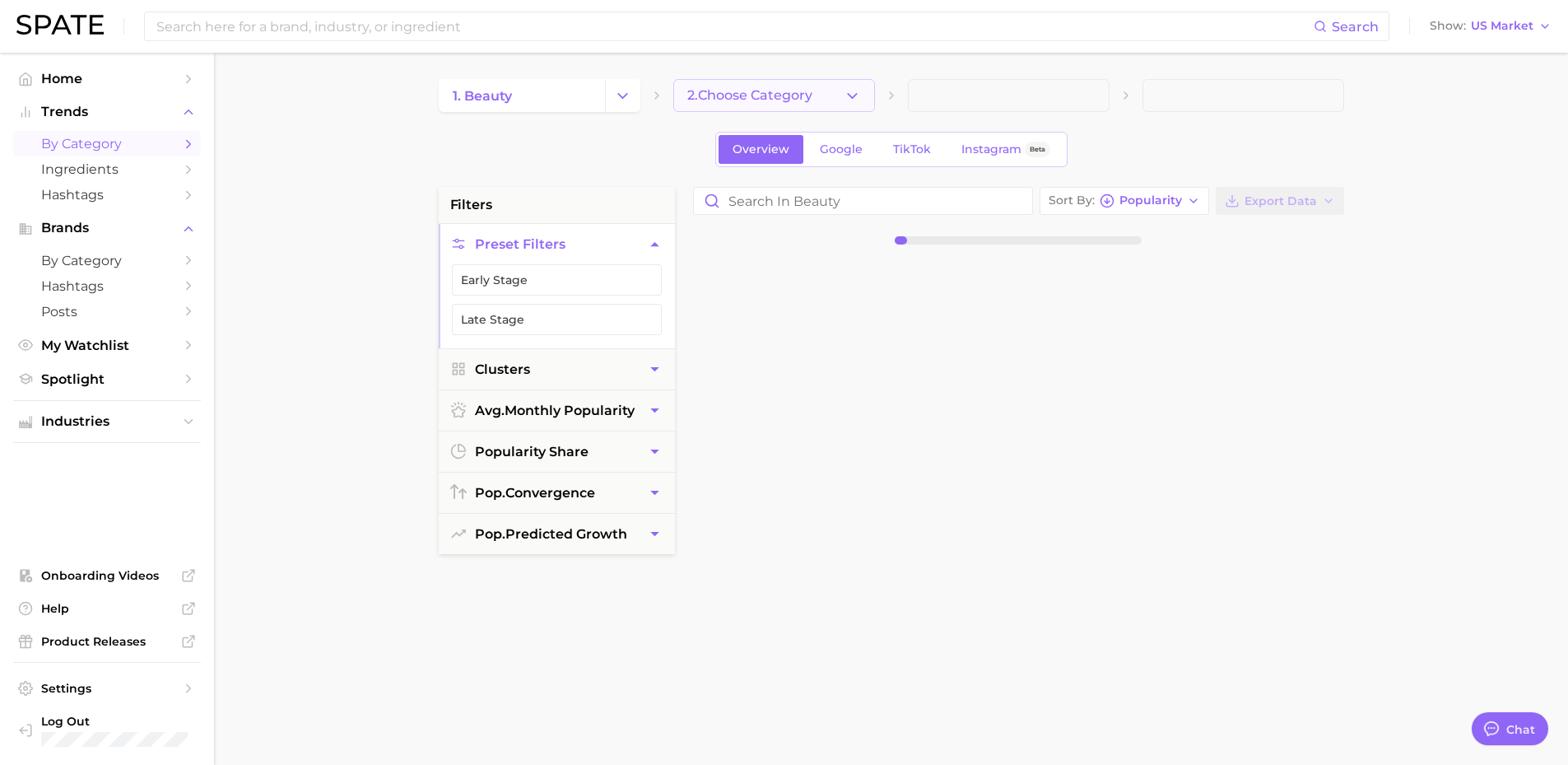
click at [810, 82] on button "2. Choose Category" at bounding box center [775, 95] width 201 height 33
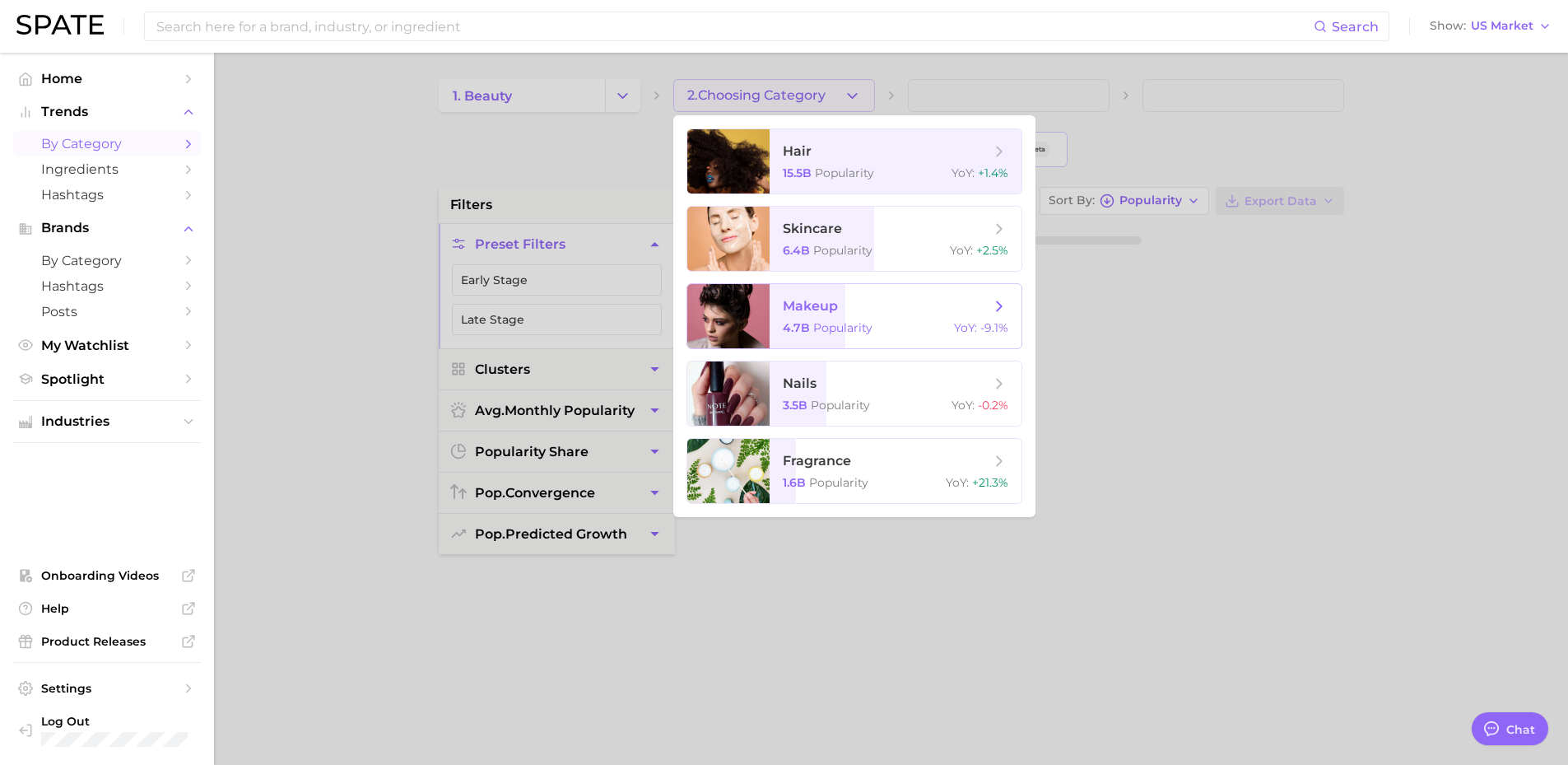
click at [854, 319] on span "makeup 4.7b Popularity YoY : -9.1%" at bounding box center [895, 316] width 252 height 64
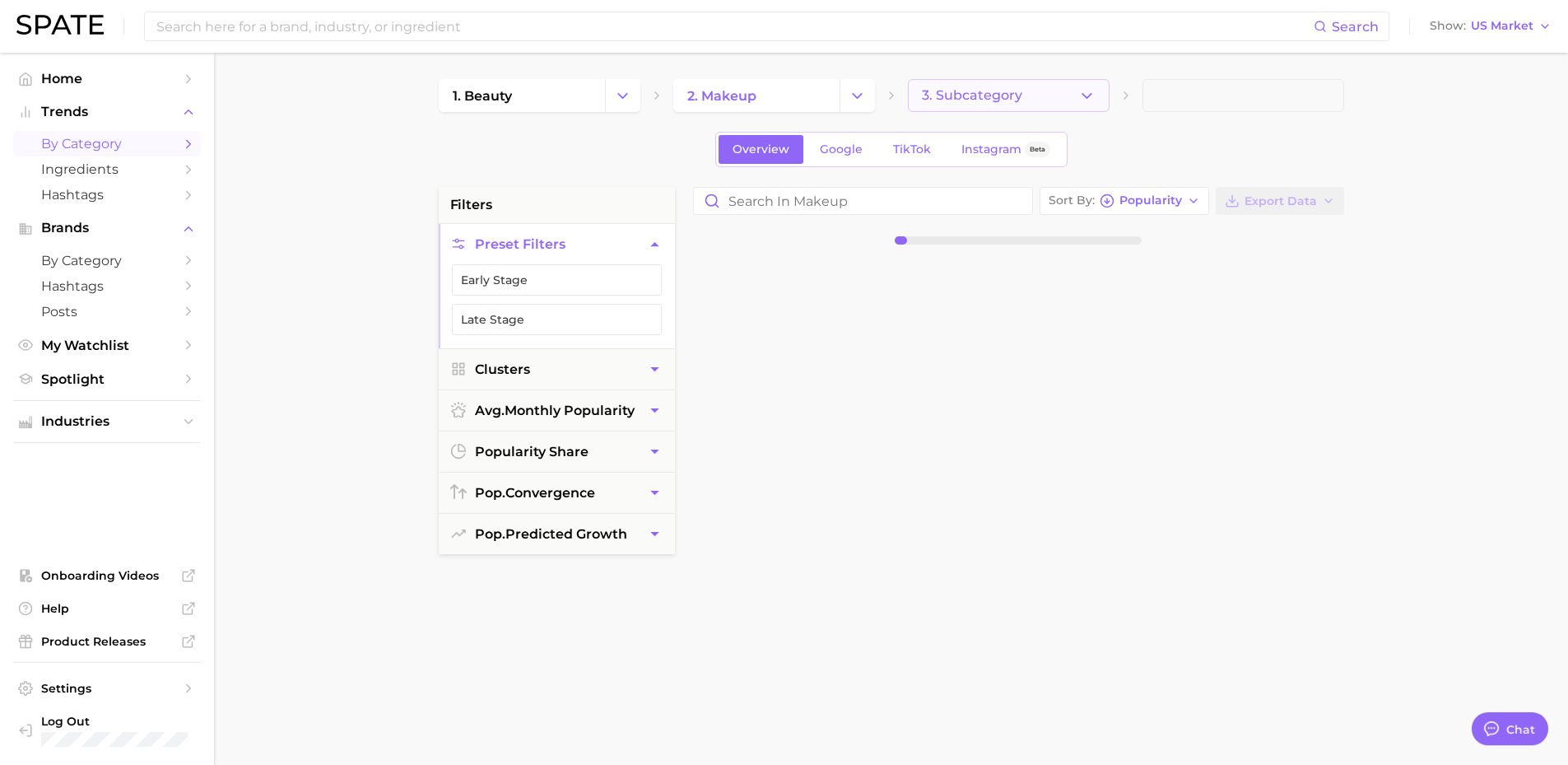
click at [1015, 92] on span "3. Subcategory" at bounding box center [972, 95] width 101 height 15
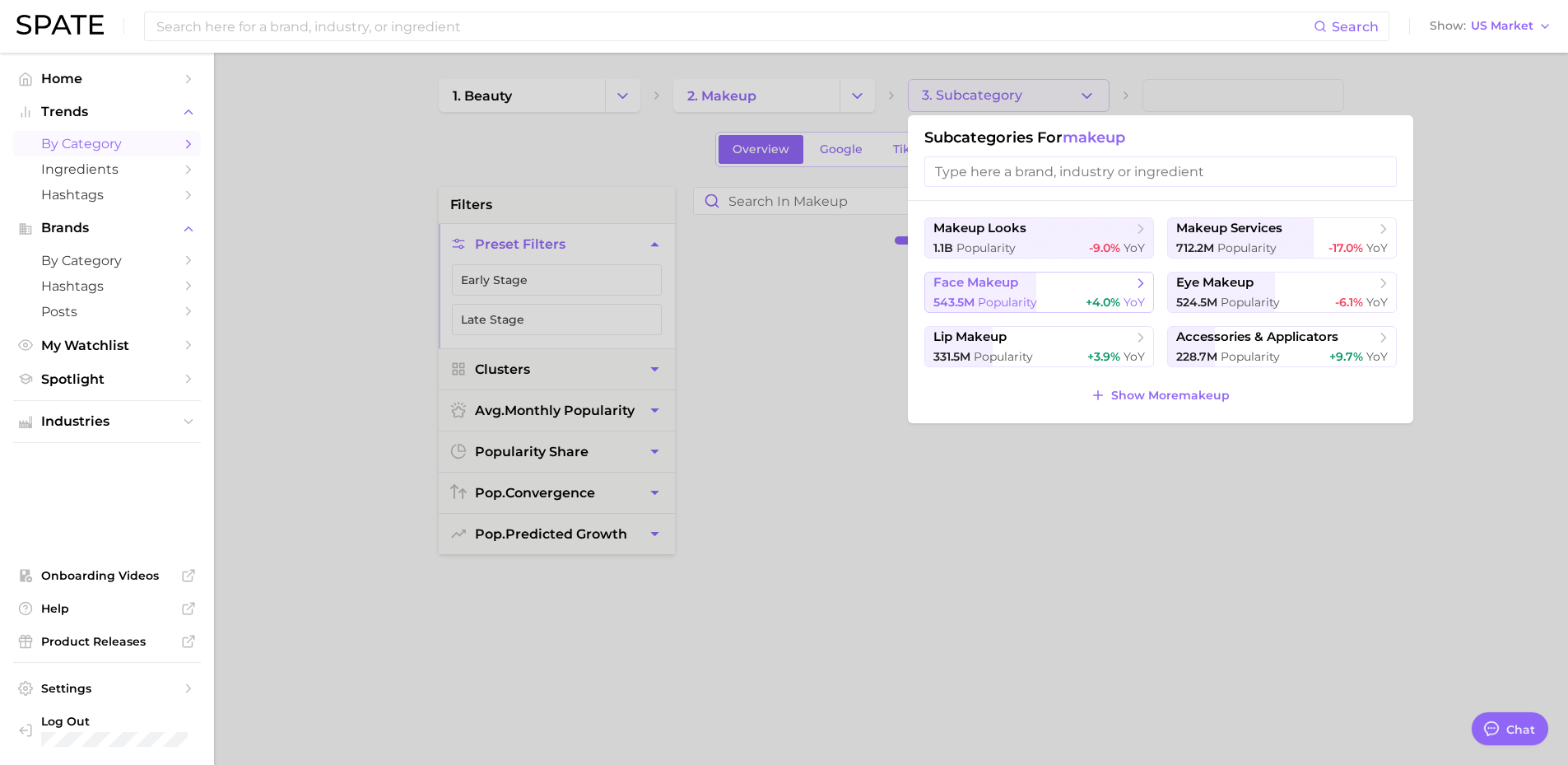
click at [996, 290] on span "face makeup" at bounding box center [975, 283] width 85 height 16
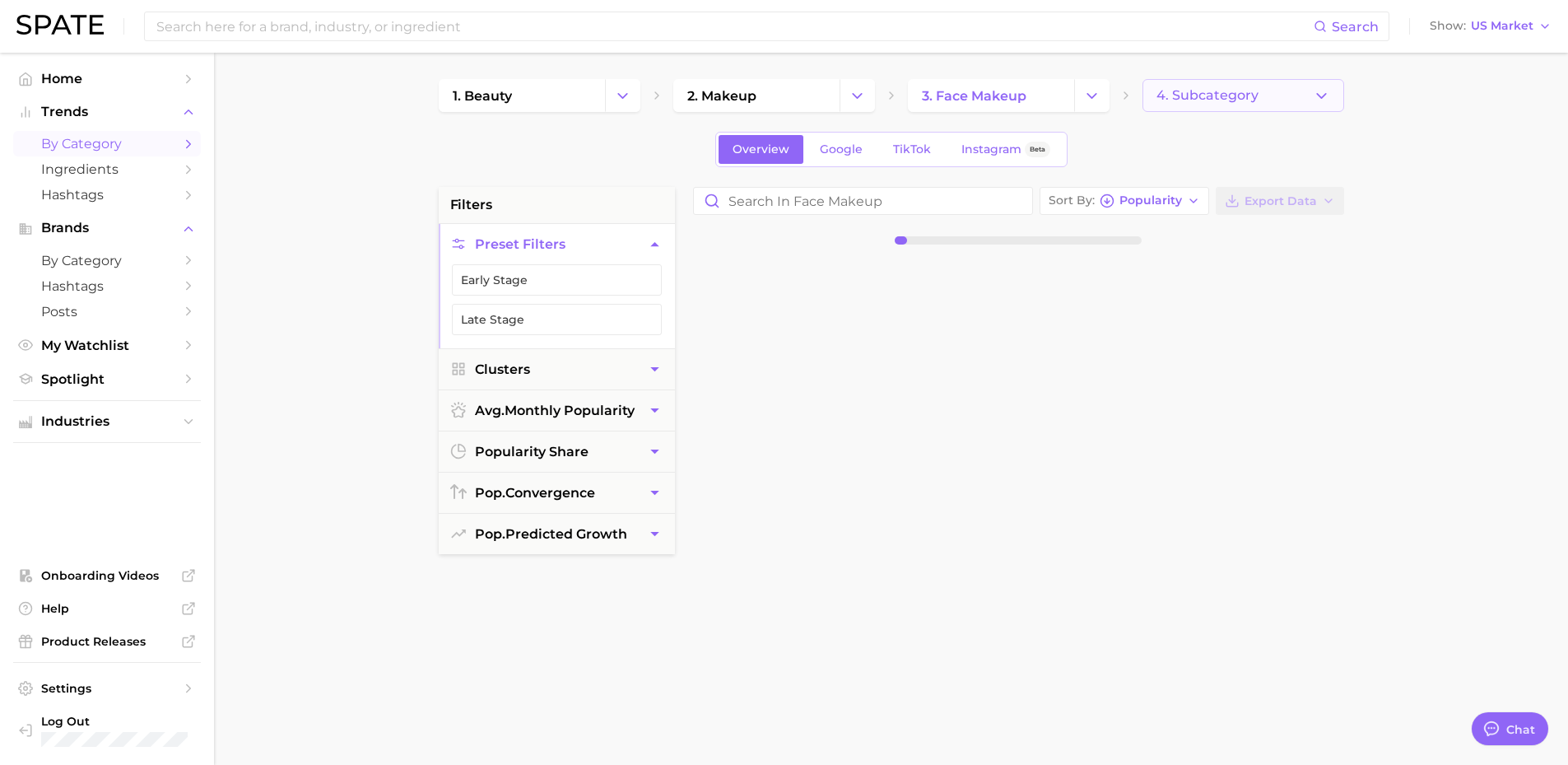
click at [1275, 101] on button "4. Subcategory" at bounding box center [1243, 95] width 201 height 33
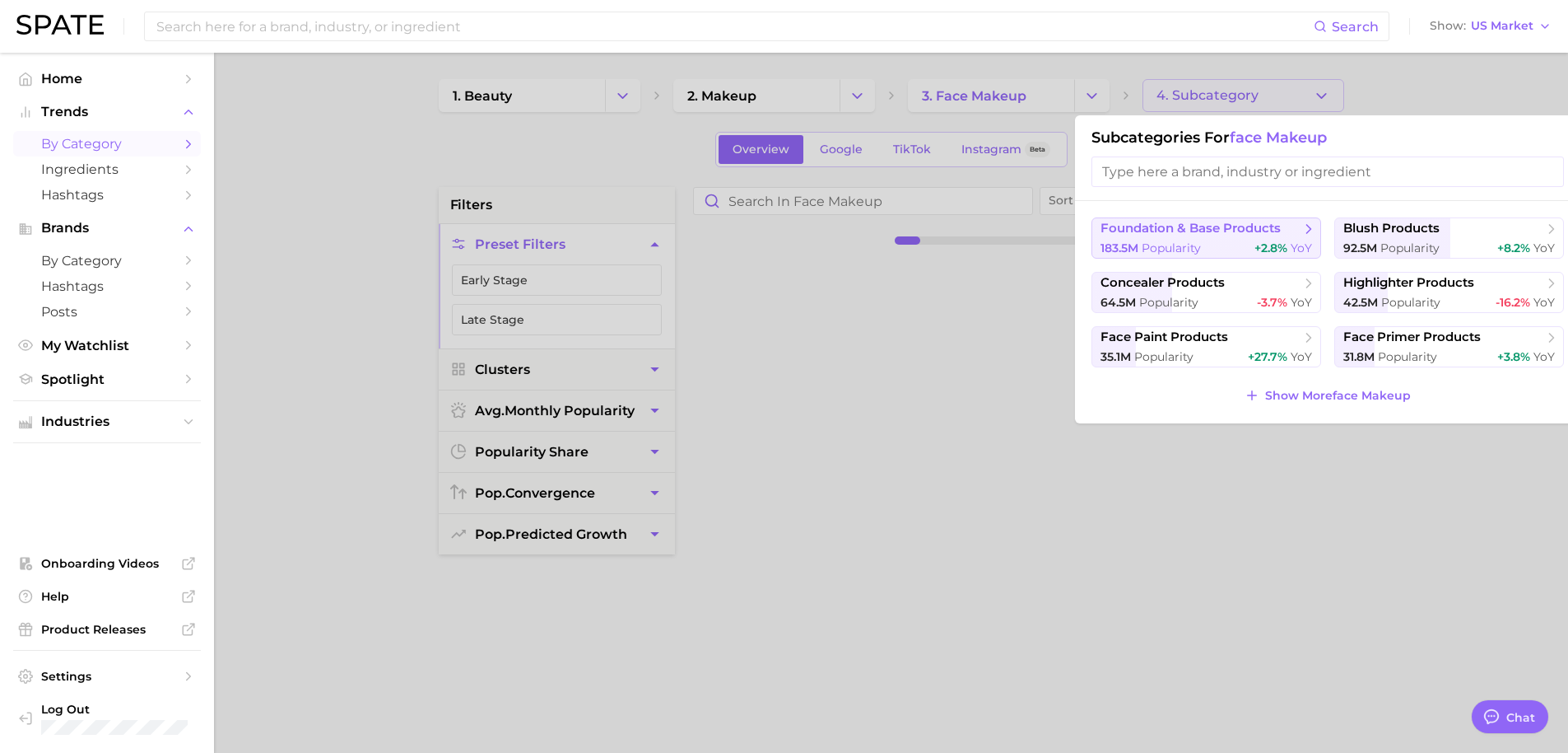
click at [1203, 236] on span "foundation & base products" at bounding box center [1200, 228] width 200 height 17
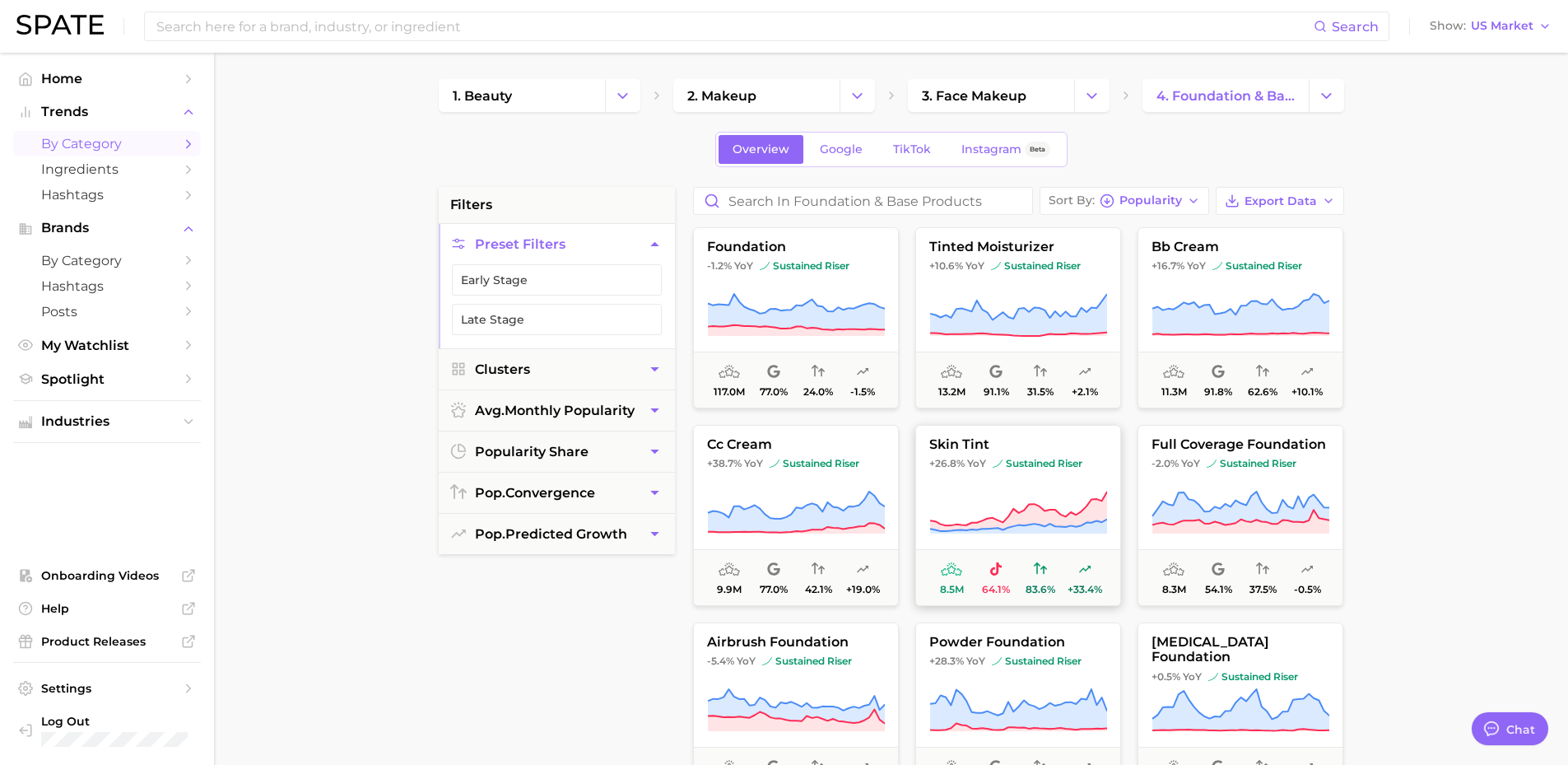
click at [944, 450] on span "skin tint" at bounding box center [1018, 445] width 204 height 15
type textarea "x"
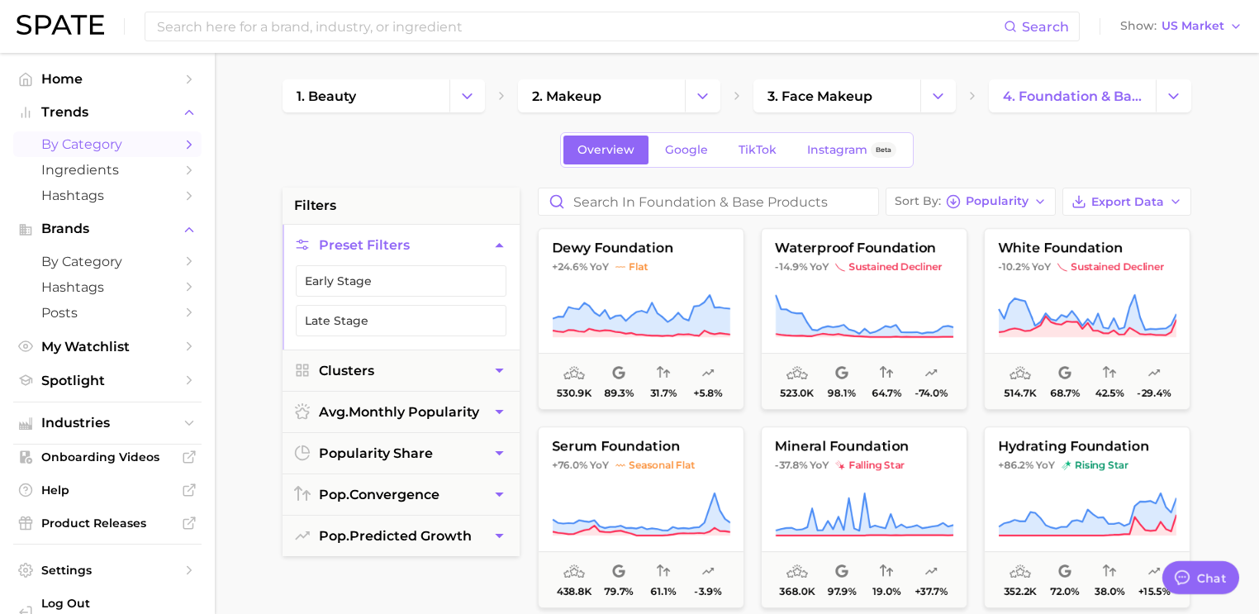
scroll to position [1321, 0]
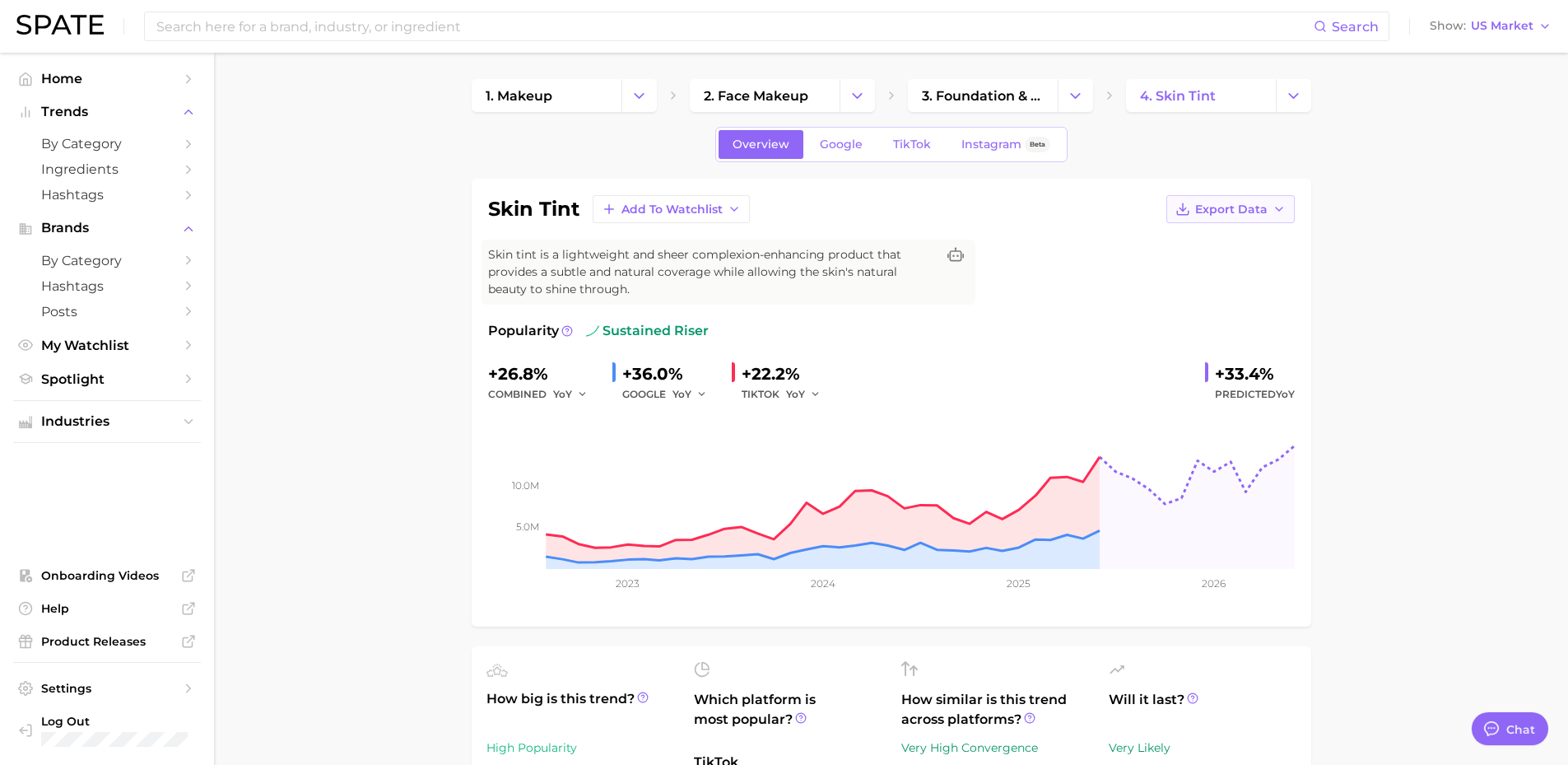
click at [1268, 213] on button "Export Data" at bounding box center [1230, 209] width 129 height 28
click at [1226, 268] on span "Time Series Image" at bounding box center [1196, 269] width 111 height 14
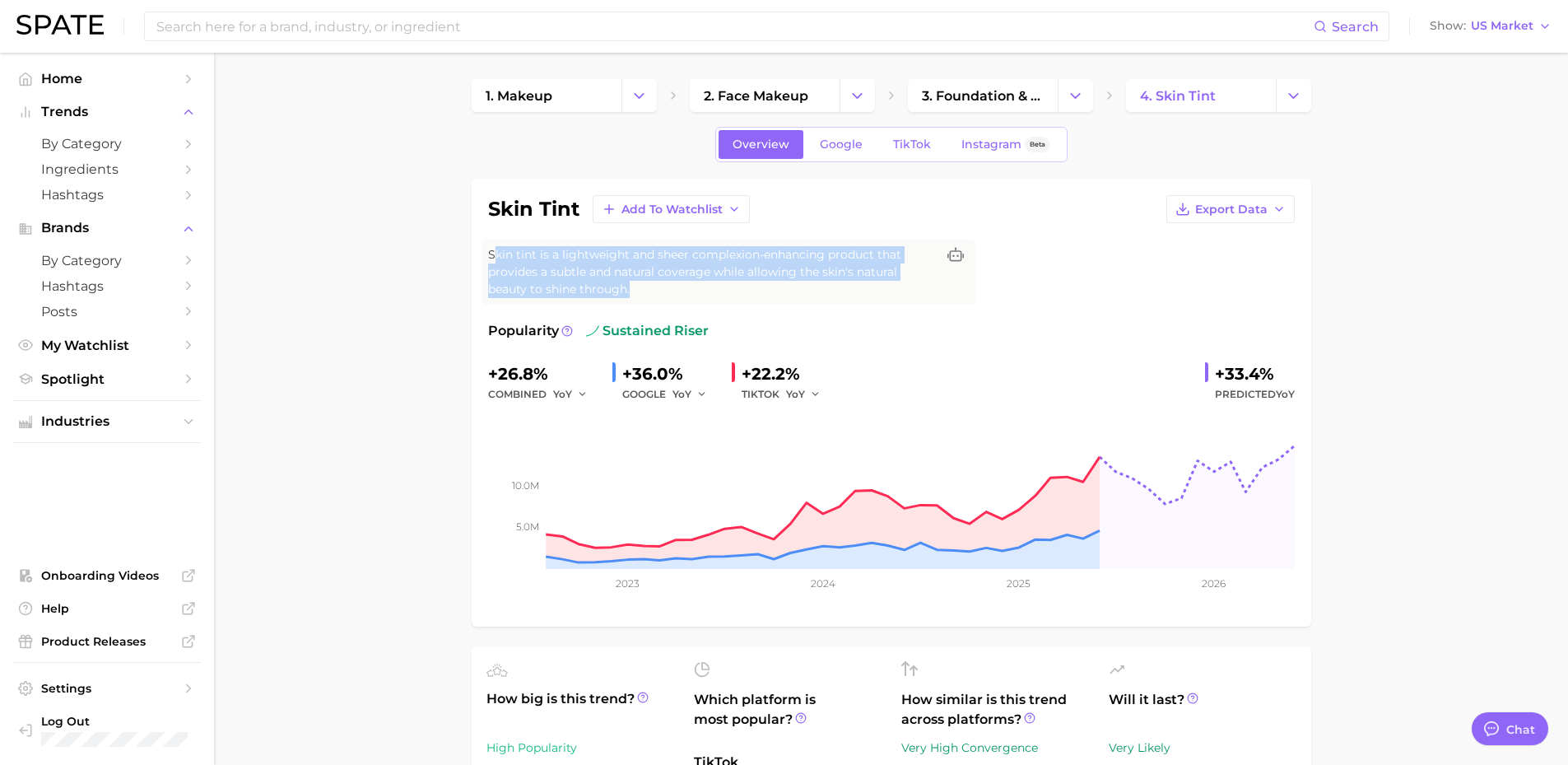
drag, startPoint x: 497, startPoint y: 255, endPoint x: 642, endPoint y: 289, distance: 148.9
click at [642, 289] on span "Skin tint is a lightweight and sheer complexion-enhancing product that provides…" at bounding box center [712, 272] width 448 height 52
drag, startPoint x: 660, startPoint y: 287, endPoint x: 470, endPoint y: 254, distance: 192.8
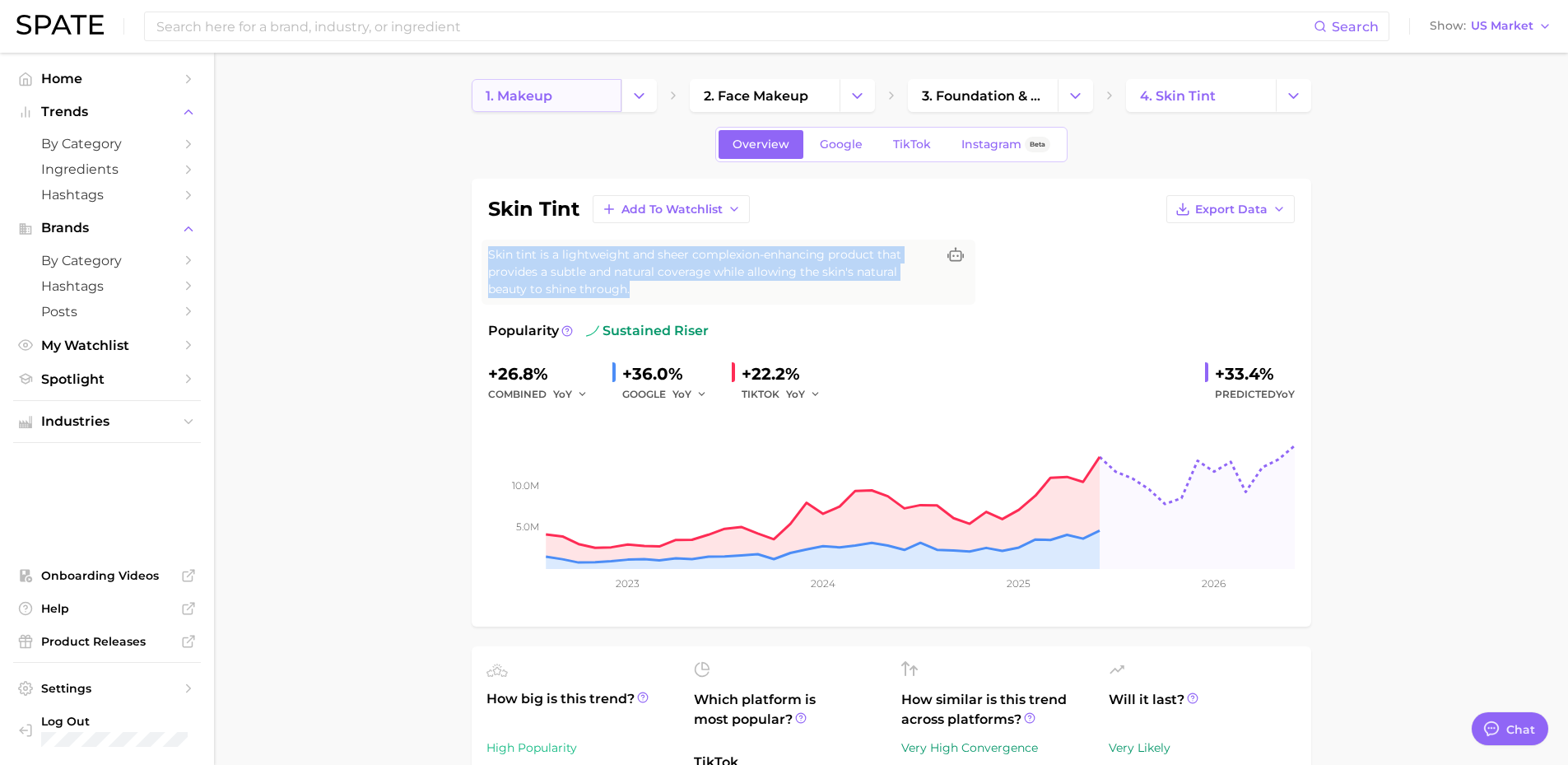
copy span "Skin tint is a lightweight and sheer complexion-enhancing product that provides…"
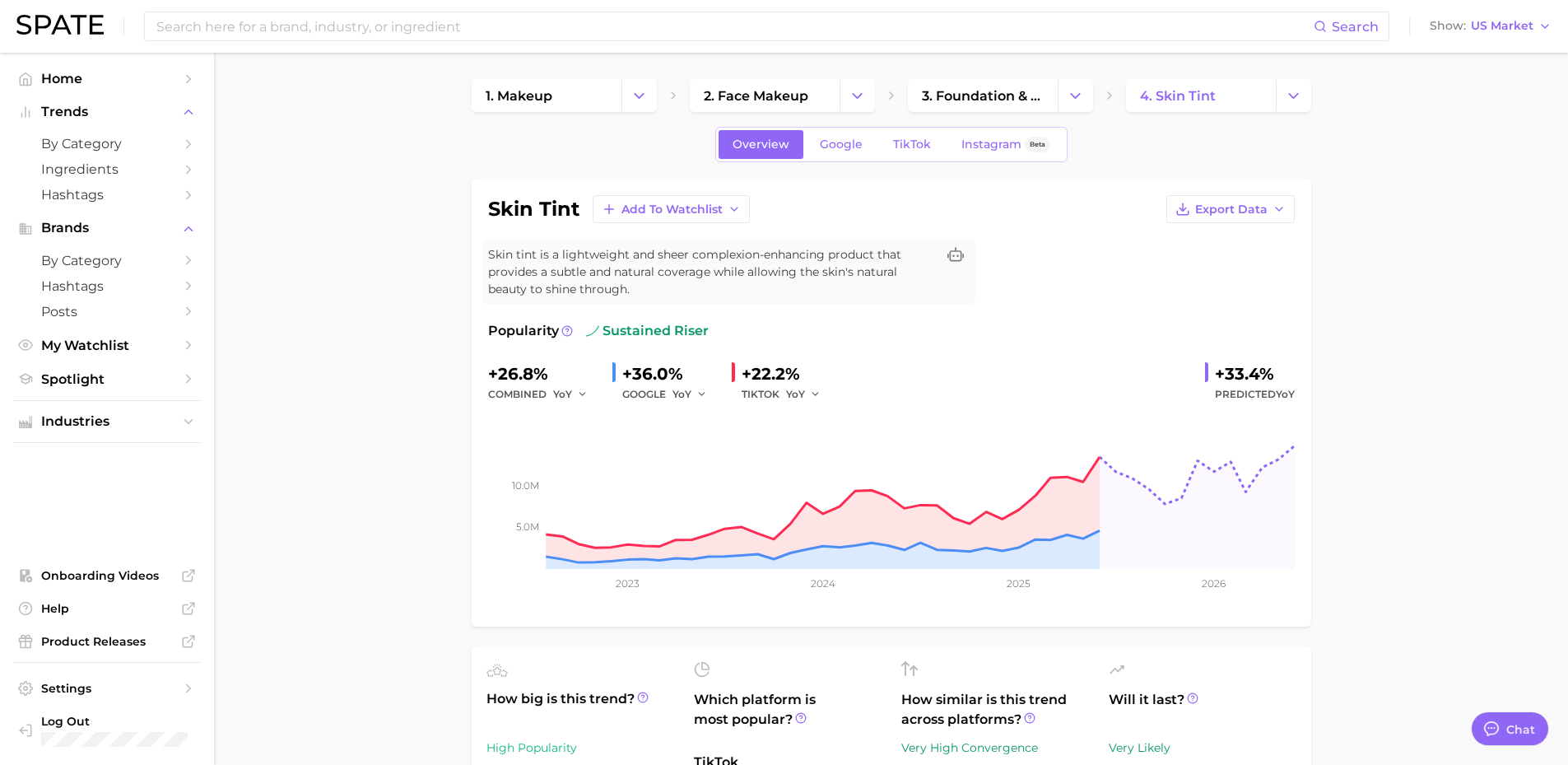
type textarea "x"
